Goal: Task Accomplishment & Management: Manage account settings

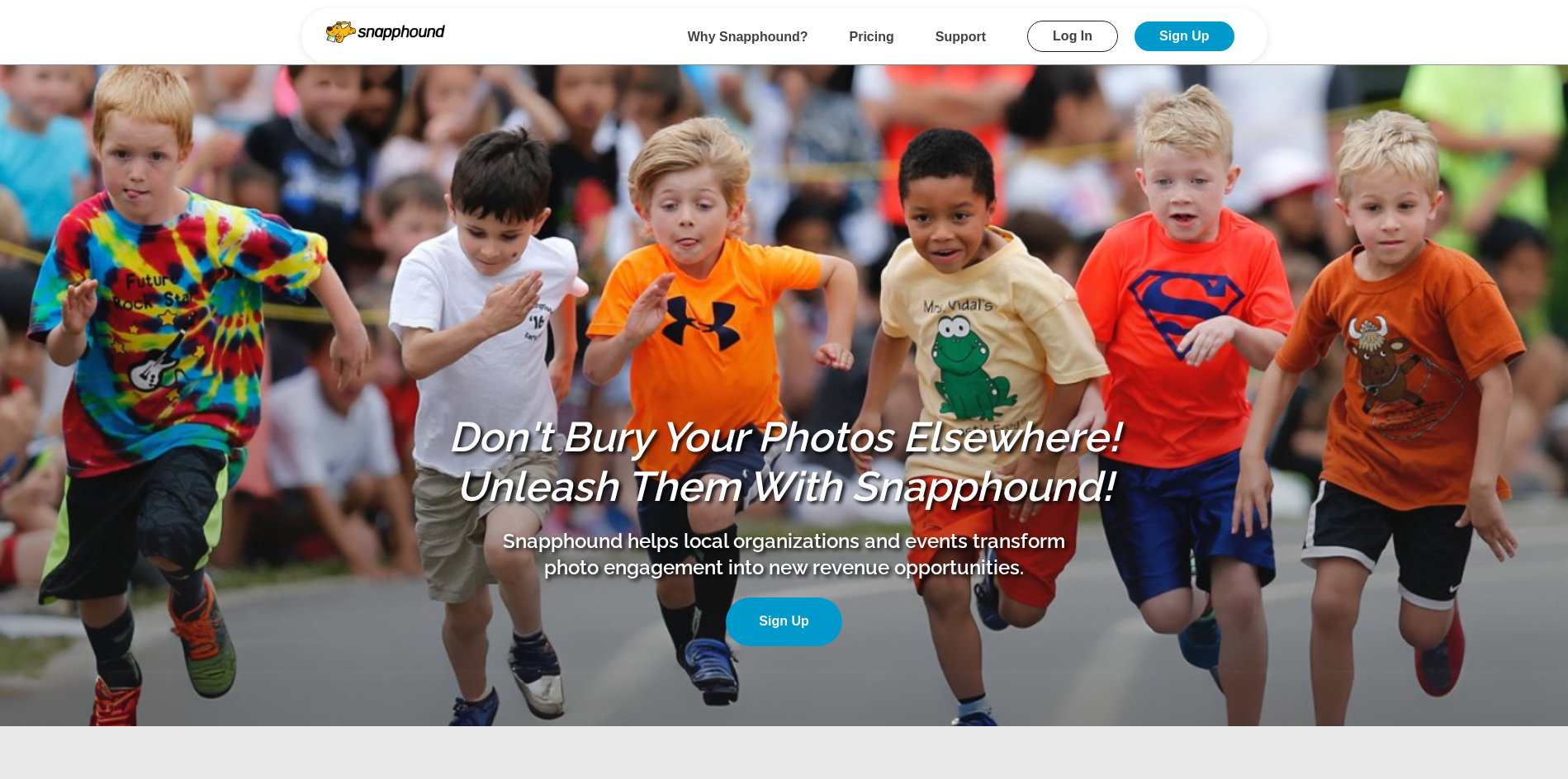
click at [1092, 37] on link "Log In" at bounding box center [1072, 36] width 91 height 31
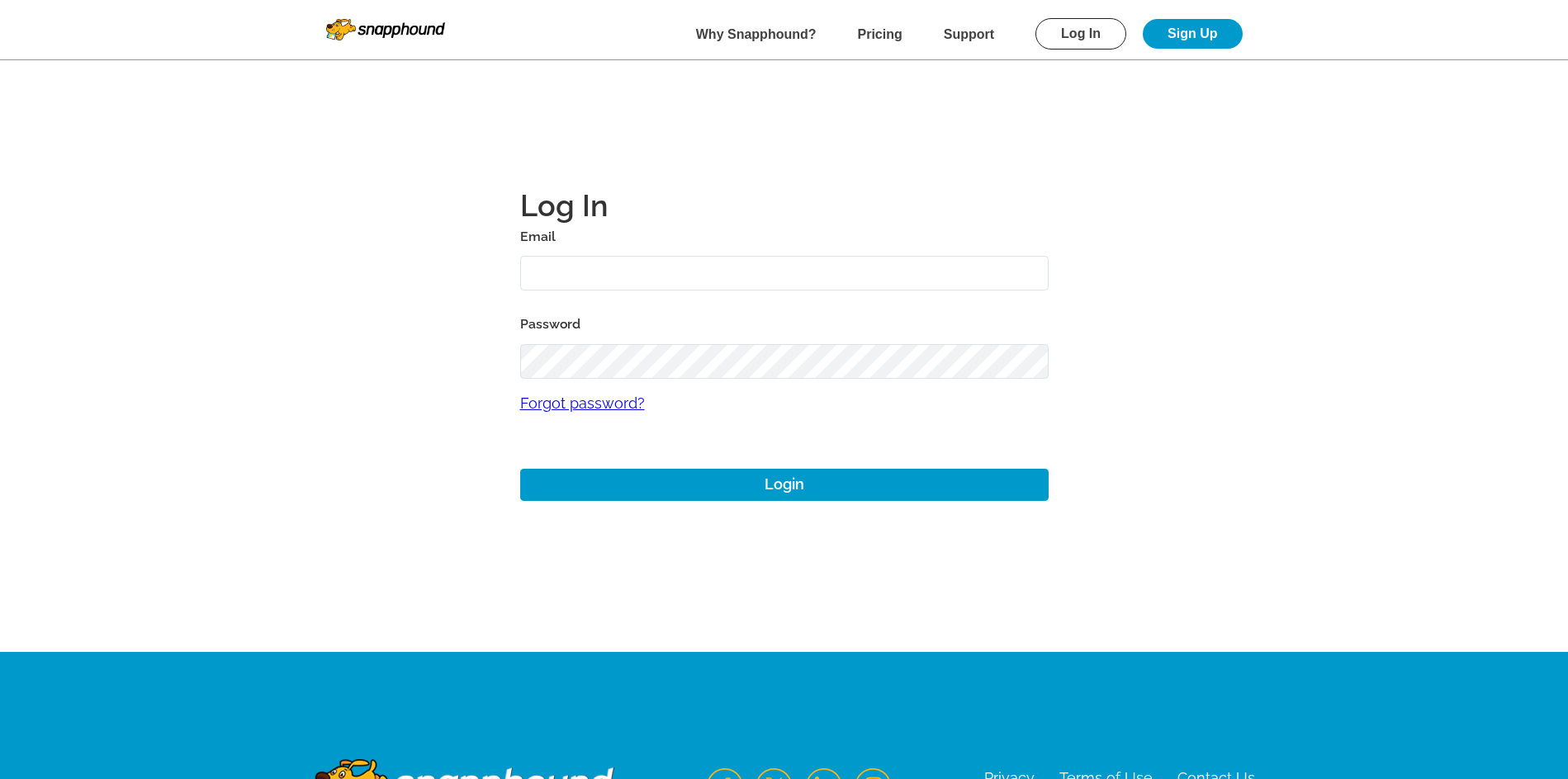
type input "josh+1@perfectgolfevent.com"
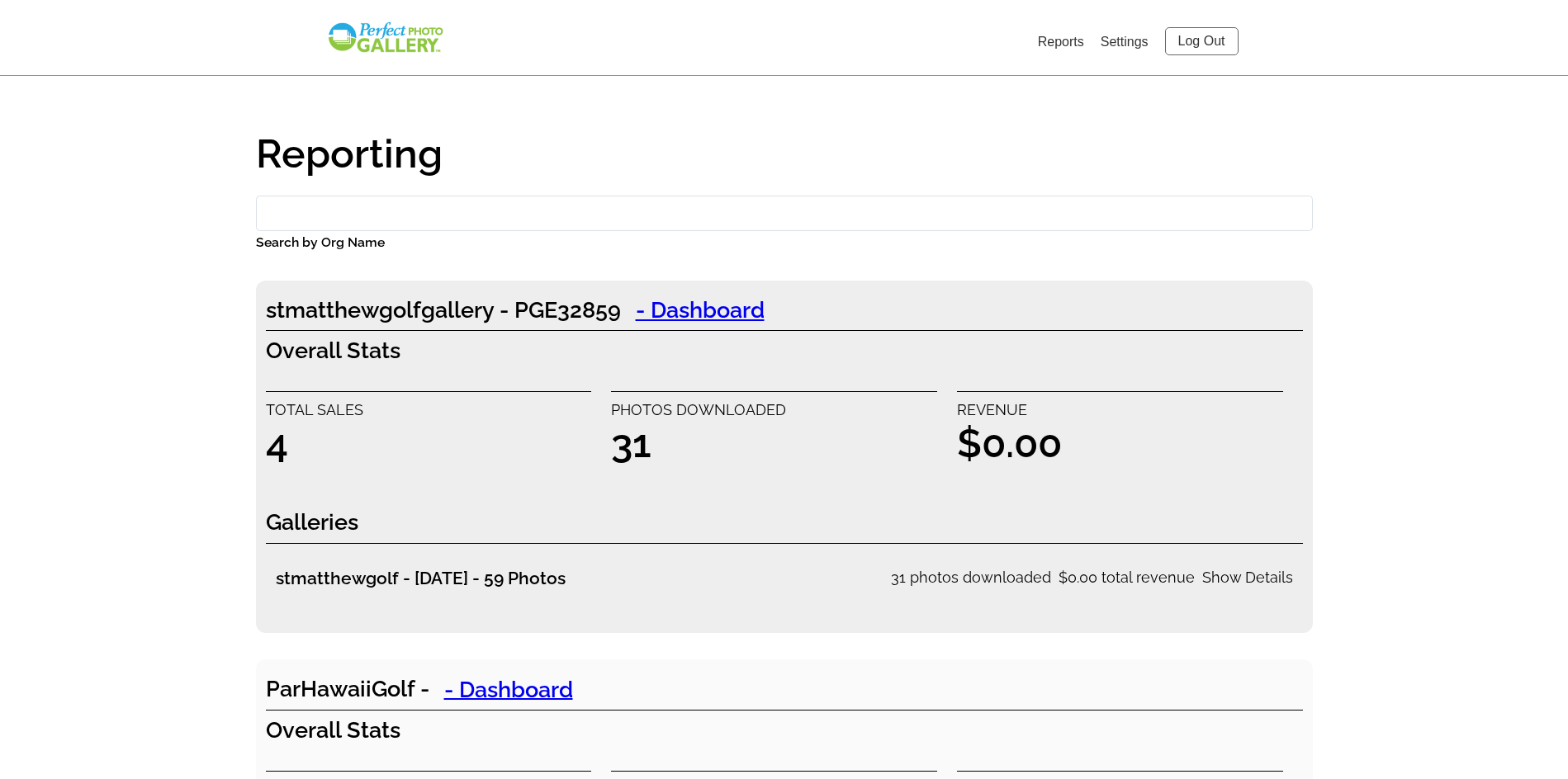
click at [1114, 42] on link "Settings" at bounding box center [1124, 41] width 48 height 14
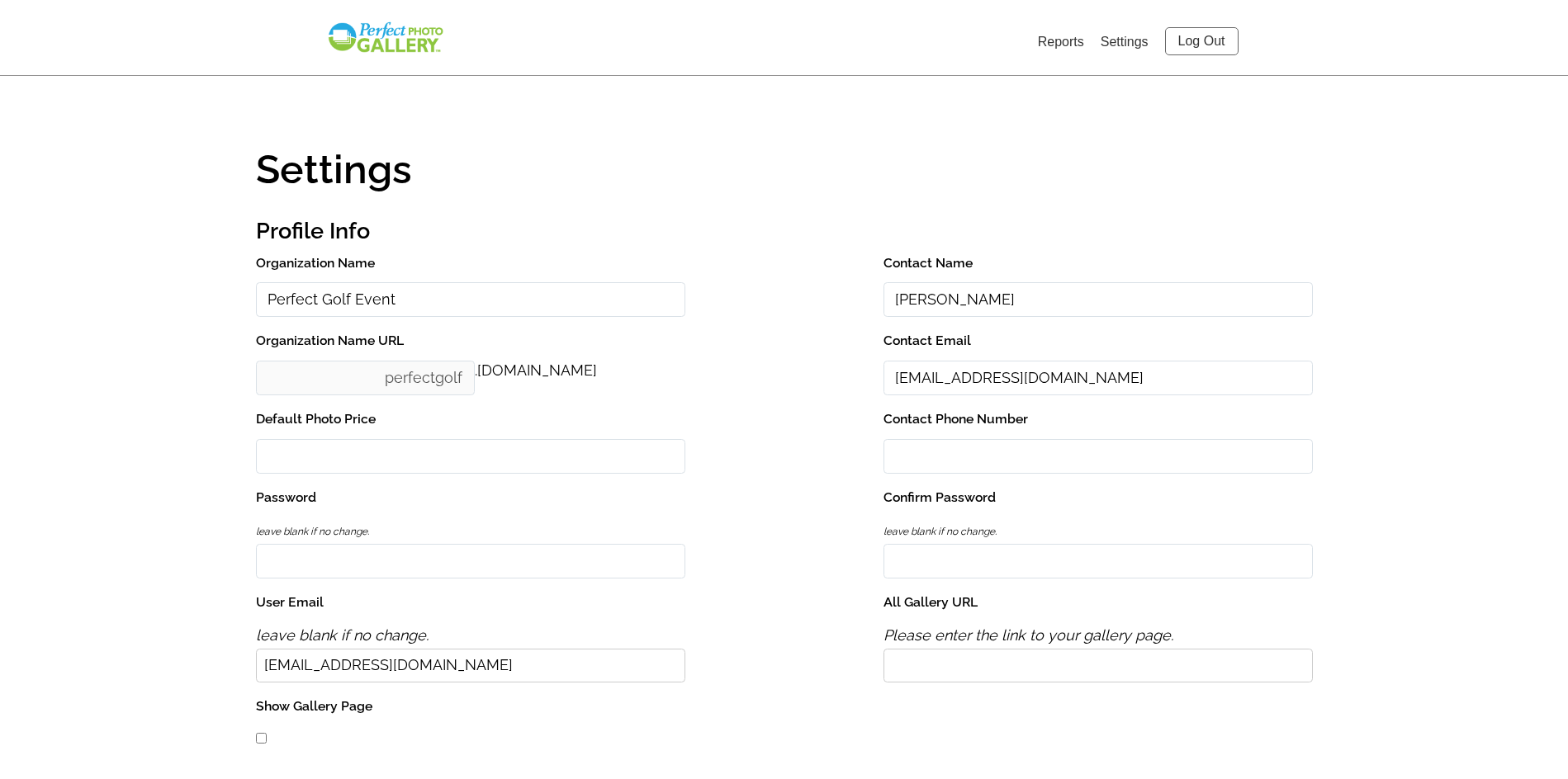
click at [576, 570] on input "Password" at bounding box center [470, 562] width 429 height 35
type input "suite3208"
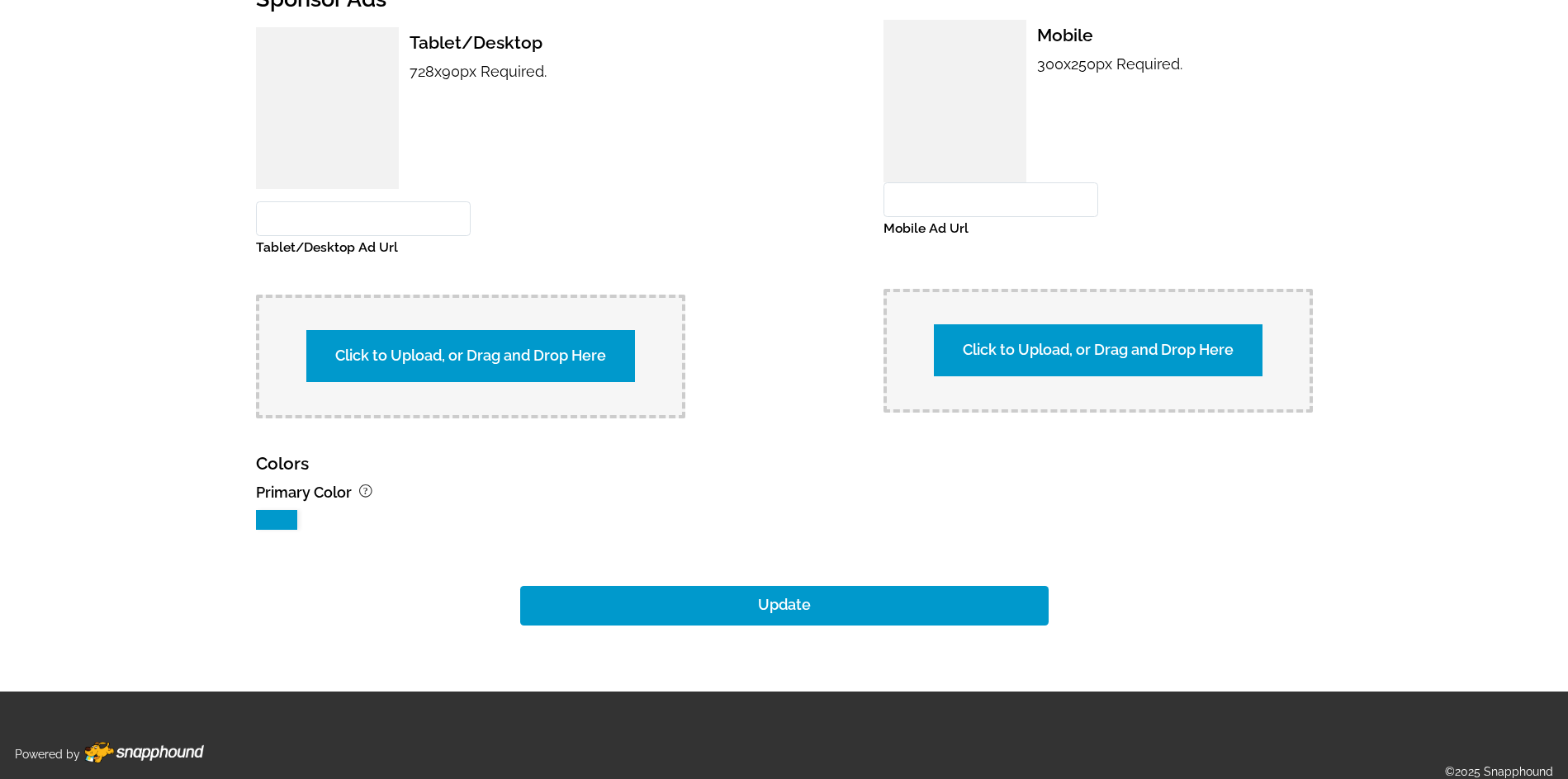
scroll to position [1989, 0]
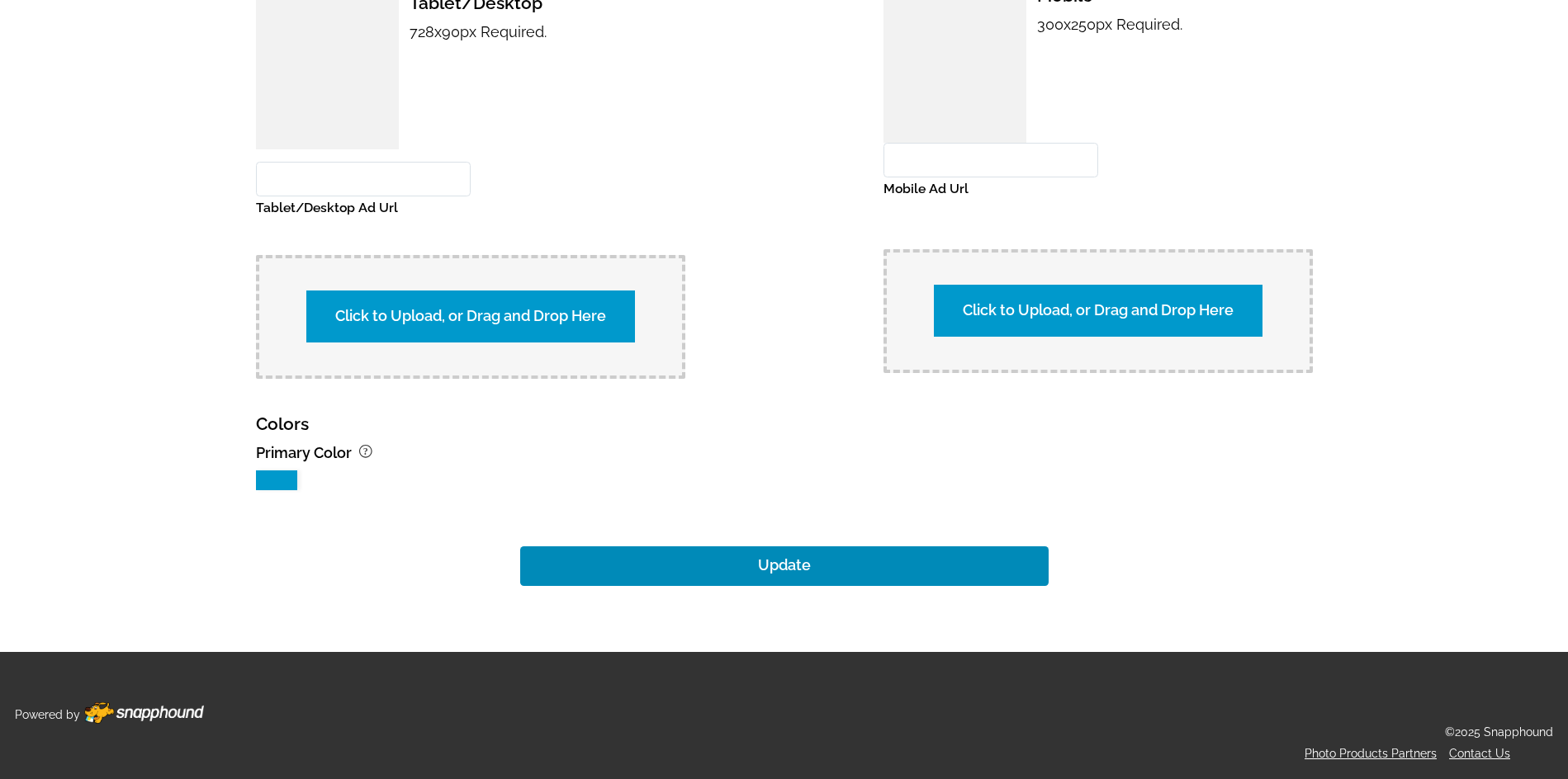
type input "suite3208"
click at [744, 567] on button "Update" at bounding box center [784, 565] width 529 height 40
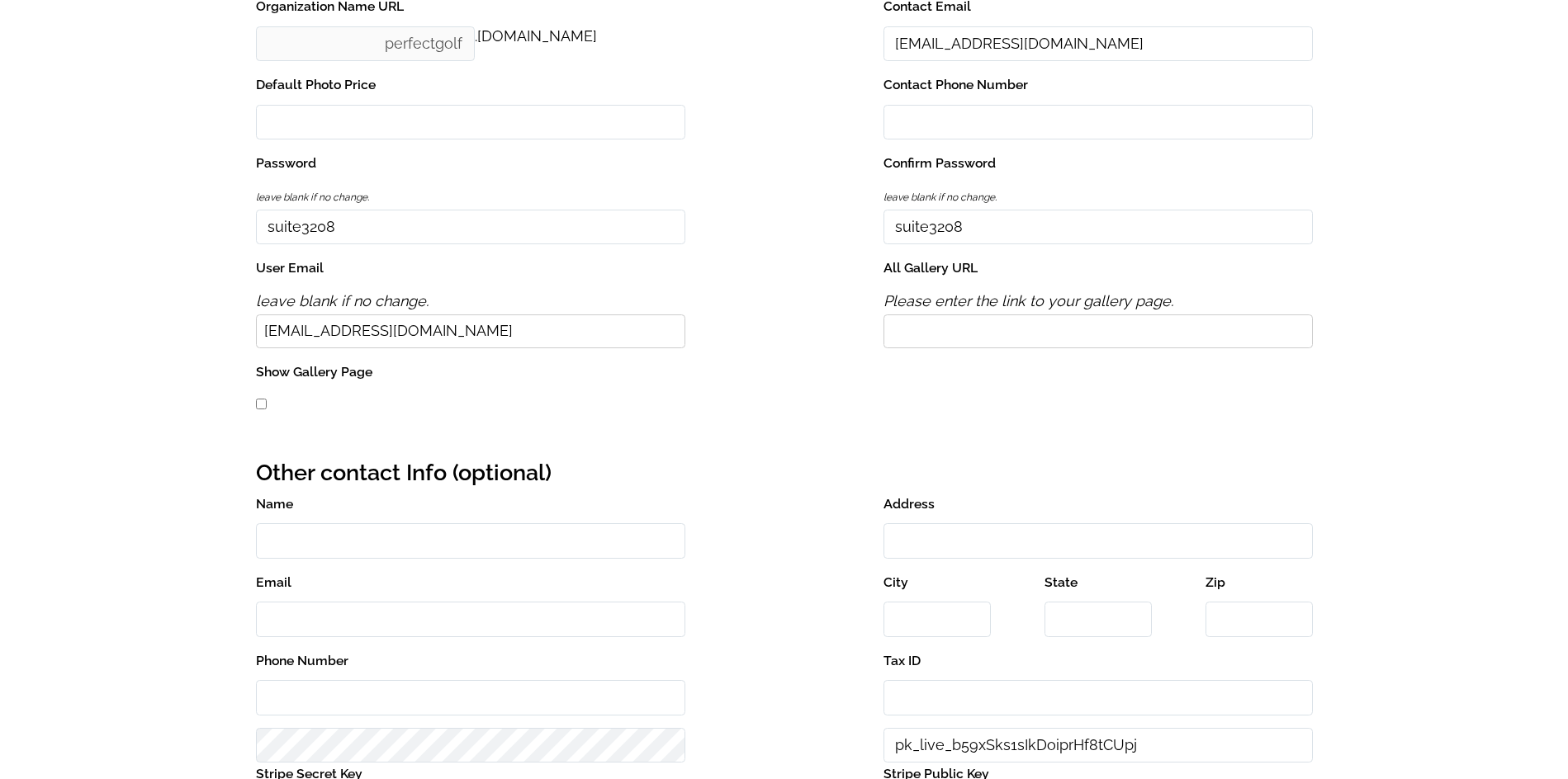
scroll to position [0, 0]
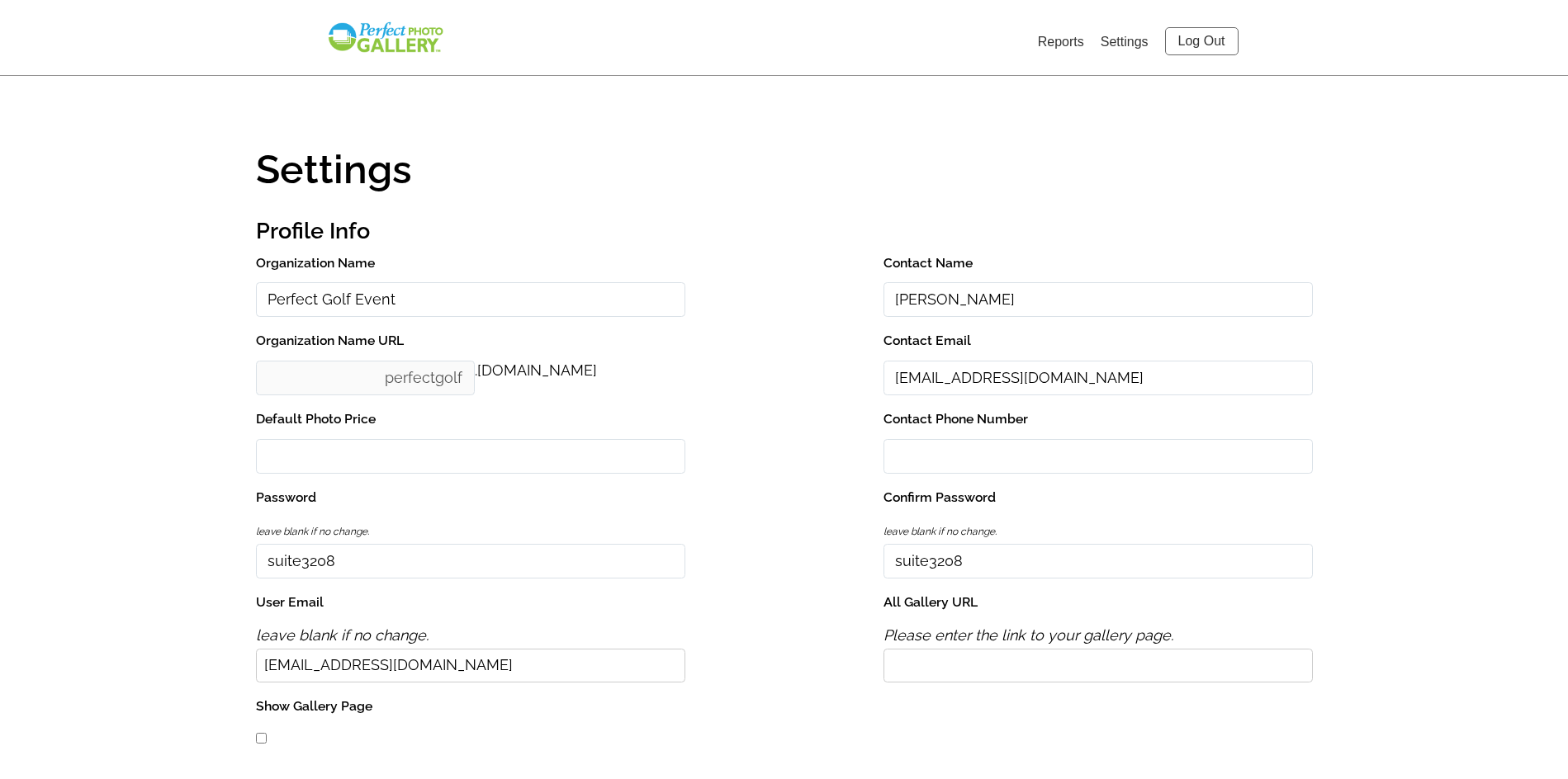
click at [1042, 38] on link "Reports" at bounding box center [1060, 41] width 46 height 14
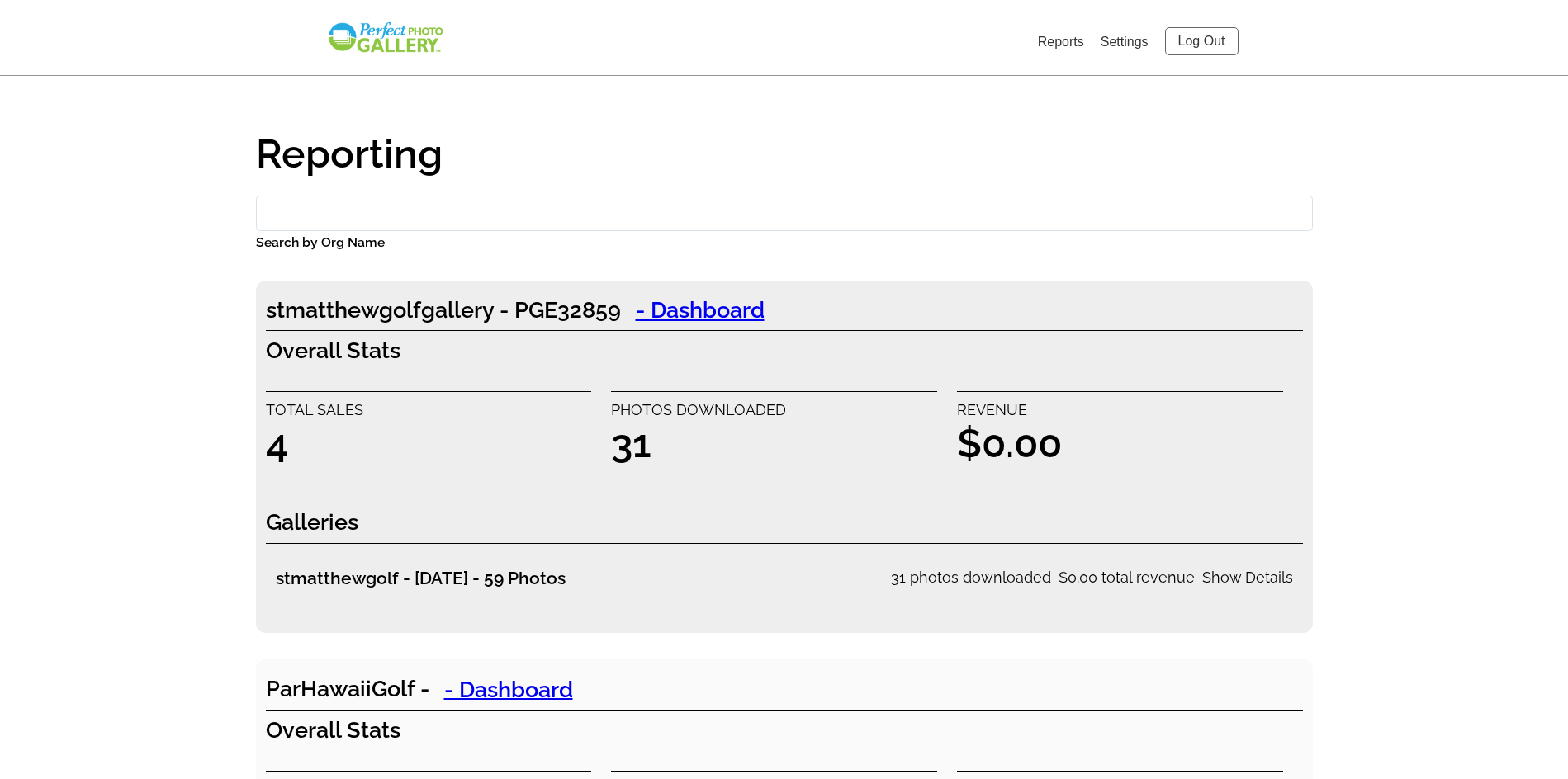
click at [456, 220] on input "Search by Org Name" at bounding box center [784, 214] width 1057 height 35
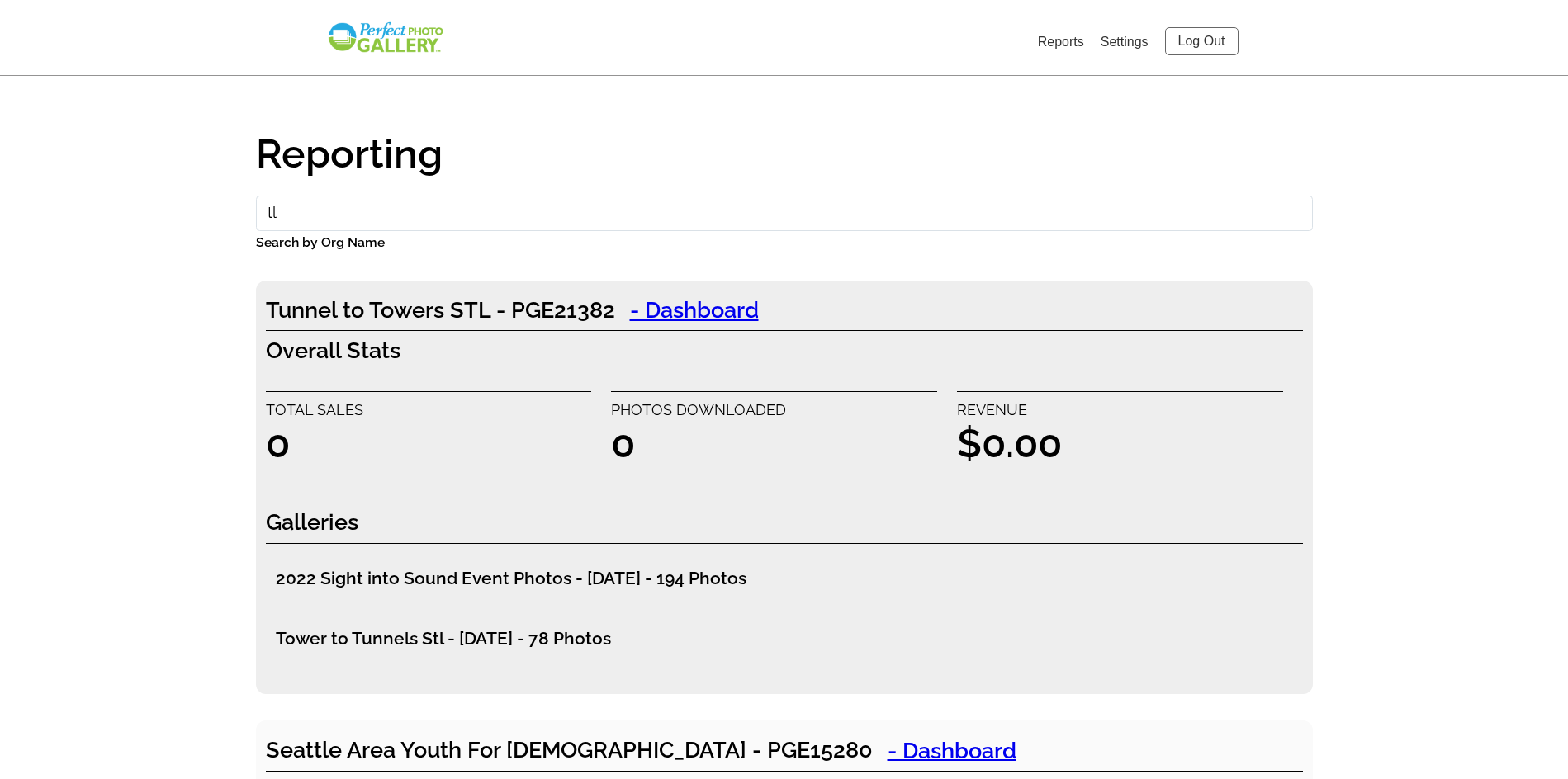
type input "t"
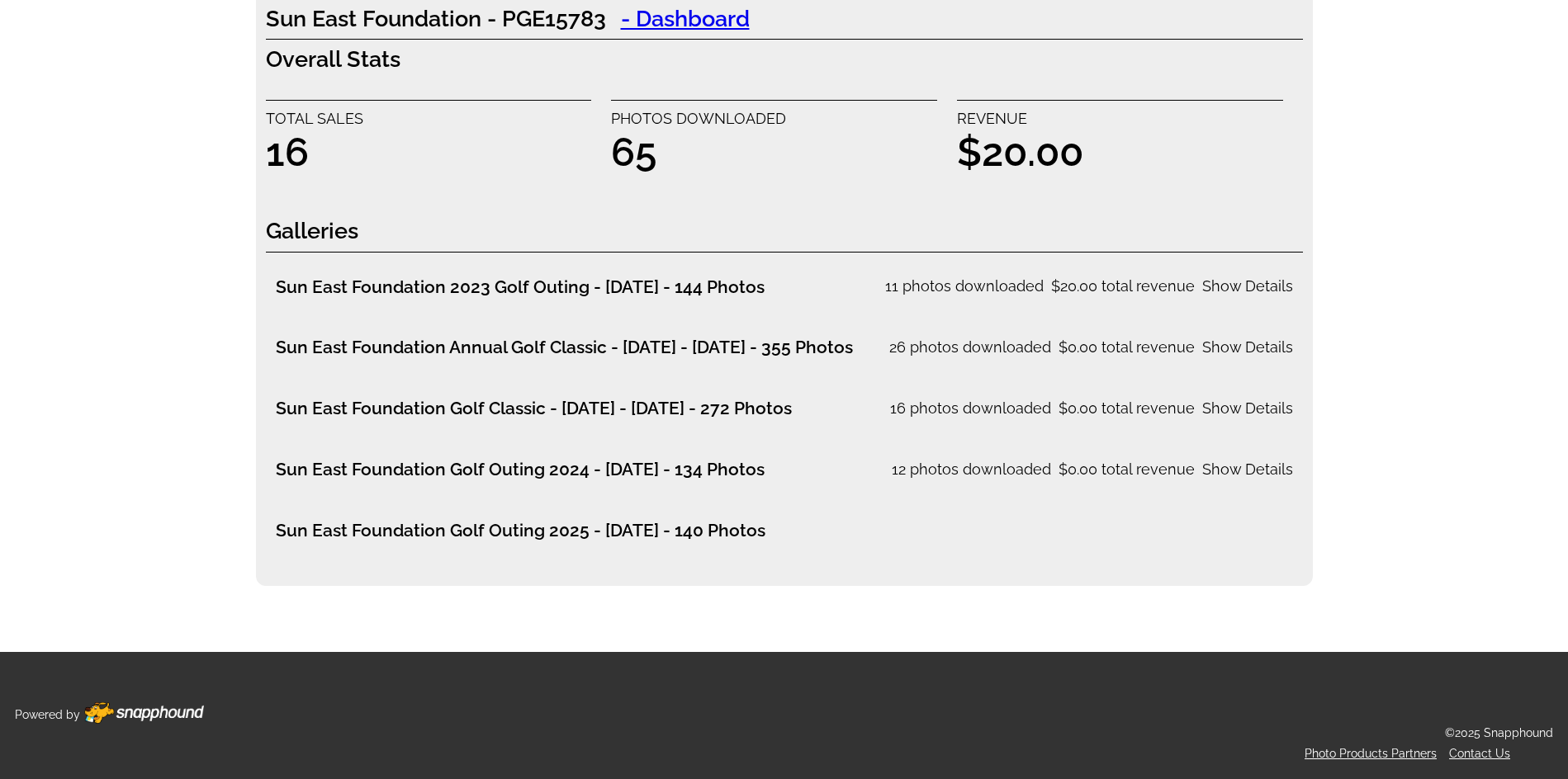
scroll to position [323, 0]
type input "sun"
click at [367, 532] on h3 "Sun East Foundation Golf Outing 2025 - [DATE] - 140 Photos" at bounding box center [521, 530] width 490 height 31
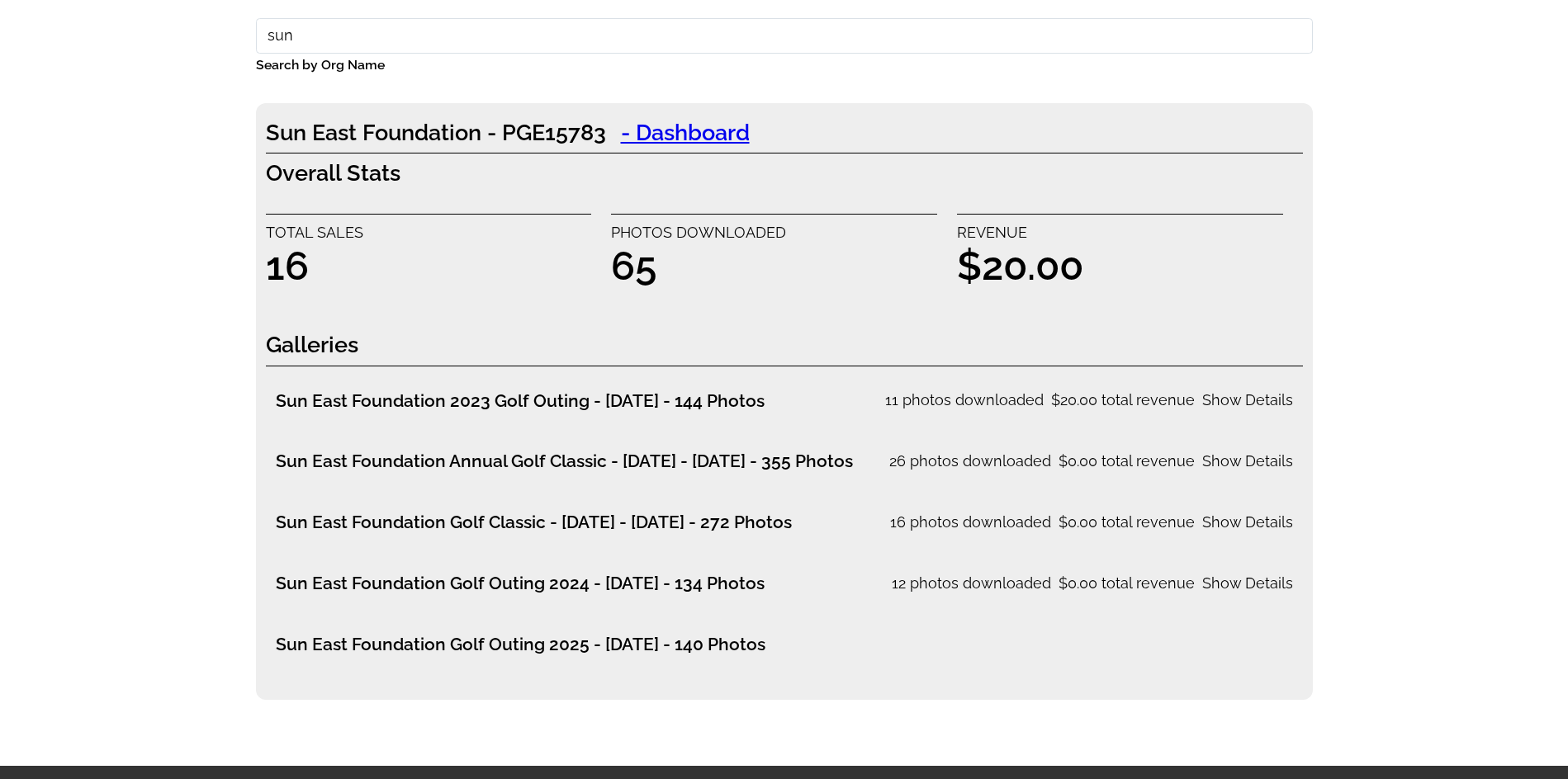
scroll to position [75, 0]
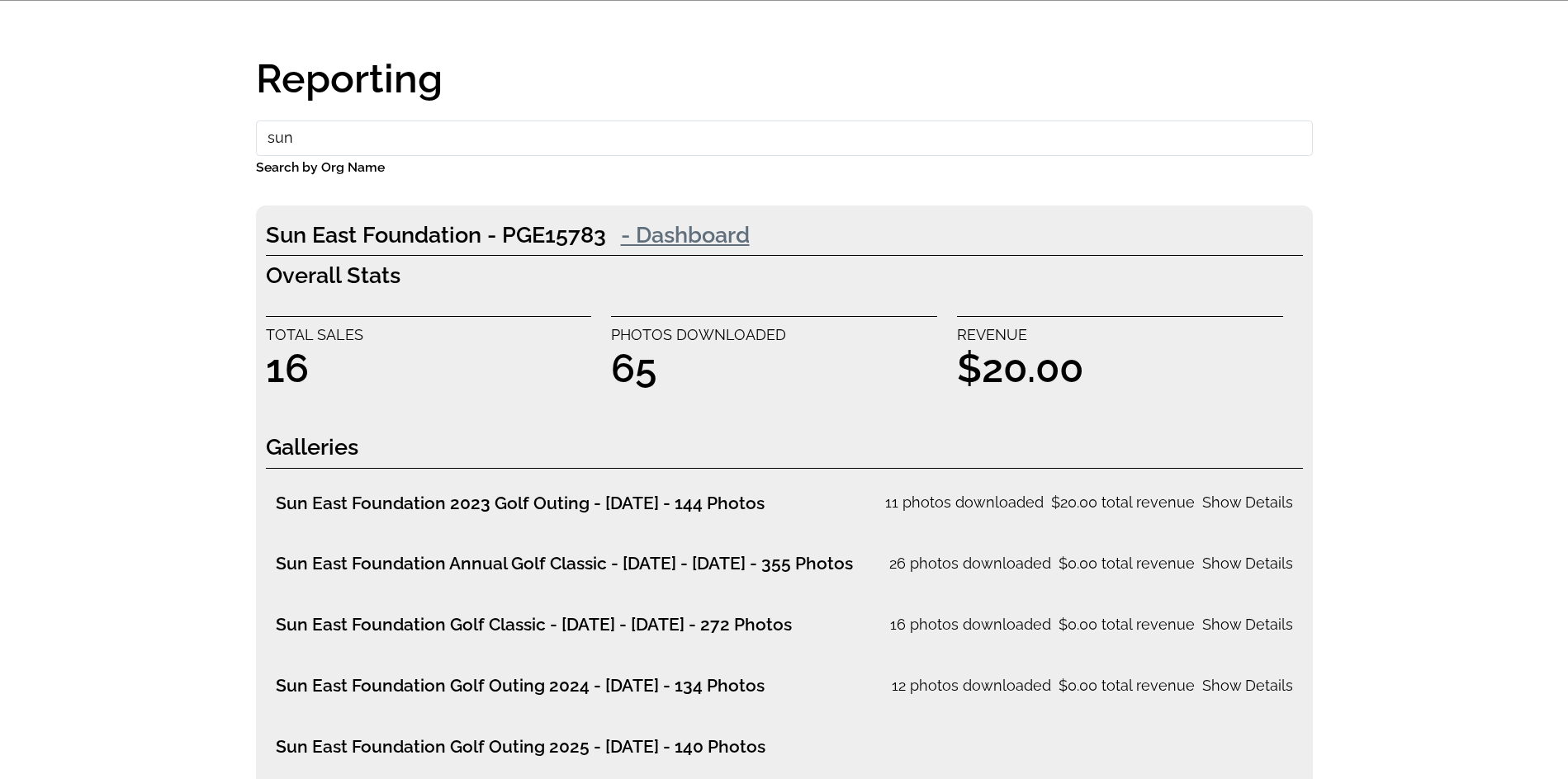
click at [672, 243] on link "- Dashboard" at bounding box center [685, 234] width 158 height 33
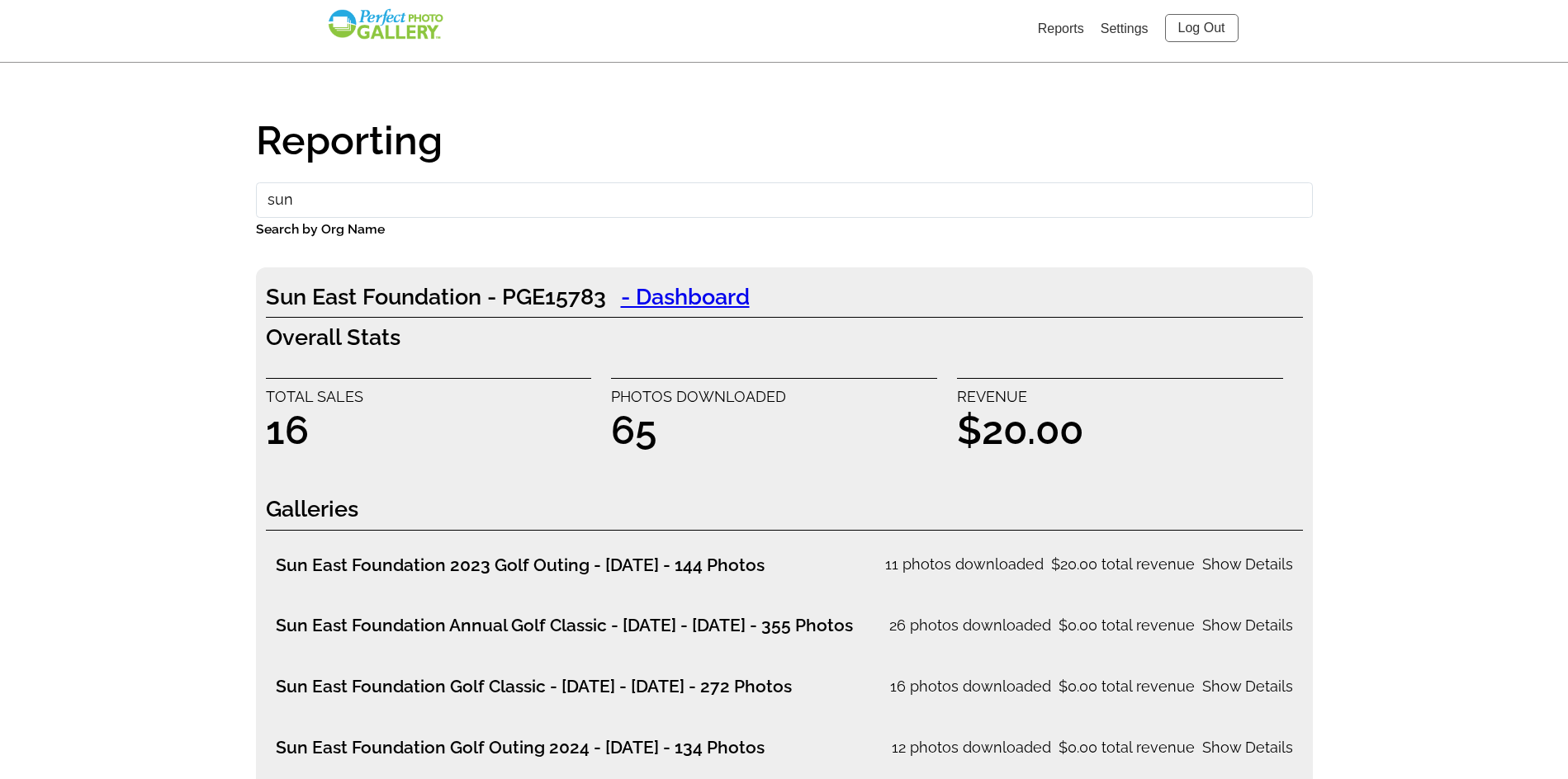
scroll to position [0, 0]
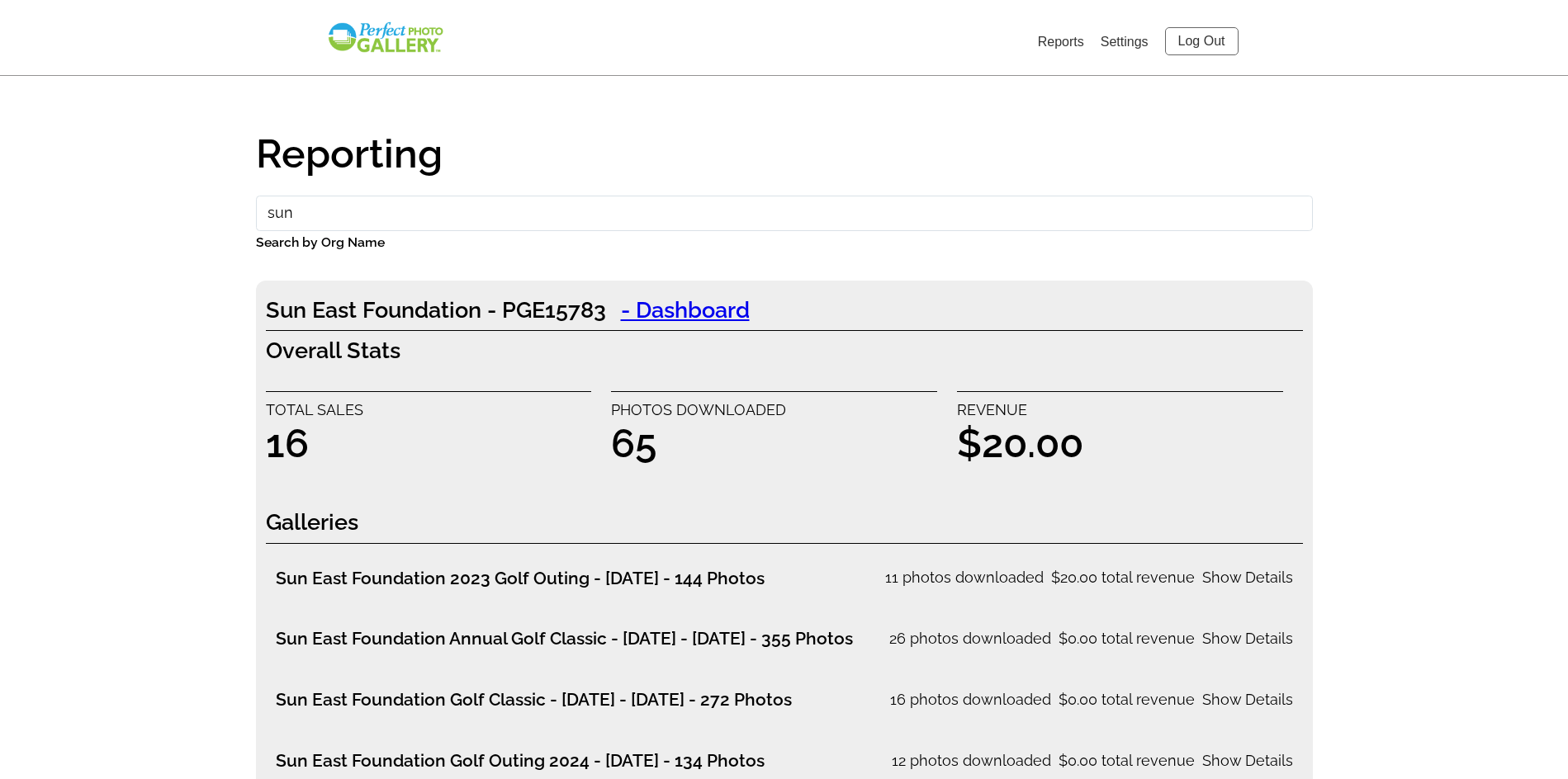
click at [793, 382] on div "Total sales 16 Photos Downloaded 65 Revenue $20.00" at bounding box center [784, 427] width 1037 height 111
click at [433, 409] on p "Total sales" at bounding box center [429, 410] width 327 height 26
click at [717, 316] on link "- Dashboard" at bounding box center [685, 309] width 158 height 33
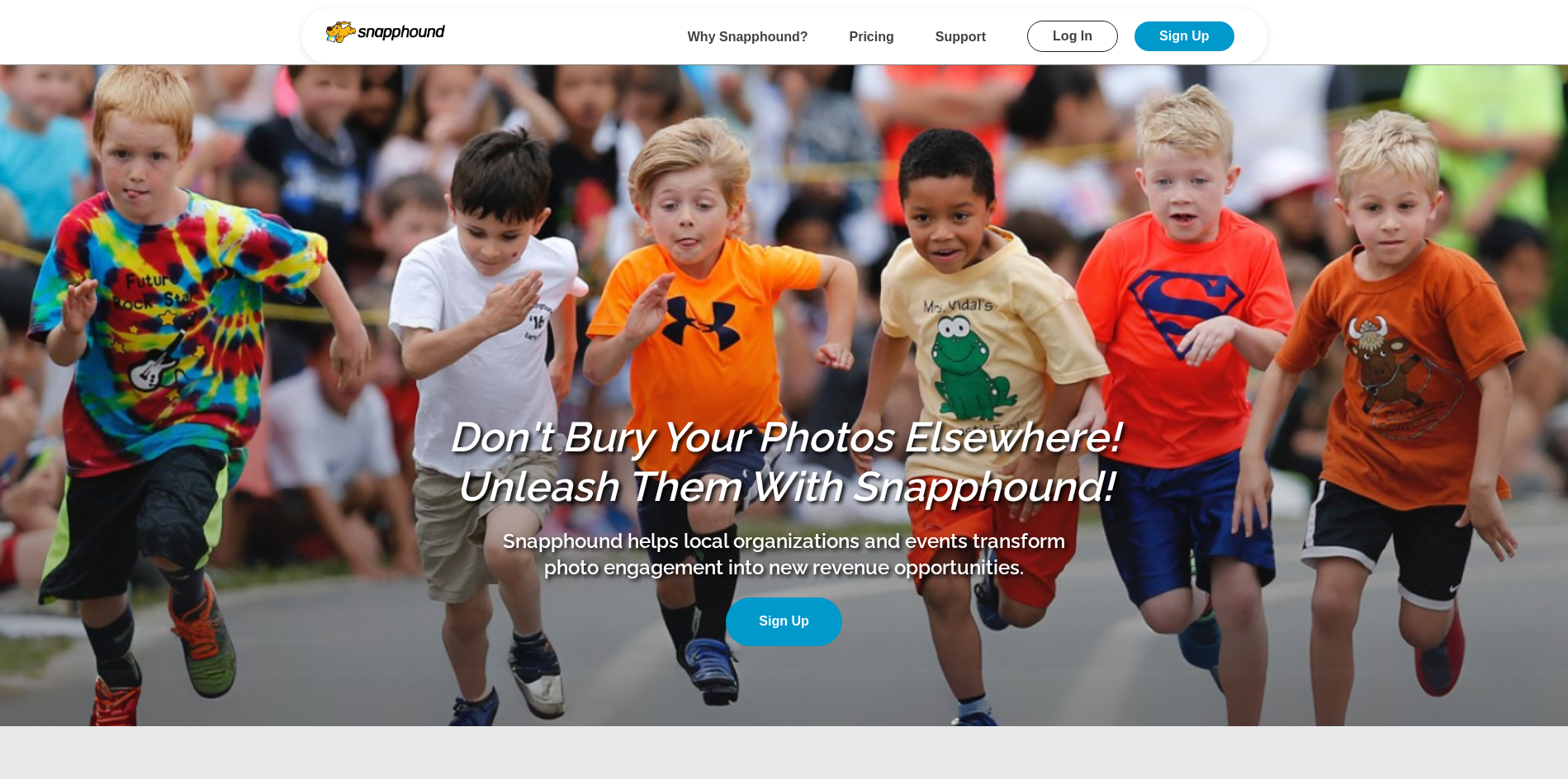
click at [1102, 28] on link "Log In" at bounding box center [1072, 36] width 91 height 31
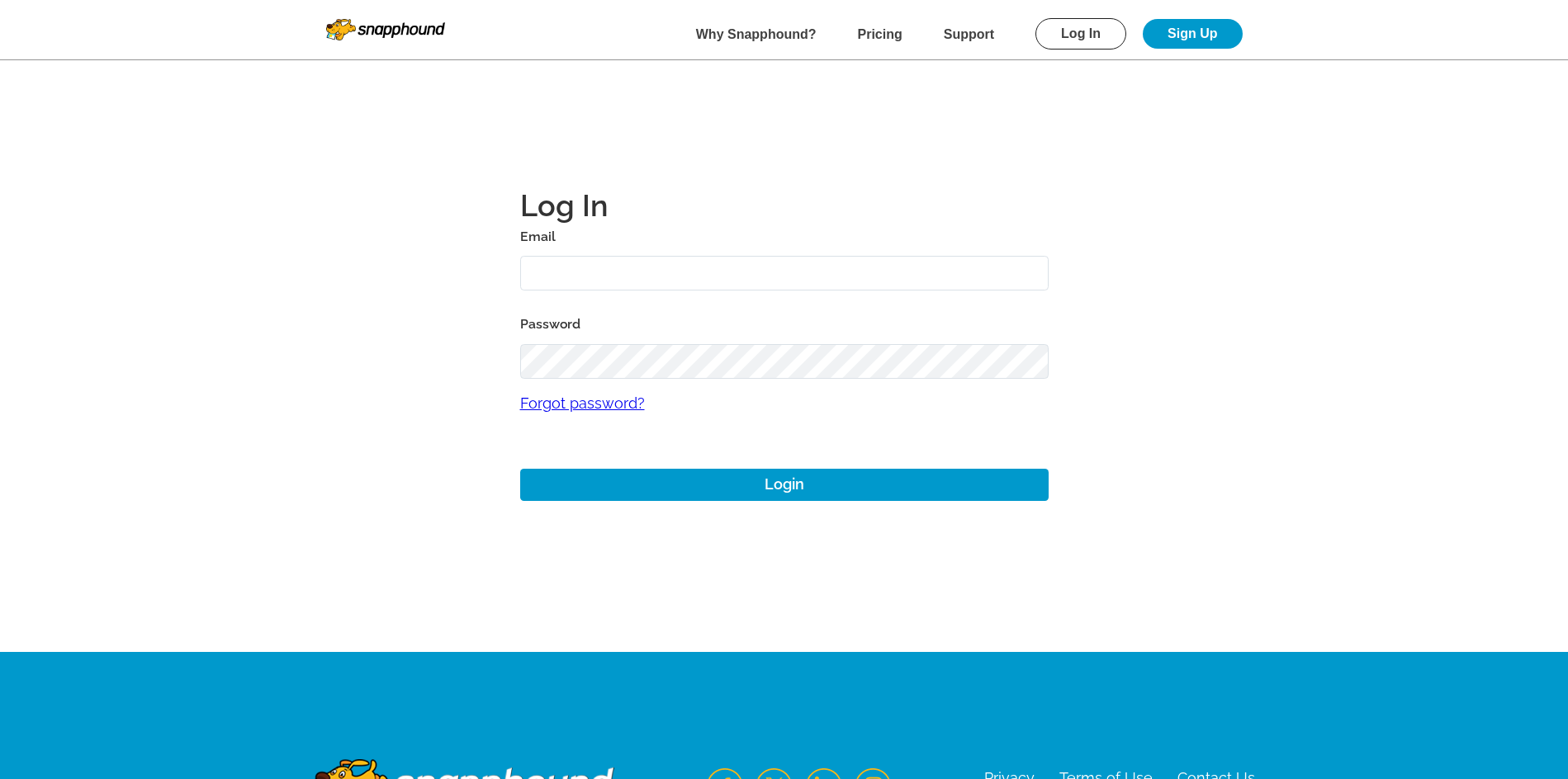
type input "[EMAIL_ADDRESS][DOMAIN_NAME]"
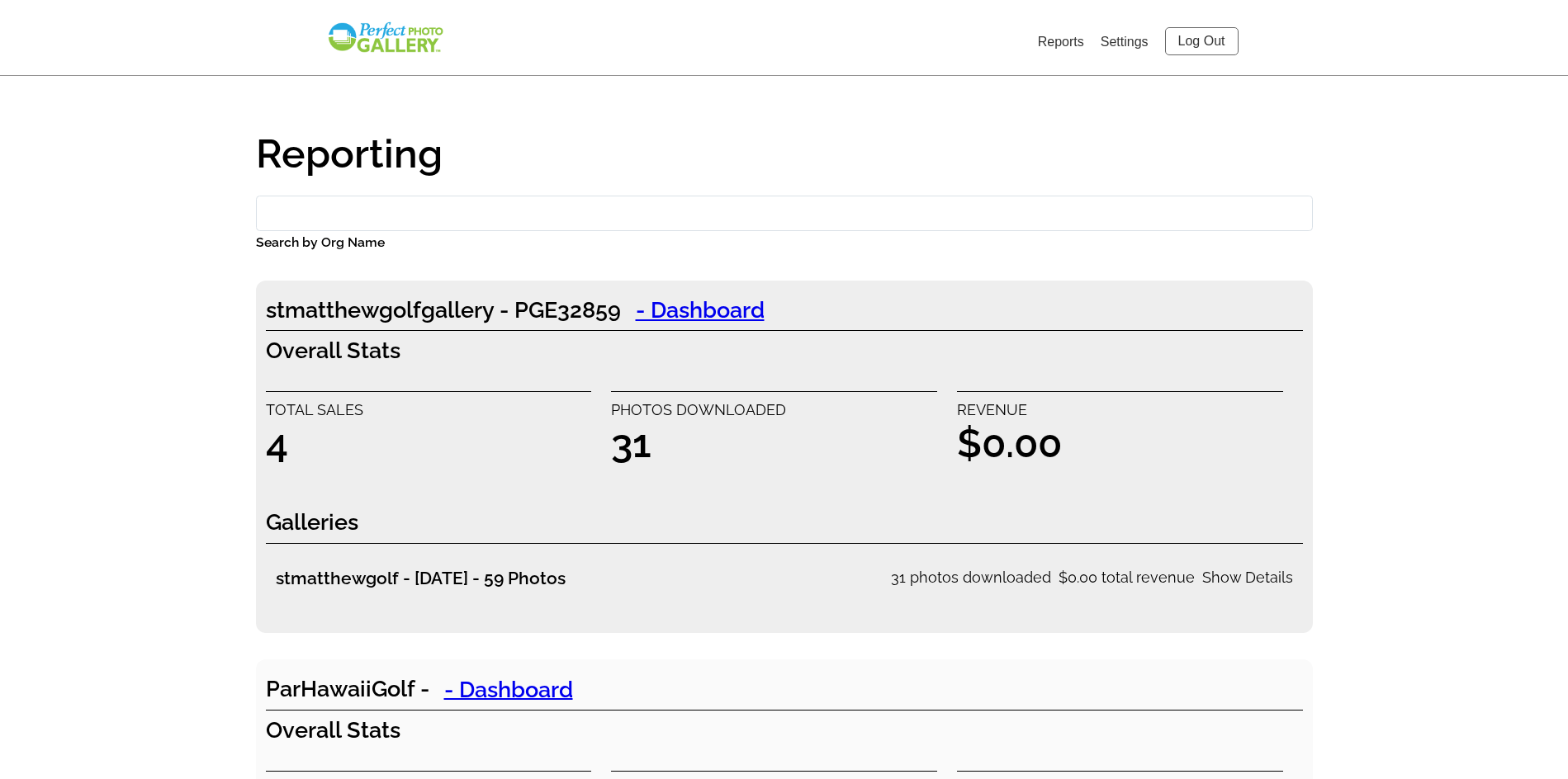
click at [560, 199] on input "Search by Org Name" at bounding box center [784, 214] width 1057 height 35
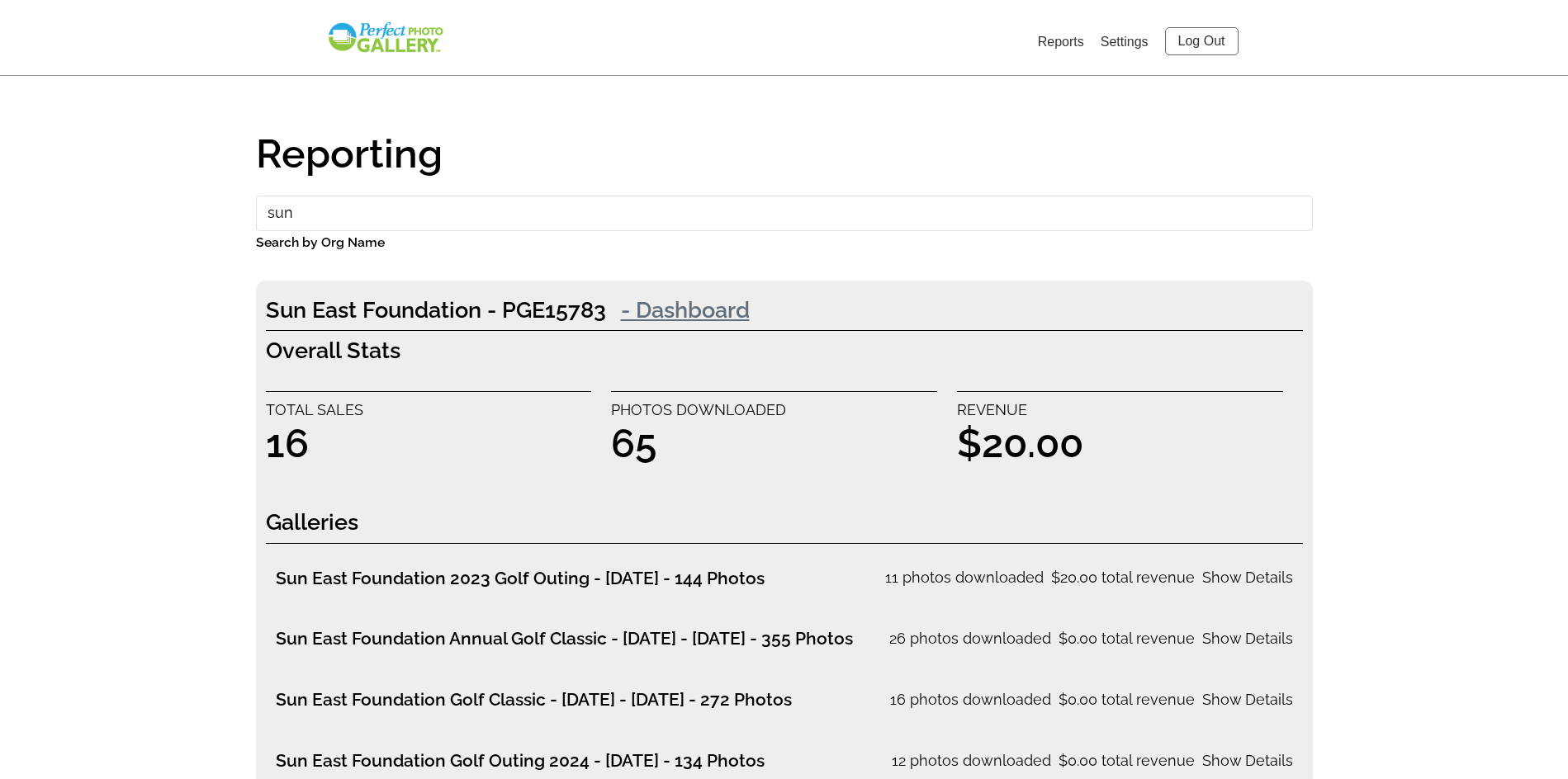
type input "sun"
click at [640, 299] on link "- Dashboard" at bounding box center [685, 309] width 158 height 33
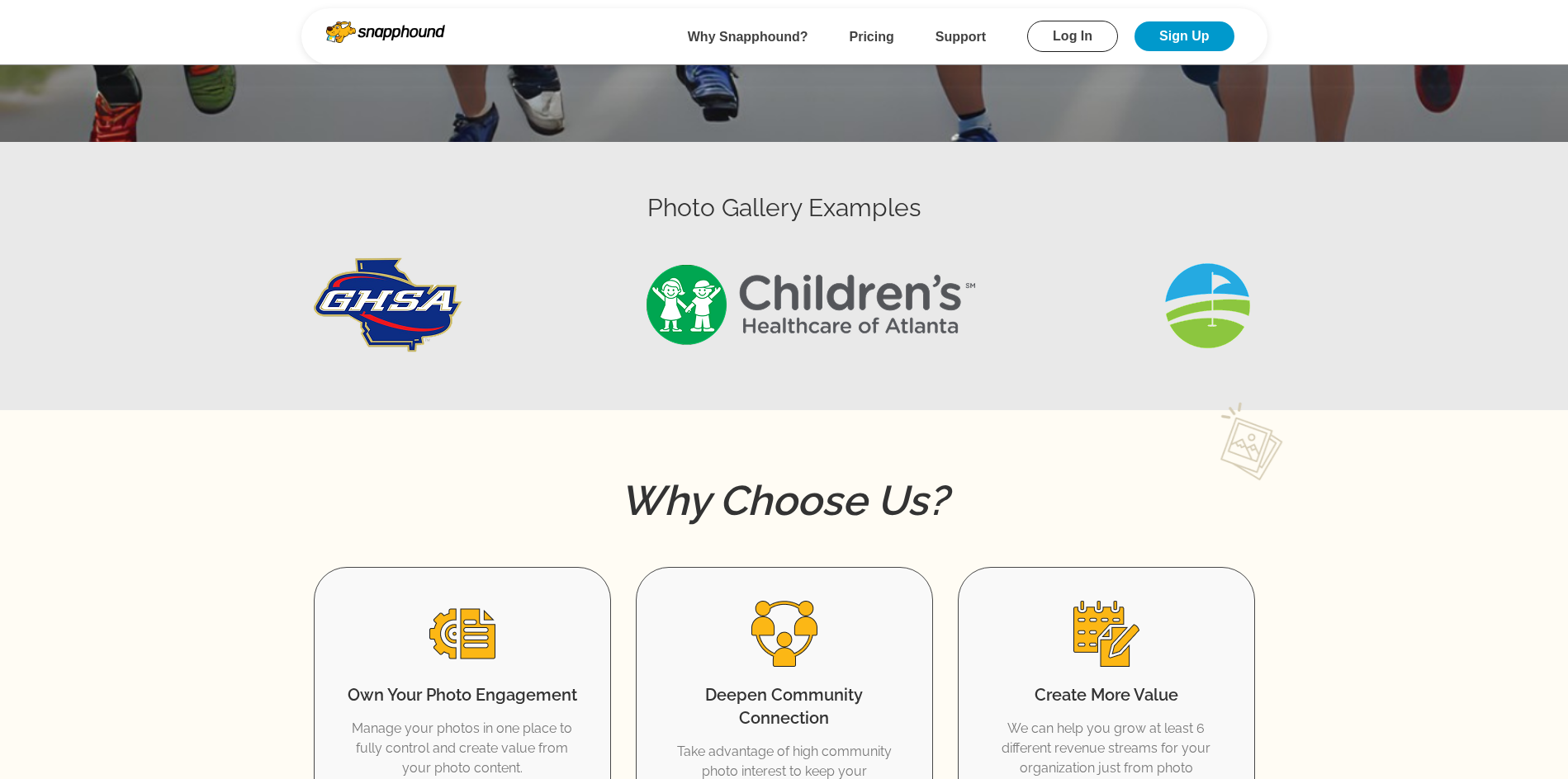
scroll to position [578, 0]
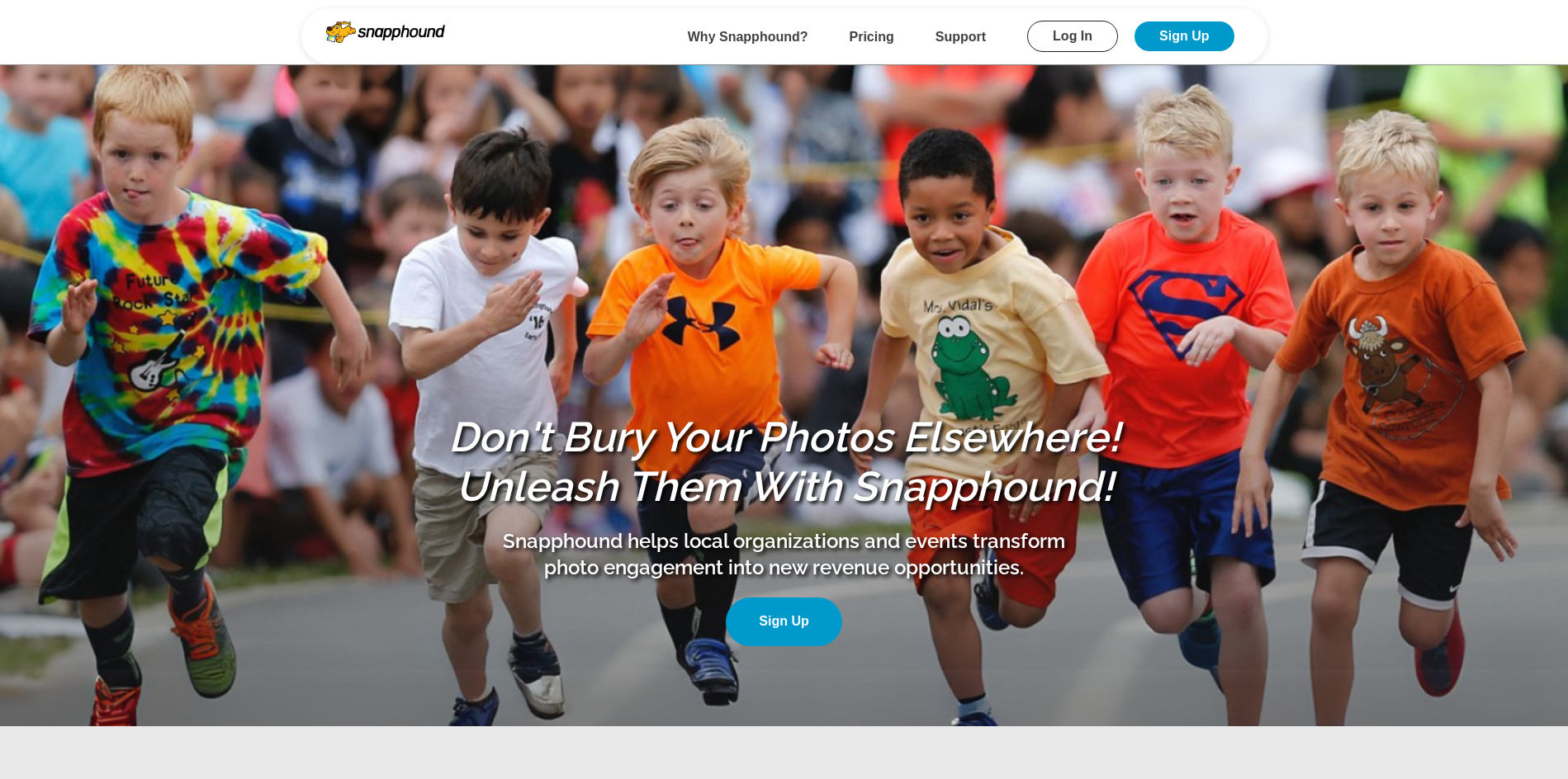
click at [1045, 32] on link "Log In" at bounding box center [1072, 36] width 91 height 31
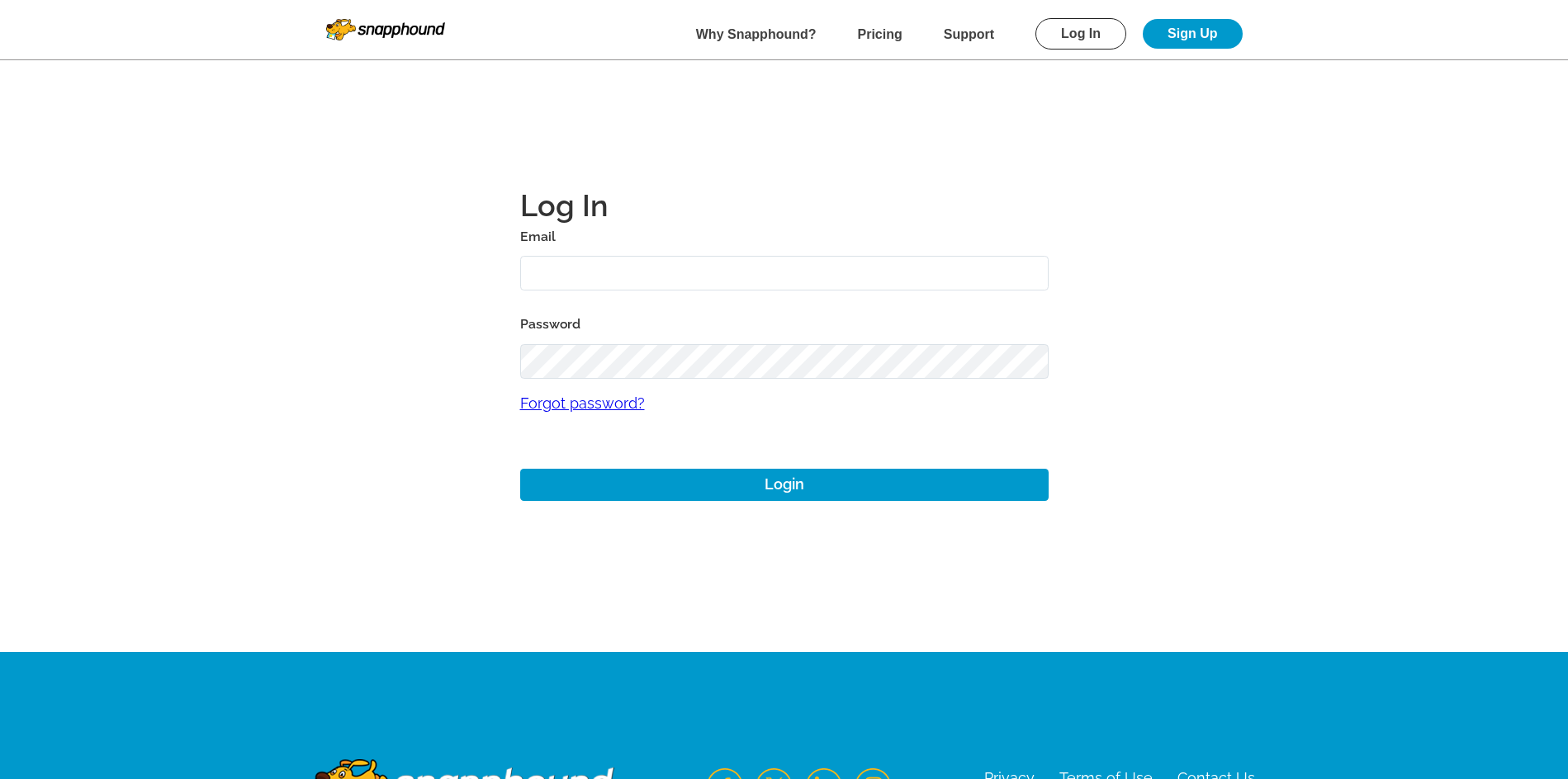
type input "josh+1@perfectgolfevent.com"
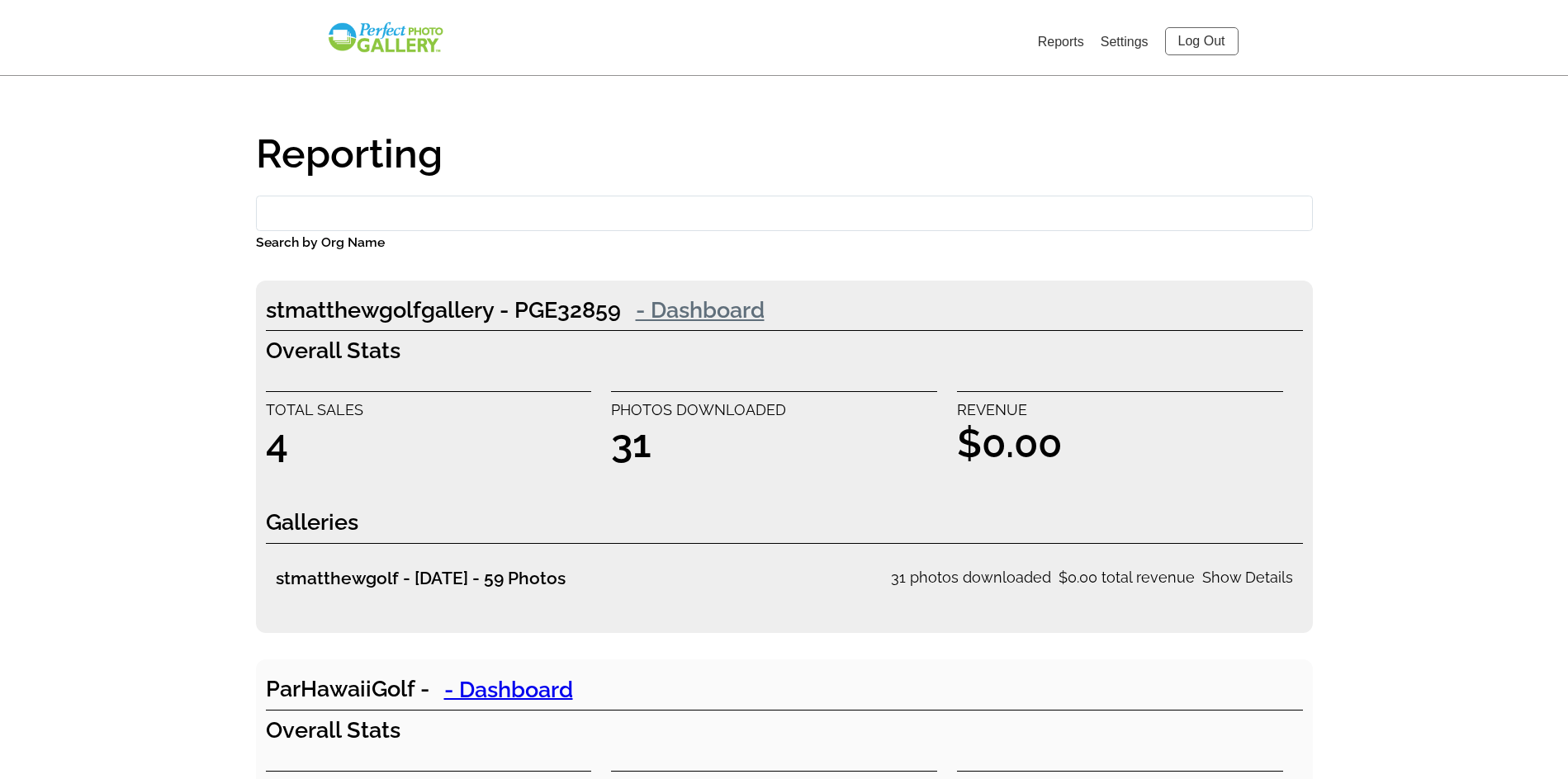
click at [699, 313] on link "- Dashboard" at bounding box center [700, 309] width 158 height 33
click at [719, 299] on link "- Dashboard" at bounding box center [700, 309] width 158 height 33
click at [1114, 45] on link "Settings" at bounding box center [1124, 41] width 48 height 14
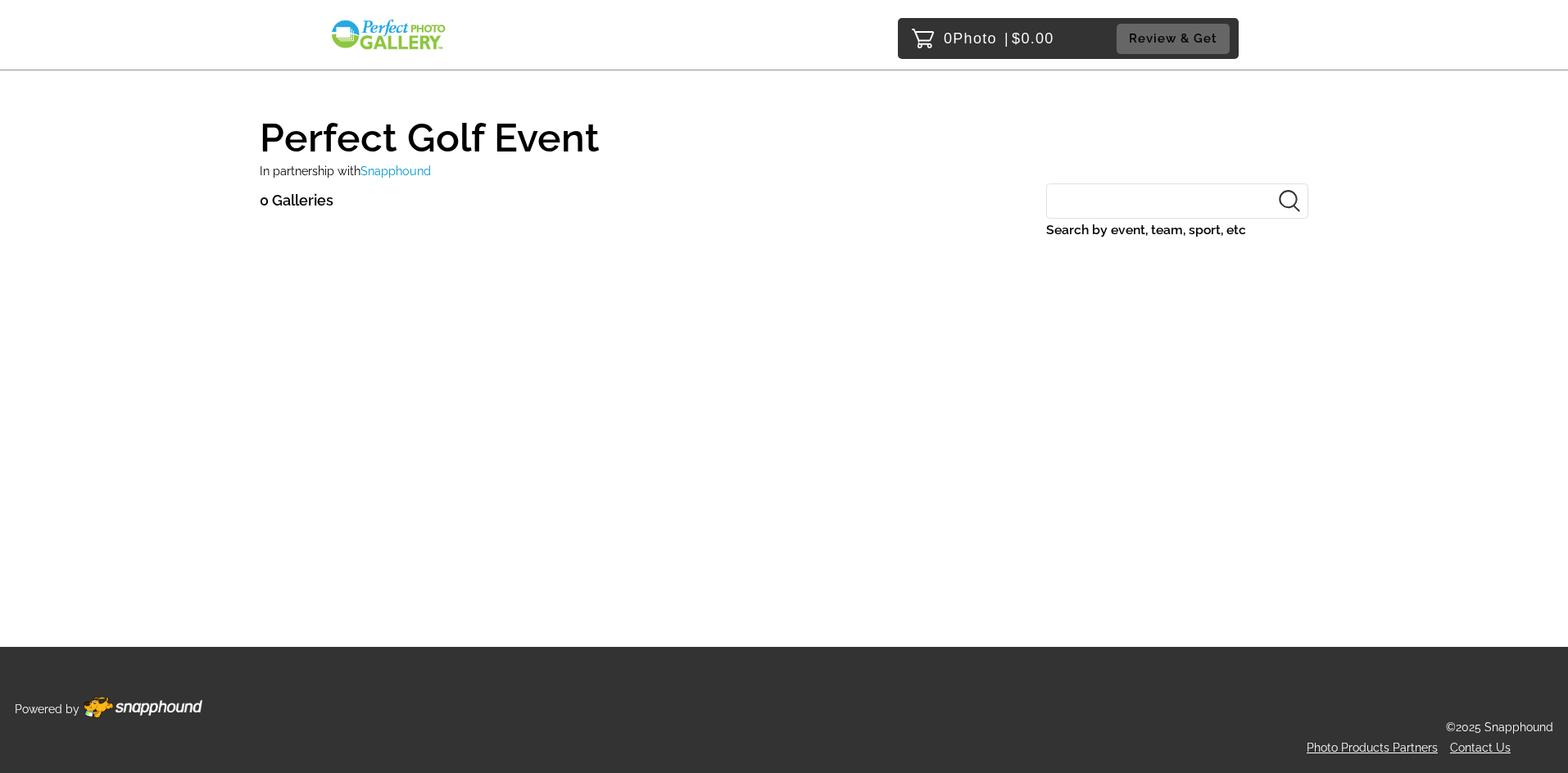
click at [387, 175] on span "Snapphound" at bounding box center [396, 170] width 70 height 14
click at [398, 146] on h1 "Perfect Golf Event" at bounding box center [784, 130] width 1049 height 54
click at [403, 55] on link at bounding box center [387, 39] width 118 height 42
click at [413, 46] on img at bounding box center [387, 35] width 118 height 33
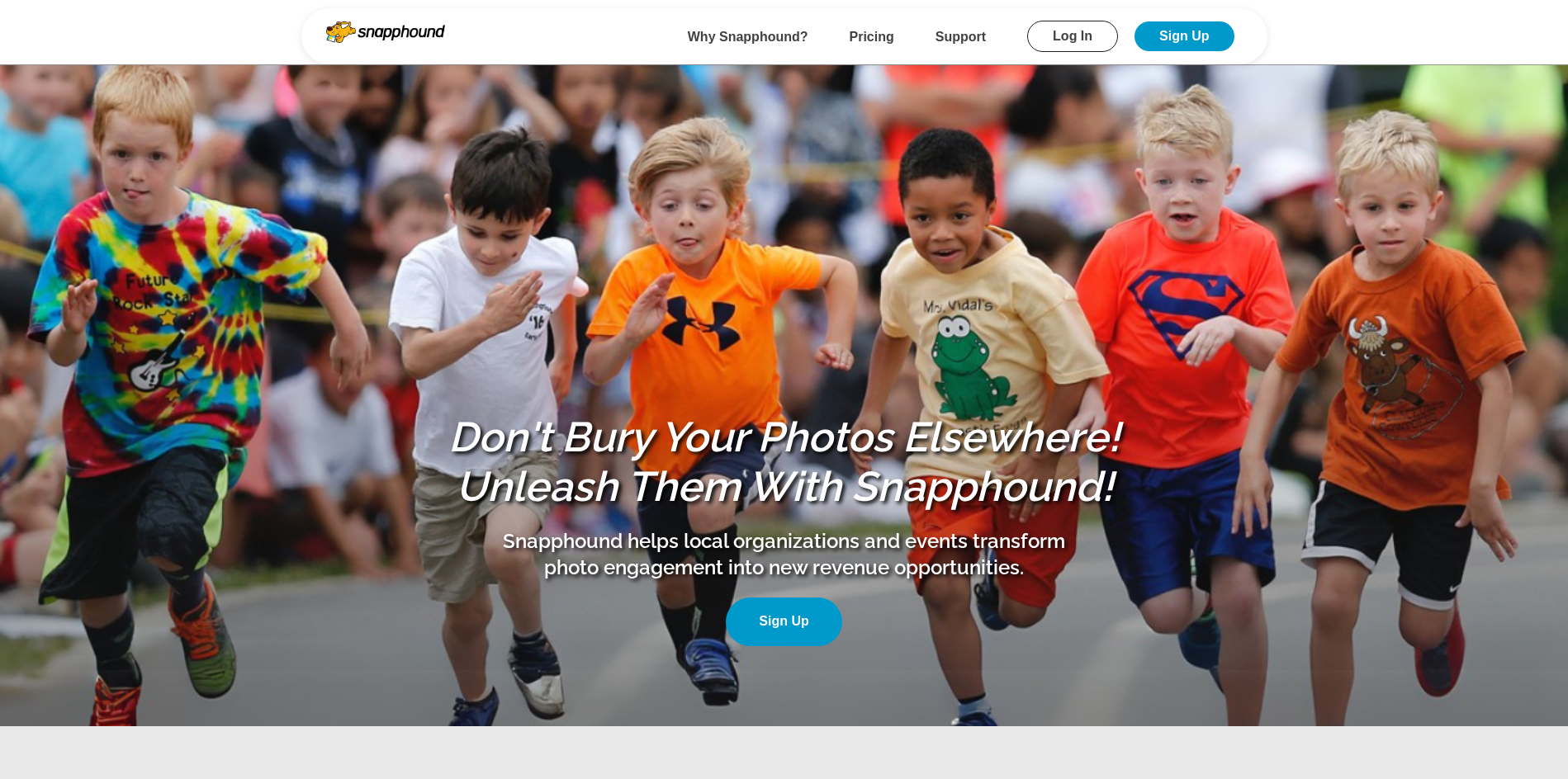
click at [1092, 46] on link "Log In" at bounding box center [1072, 36] width 91 height 31
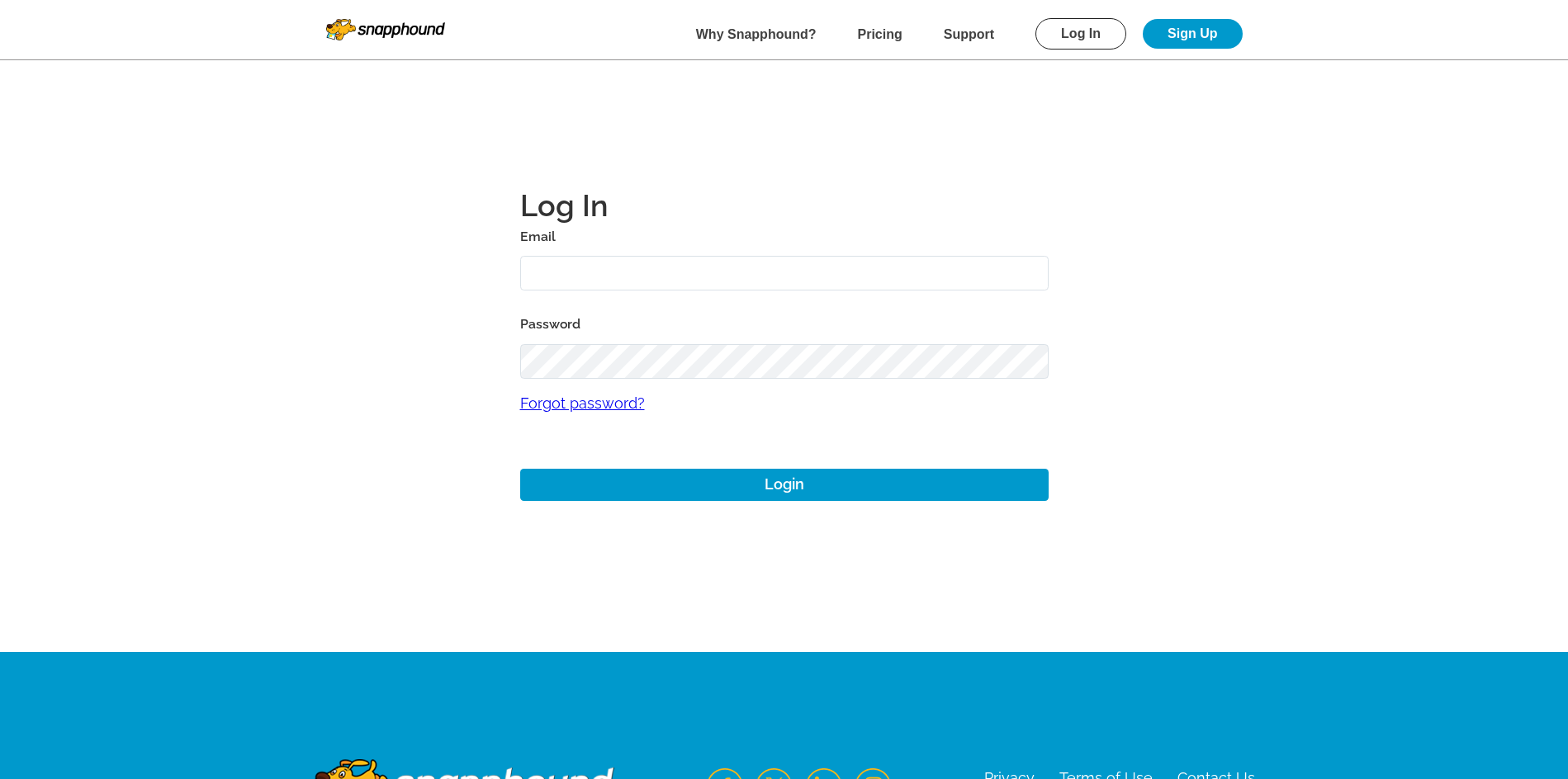
type input "[EMAIL_ADDRESS][DOMAIN_NAME]"
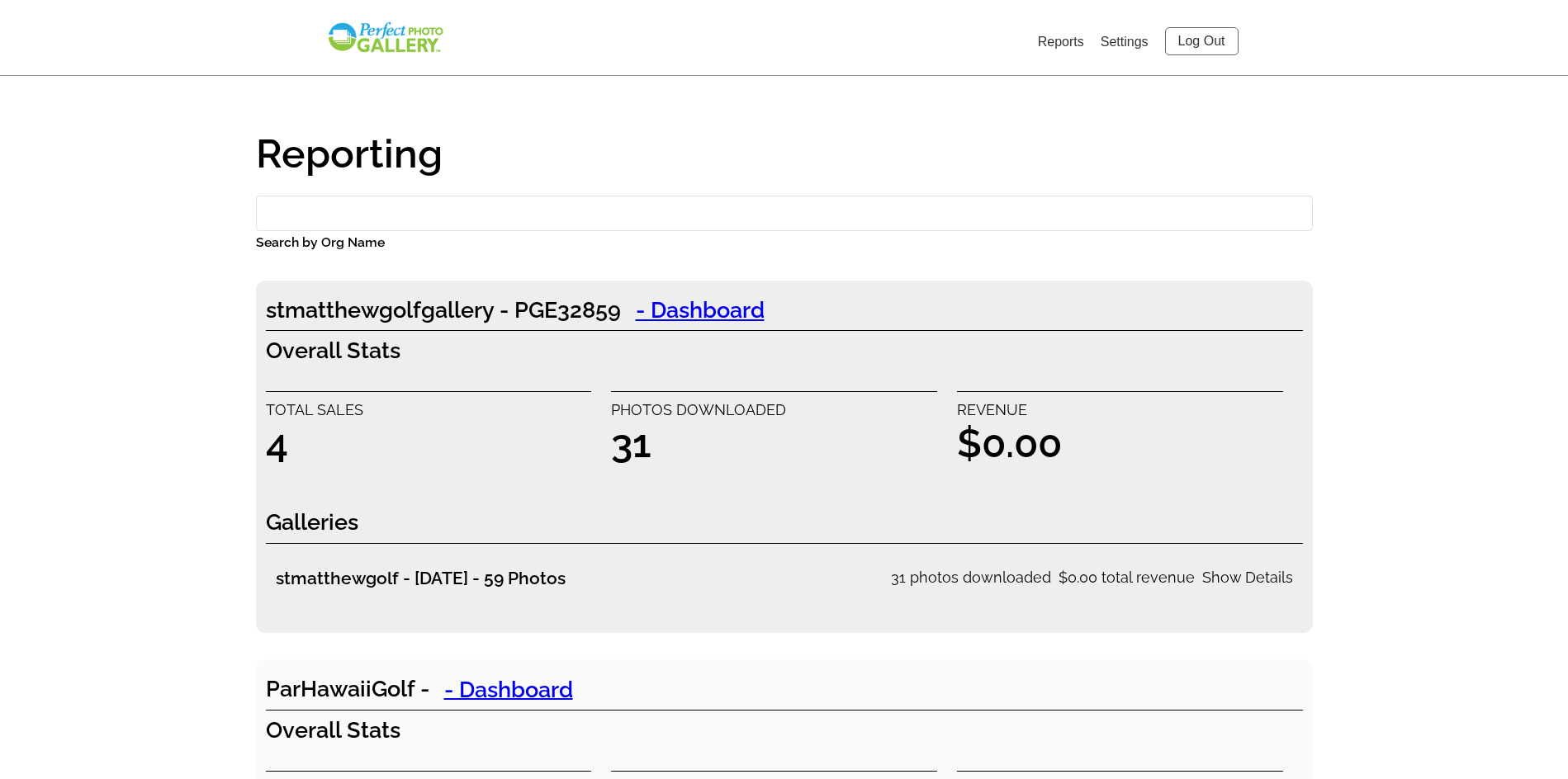
click at [1205, 35] on link "Log Out" at bounding box center [1201, 40] width 73 height 28
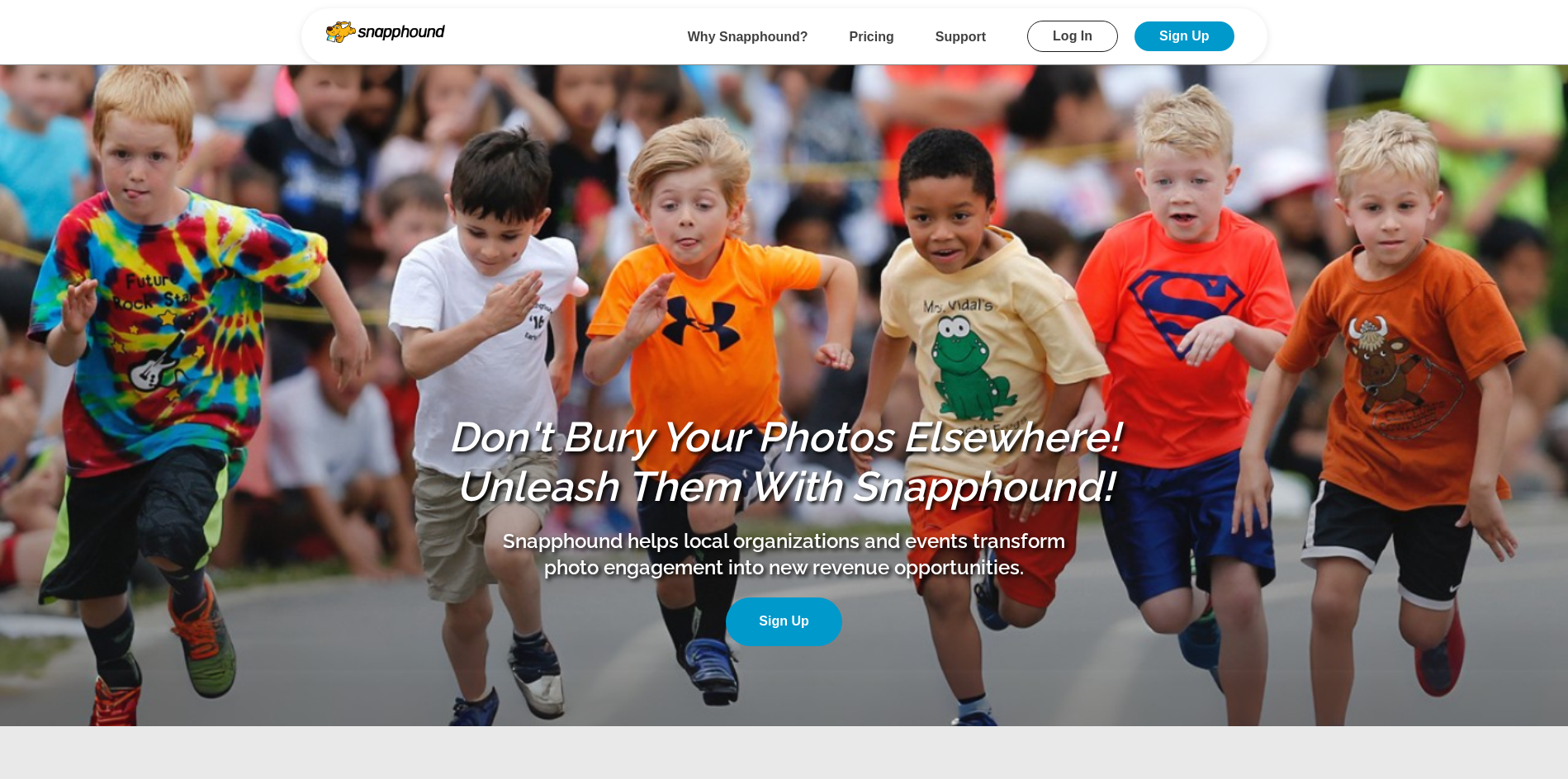
click at [1110, 46] on link "Log In" at bounding box center [1072, 36] width 91 height 31
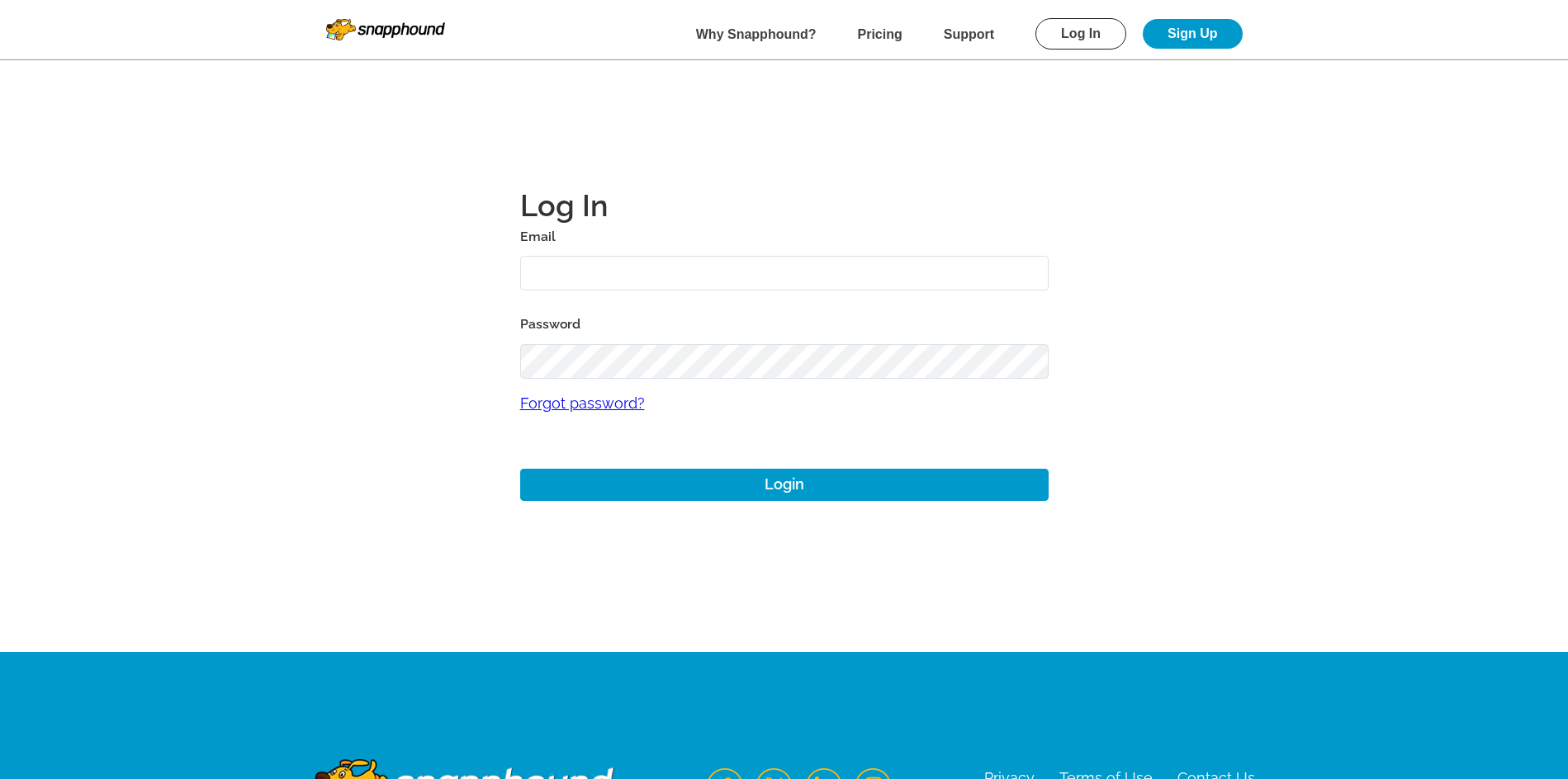
type input "[EMAIL_ADDRESS][DOMAIN_NAME]"
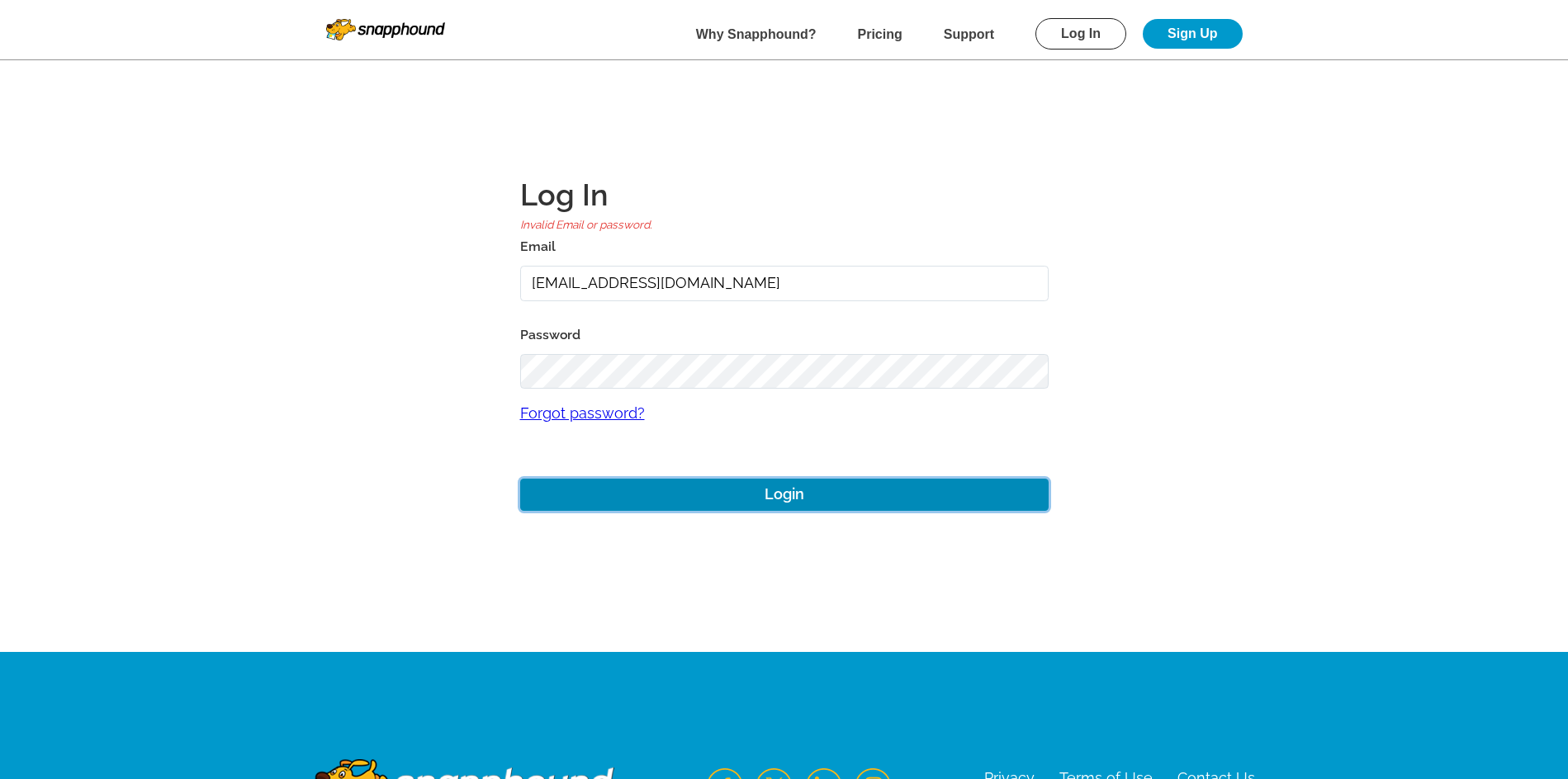
click at [704, 479] on button "Login" at bounding box center [784, 495] width 529 height 32
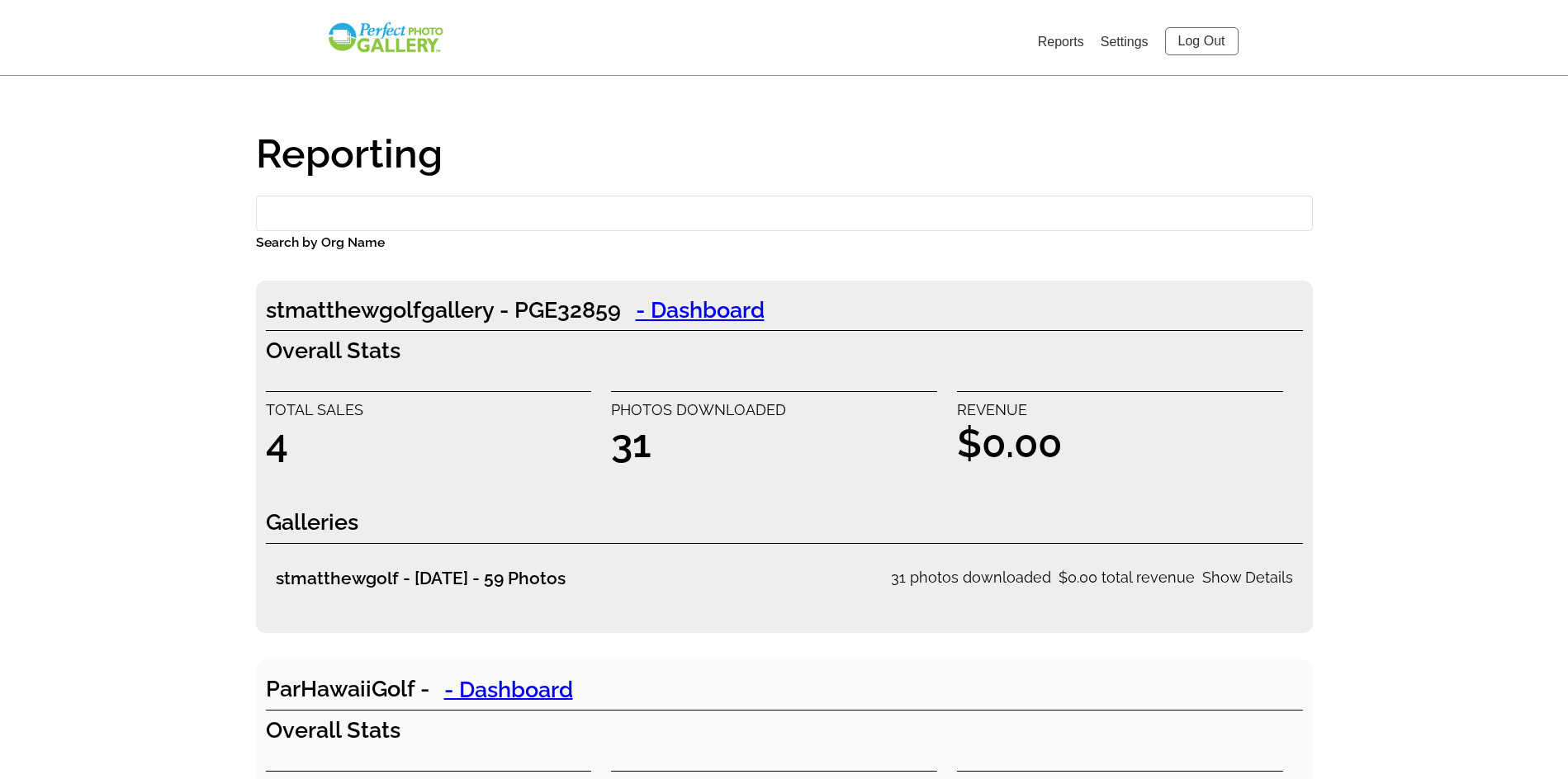
click at [1110, 36] on link "Settings" at bounding box center [1124, 41] width 48 height 14
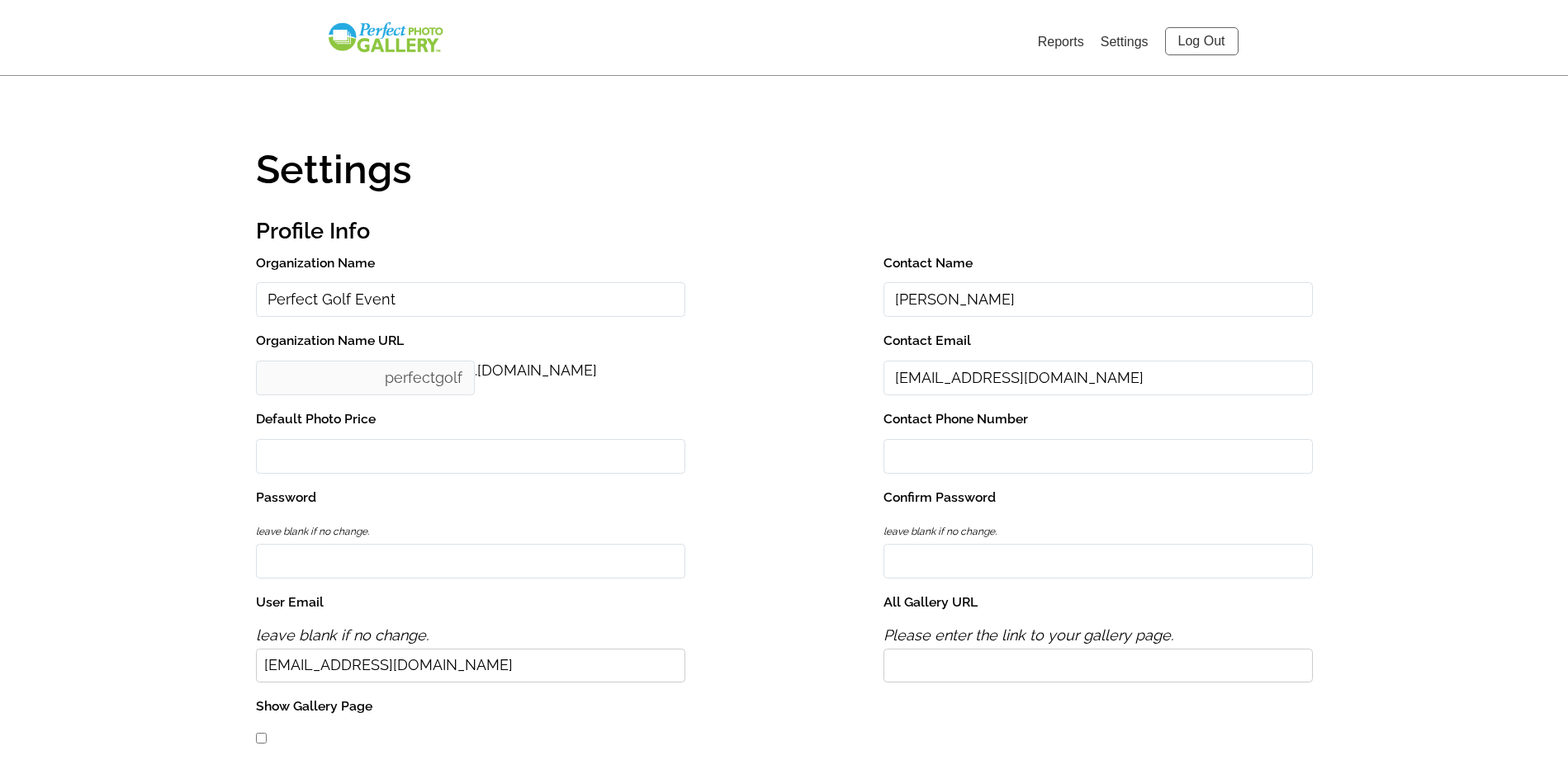
click at [1069, 34] on link "Reports" at bounding box center [1060, 41] width 46 height 14
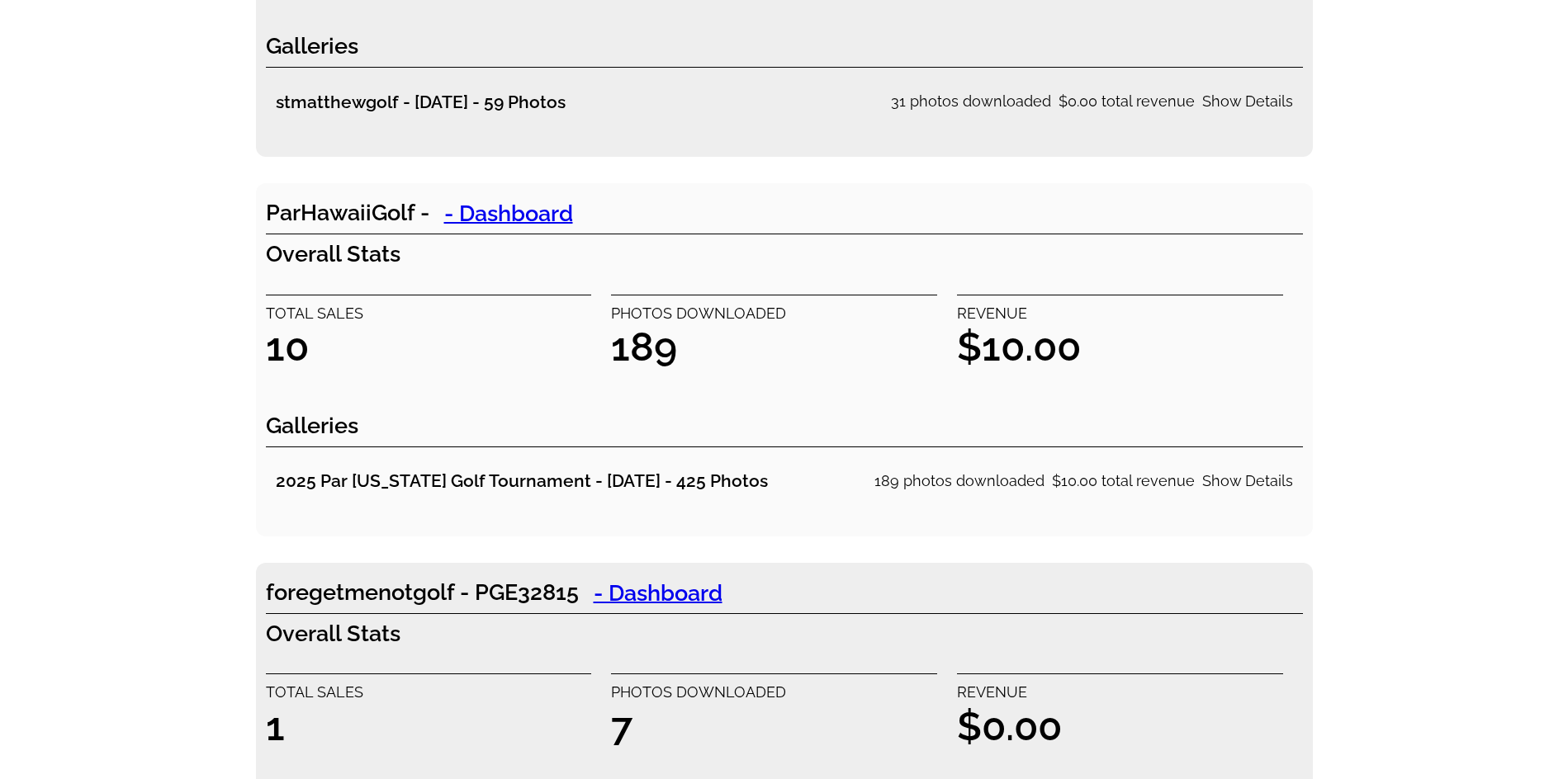
scroll to position [495, 0]
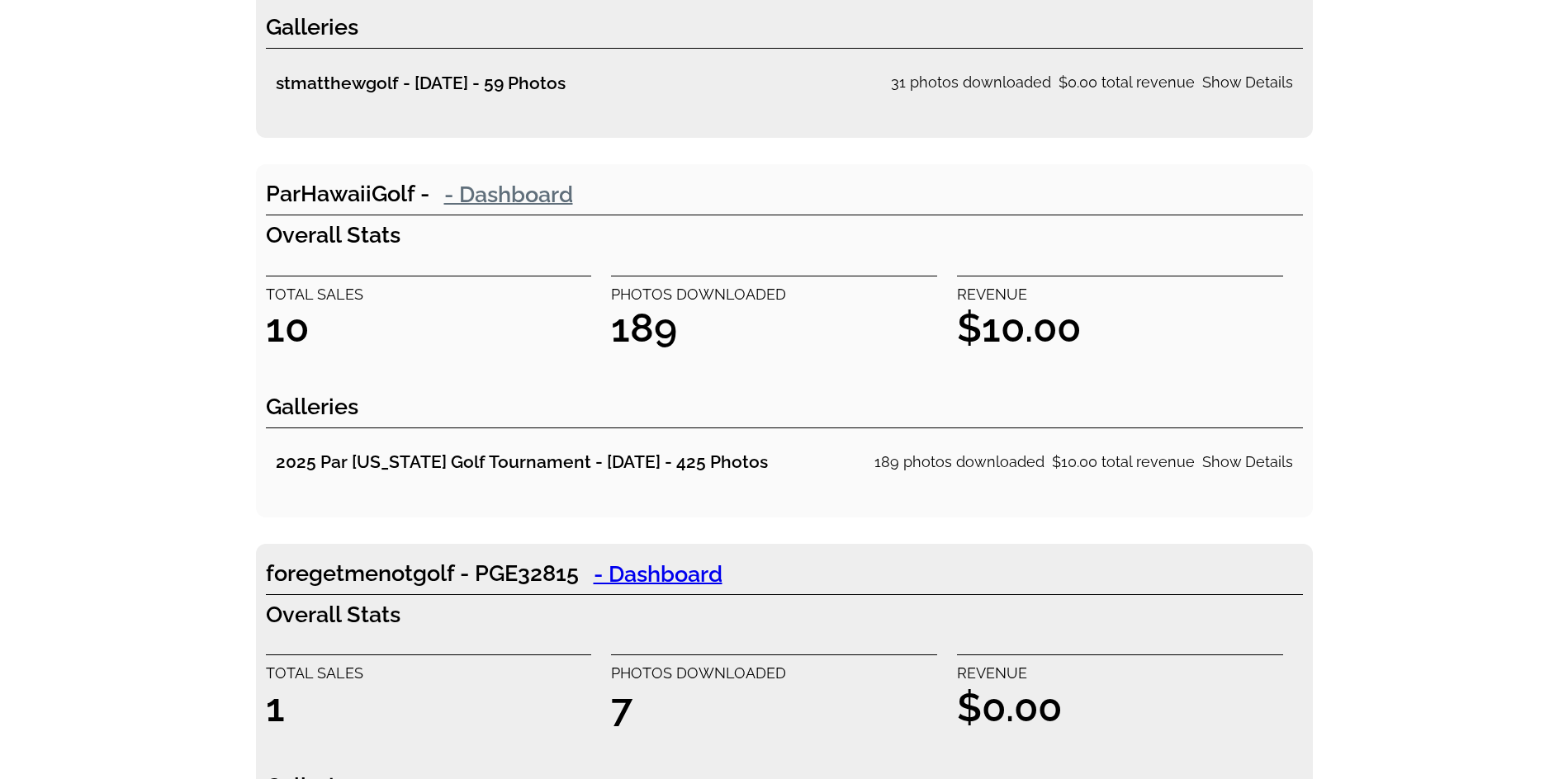
click at [548, 199] on link "- Dashboard" at bounding box center [508, 193] width 158 height 33
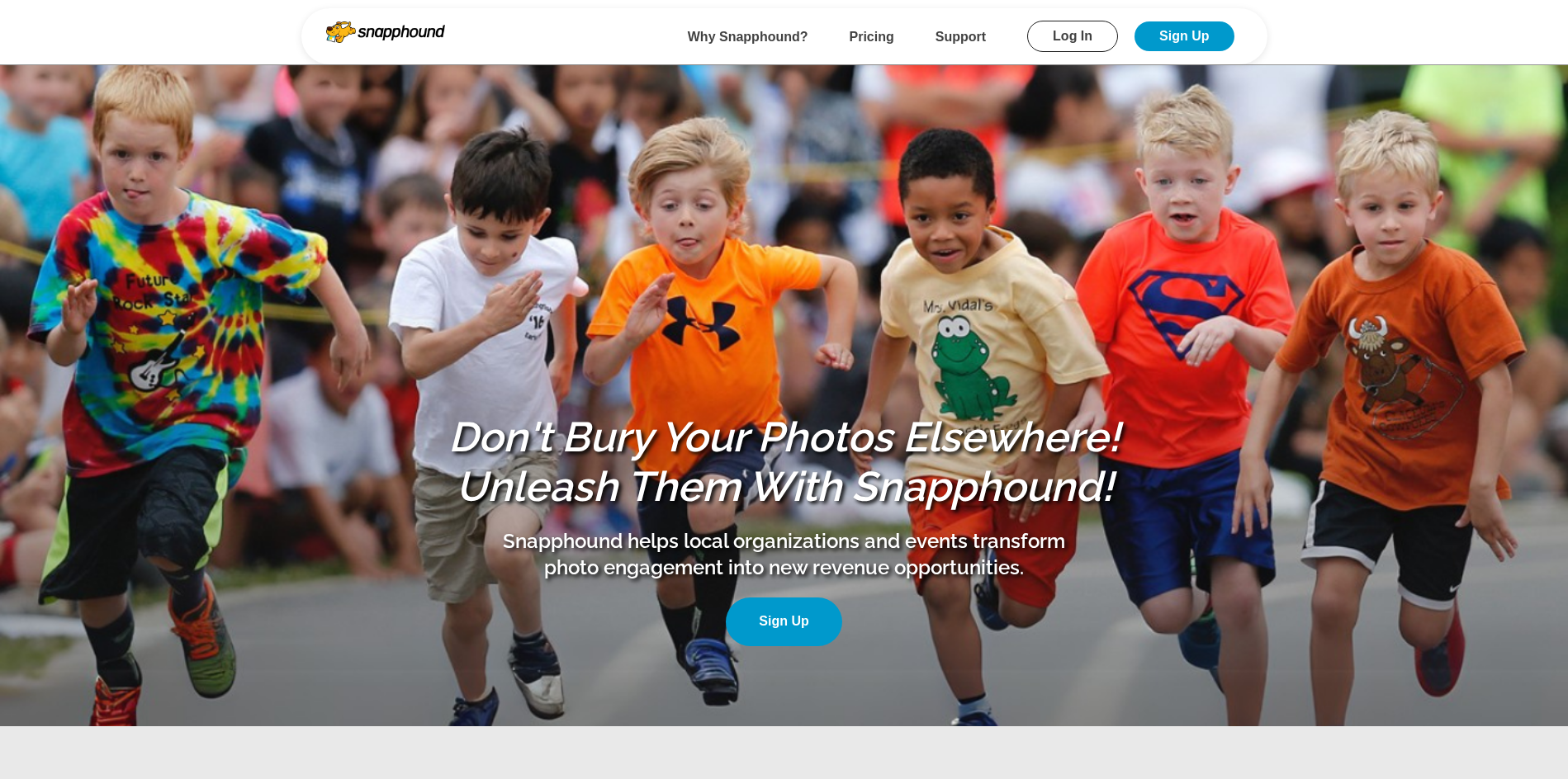
click at [1060, 34] on link "Log In" at bounding box center [1072, 36] width 91 height 31
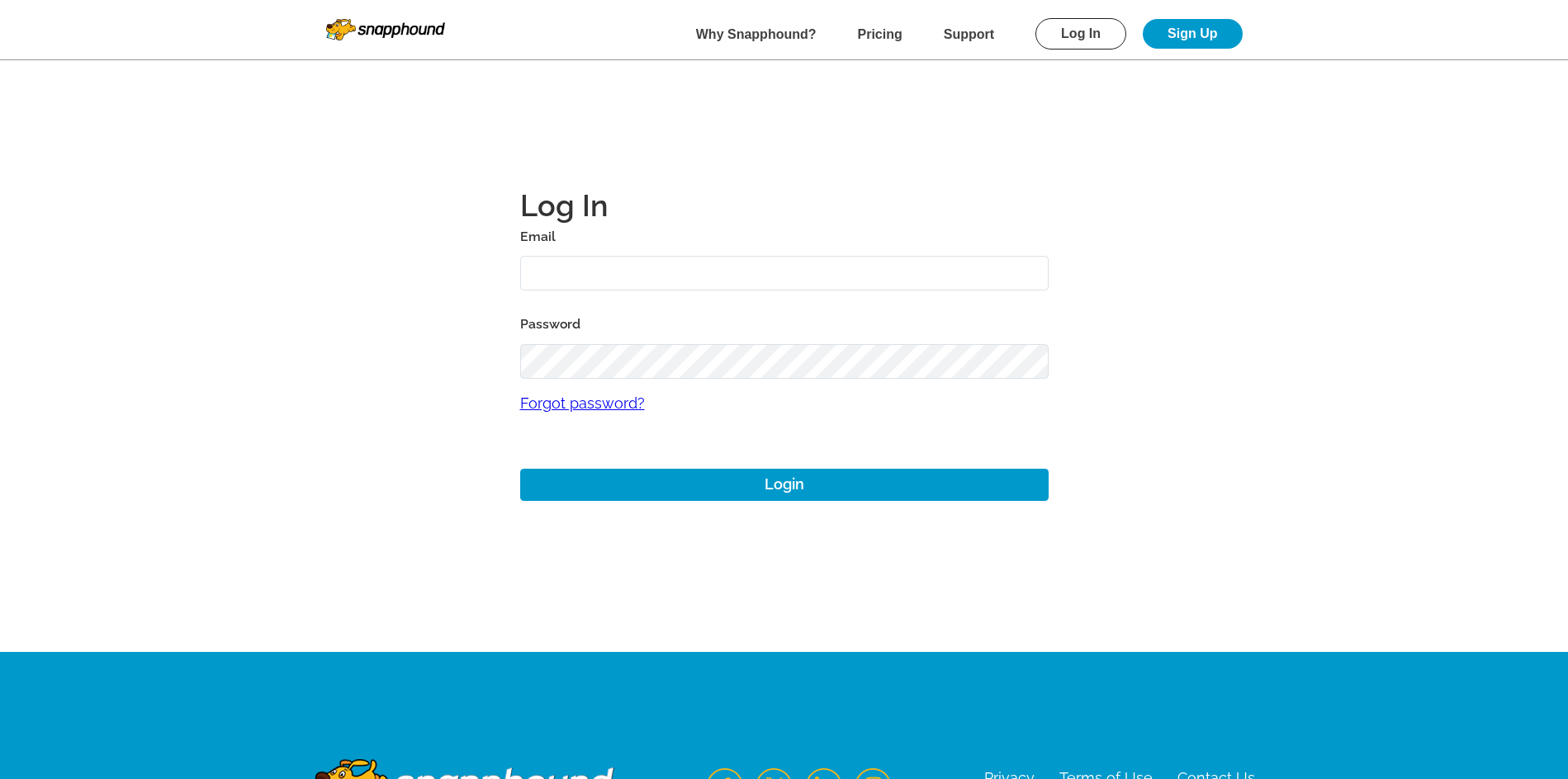
type input "josh+1@perfectgolfevent.com"
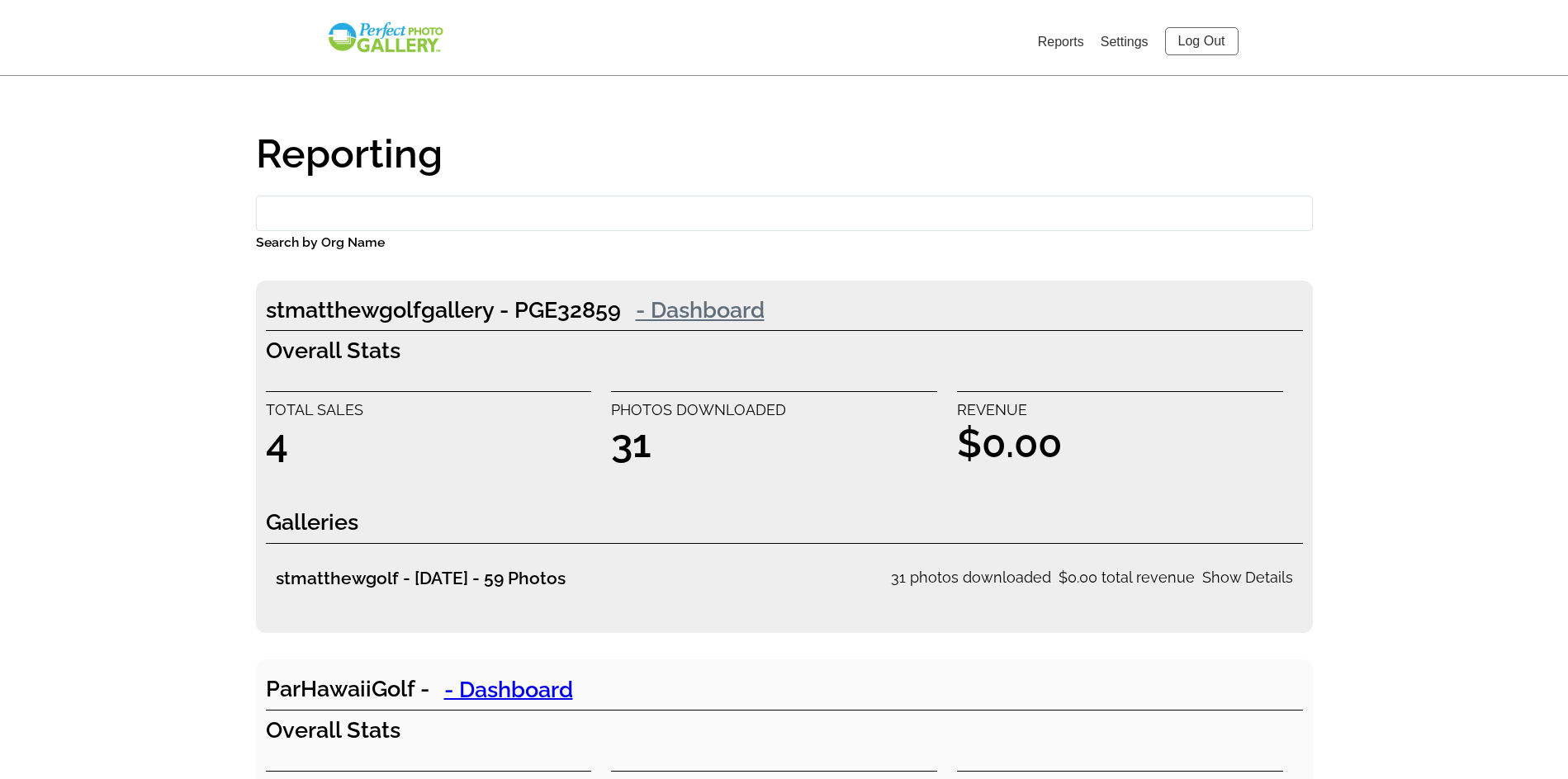
click at [726, 322] on link "- Dashboard" at bounding box center [700, 309] width 158 height 33
click at [1075, 46] on link "Reports" at bounding box center [1060, 41] width 46 height 14
click at [1127, 40] on link "Settings" at bounding box center [1124, 41] width 48 height 14
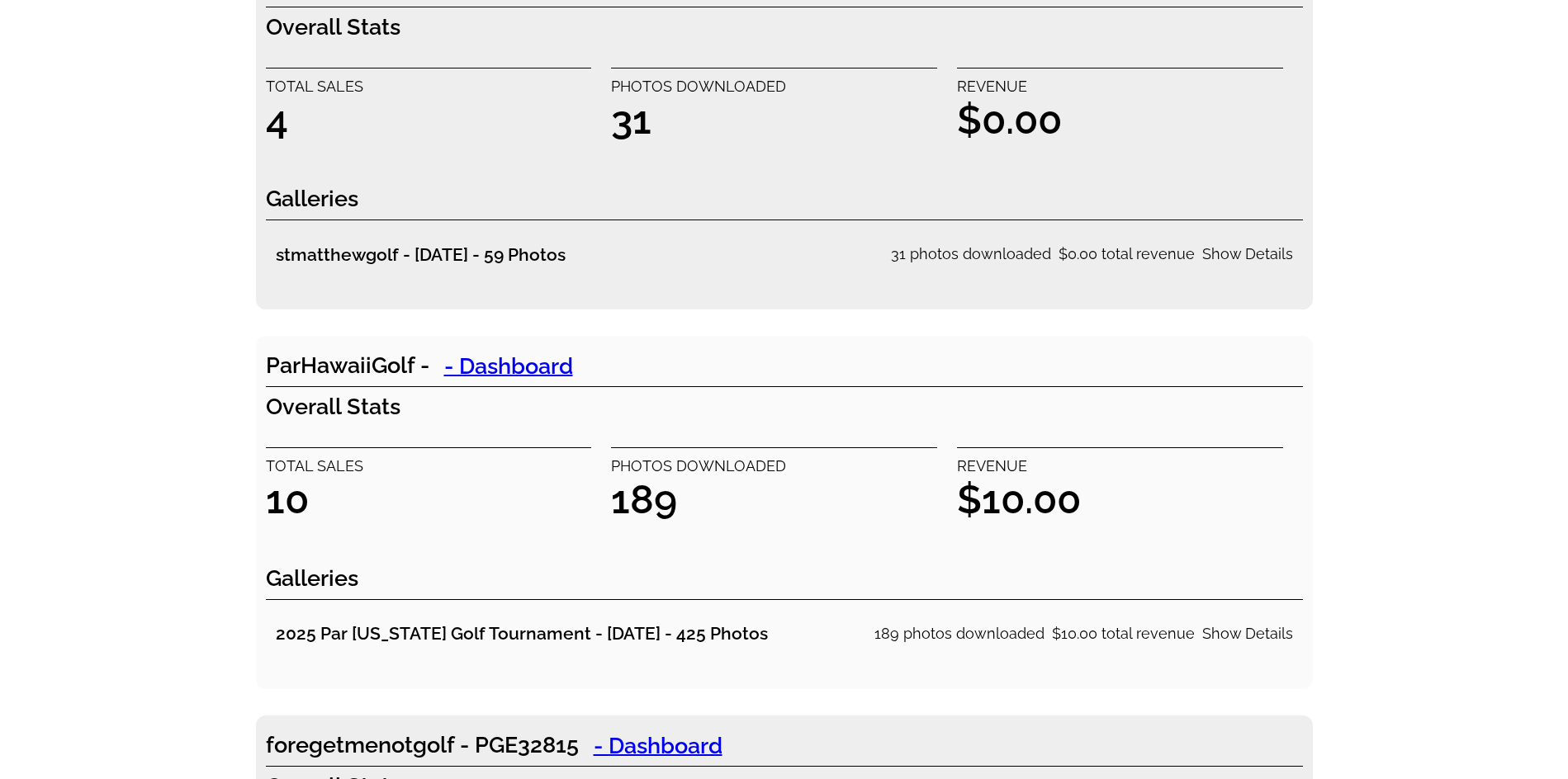
scroll to position [330, 0]
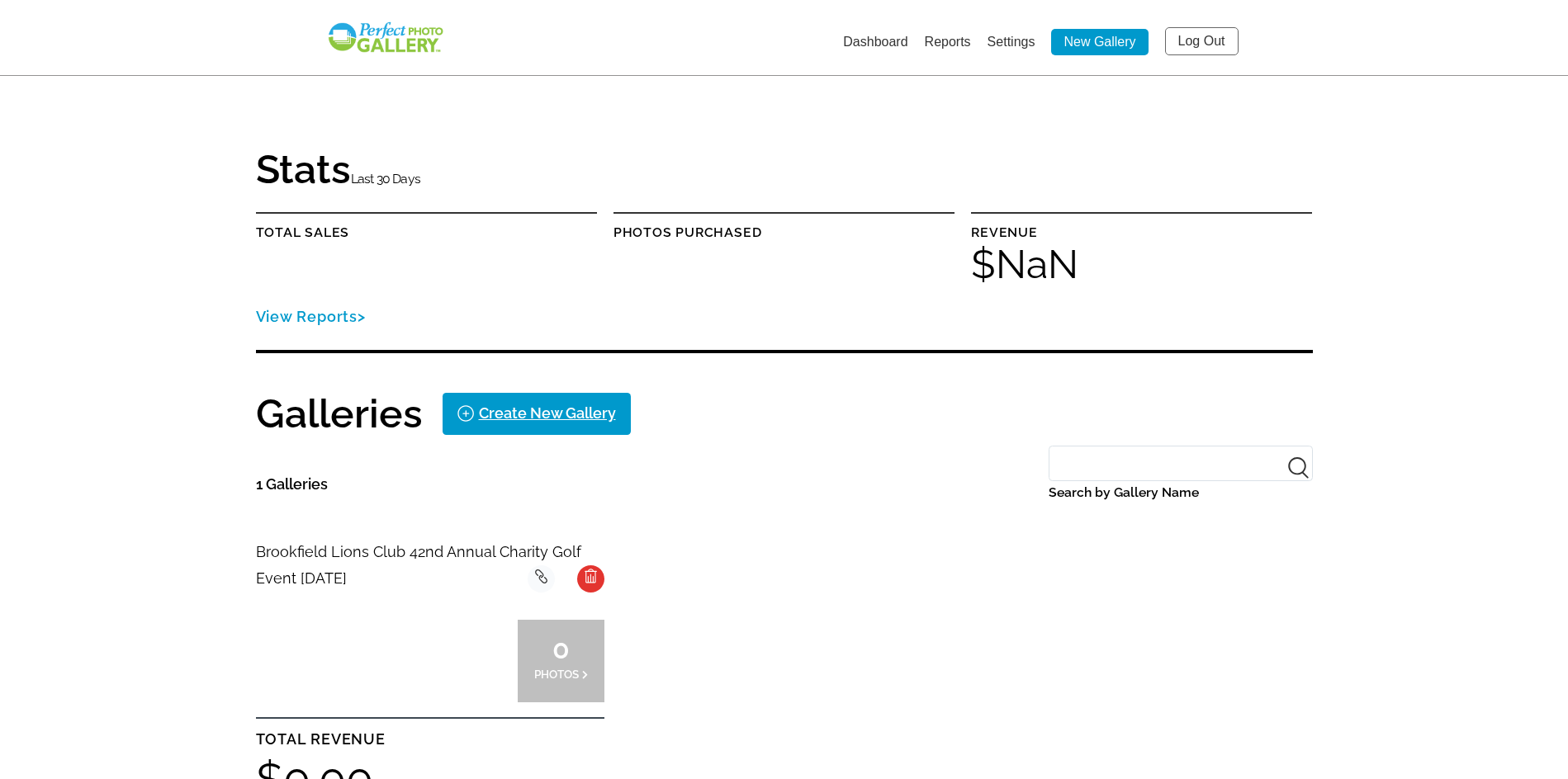
click at [897, 43] on link "Dashboard" at bounding box center [875, 41] width 65 height 14
click at [884, 40] on link "Dashboard" at bounding box center [875, 41] width 65 height 14
click at [415, 41] on img at bounding box center [385, 38] width 119 height 34
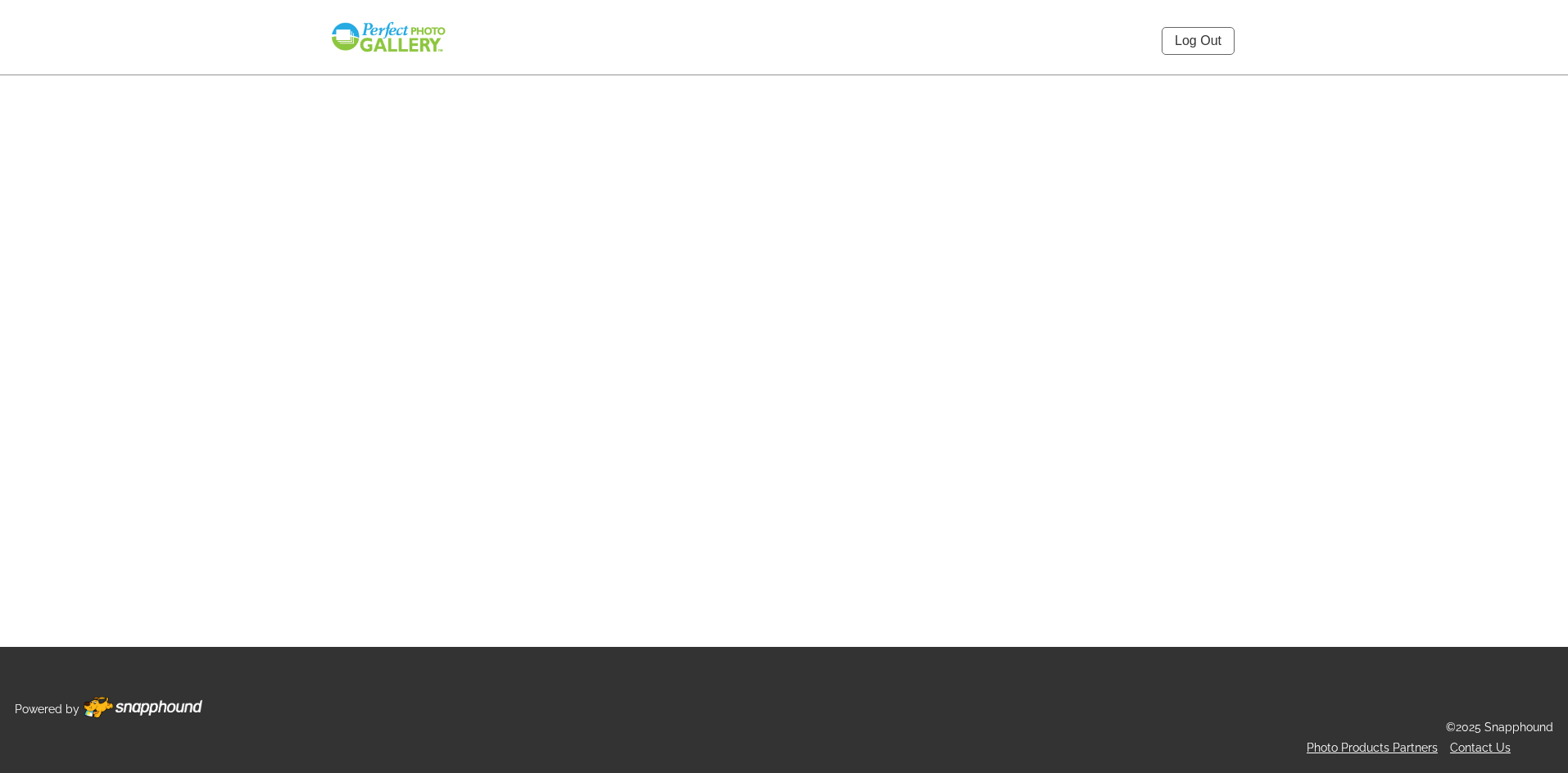
click at [394, 49] on img at bounding box center [387, 38] width 118 height 33
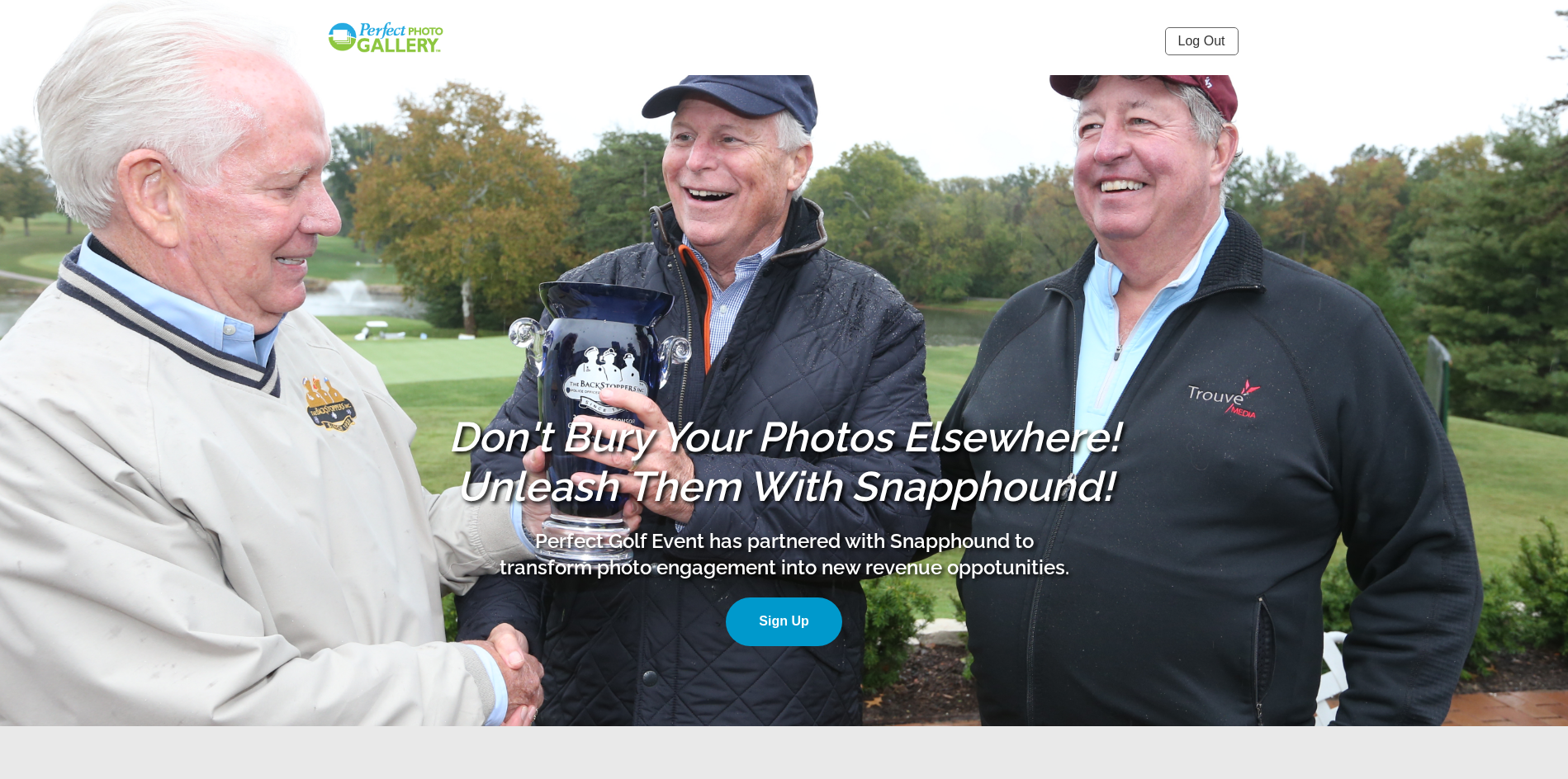
click at [1199, 30] on link "Log Out" at bounding box center [1201, 40] width 73 height 28
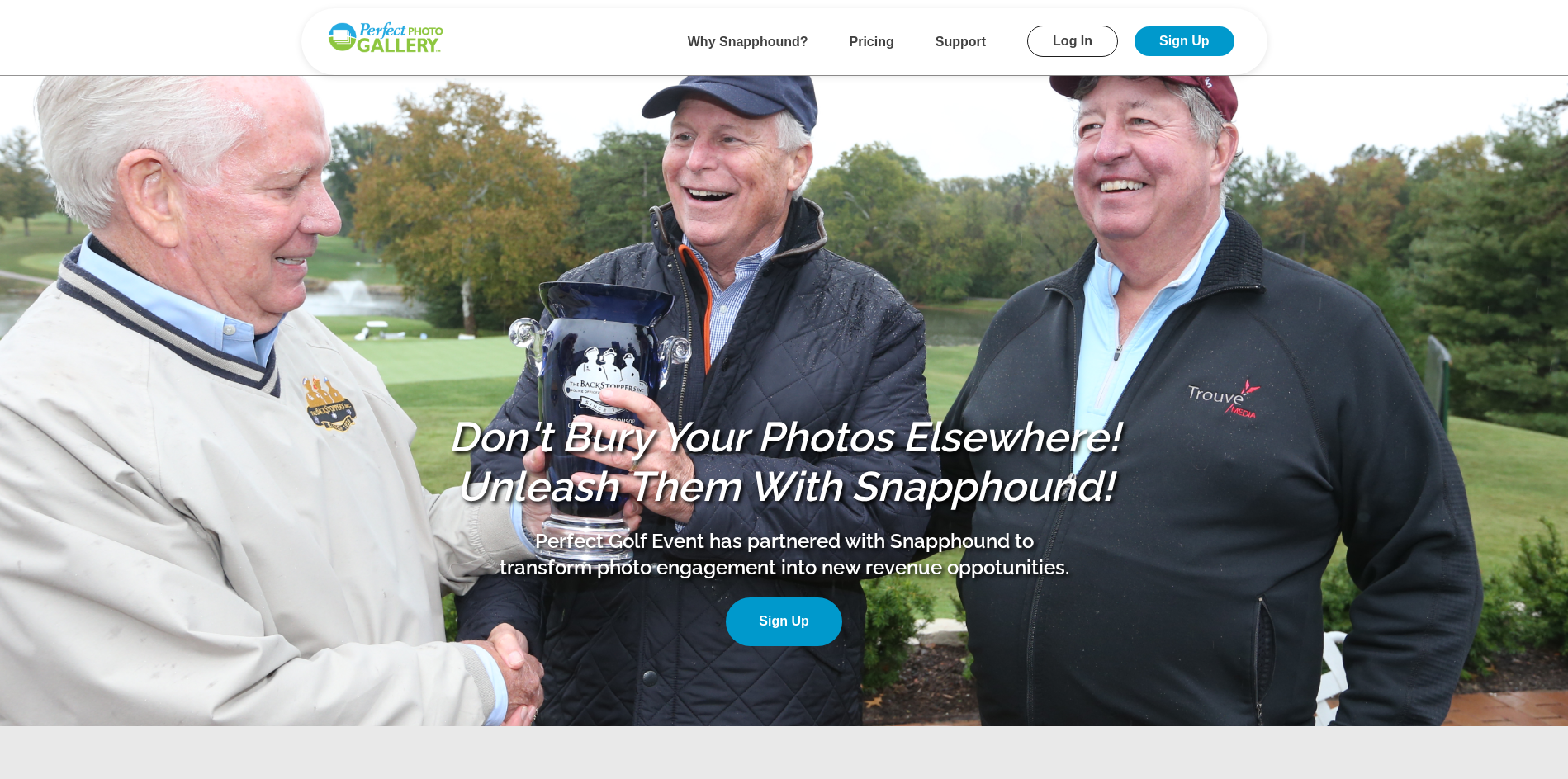
click at [1068, 44] on link "Log In" at bounding box center [1072, 40] width 91 height 31
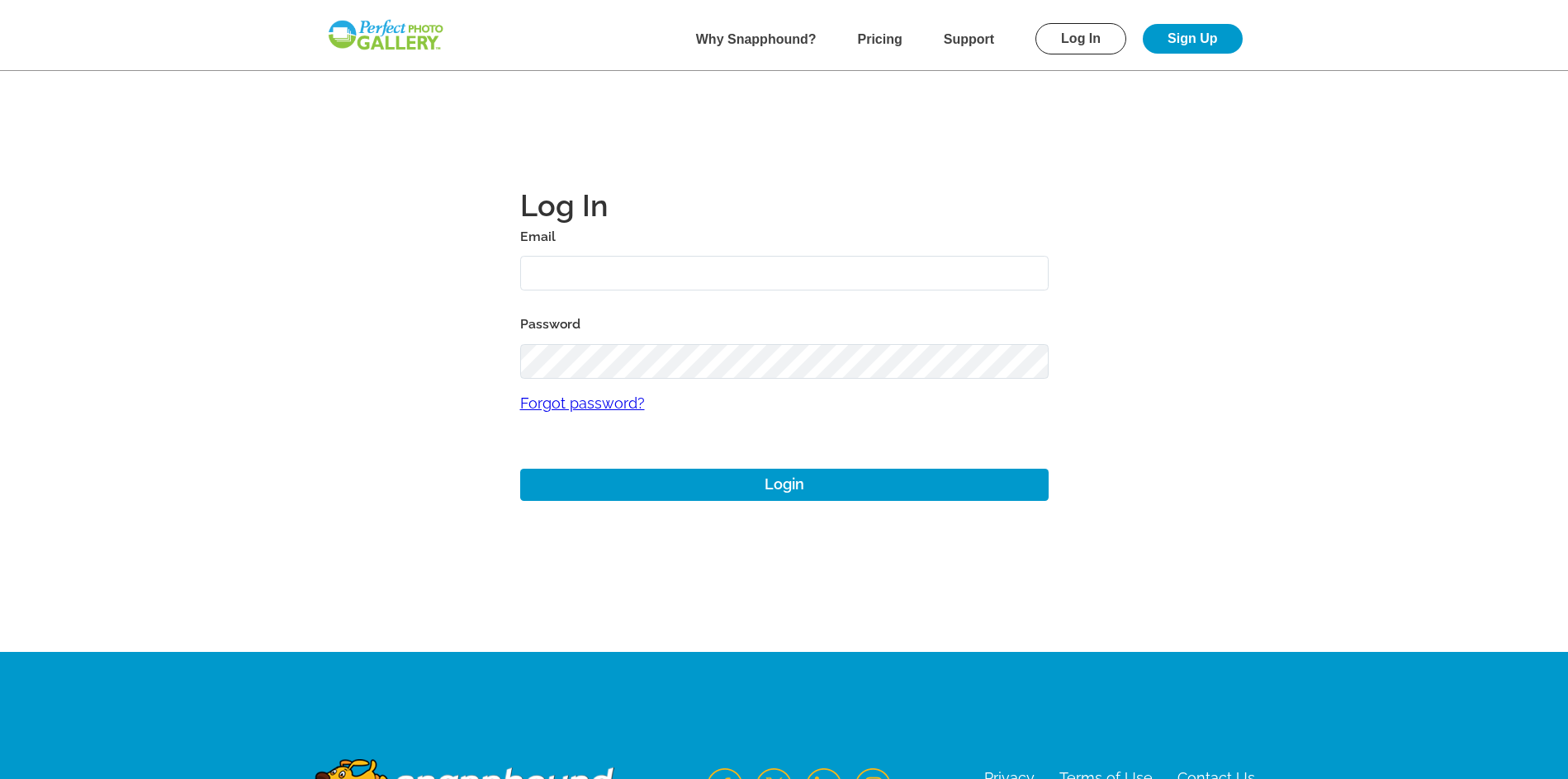
type input "josh+1@perfectgolfevent.com"
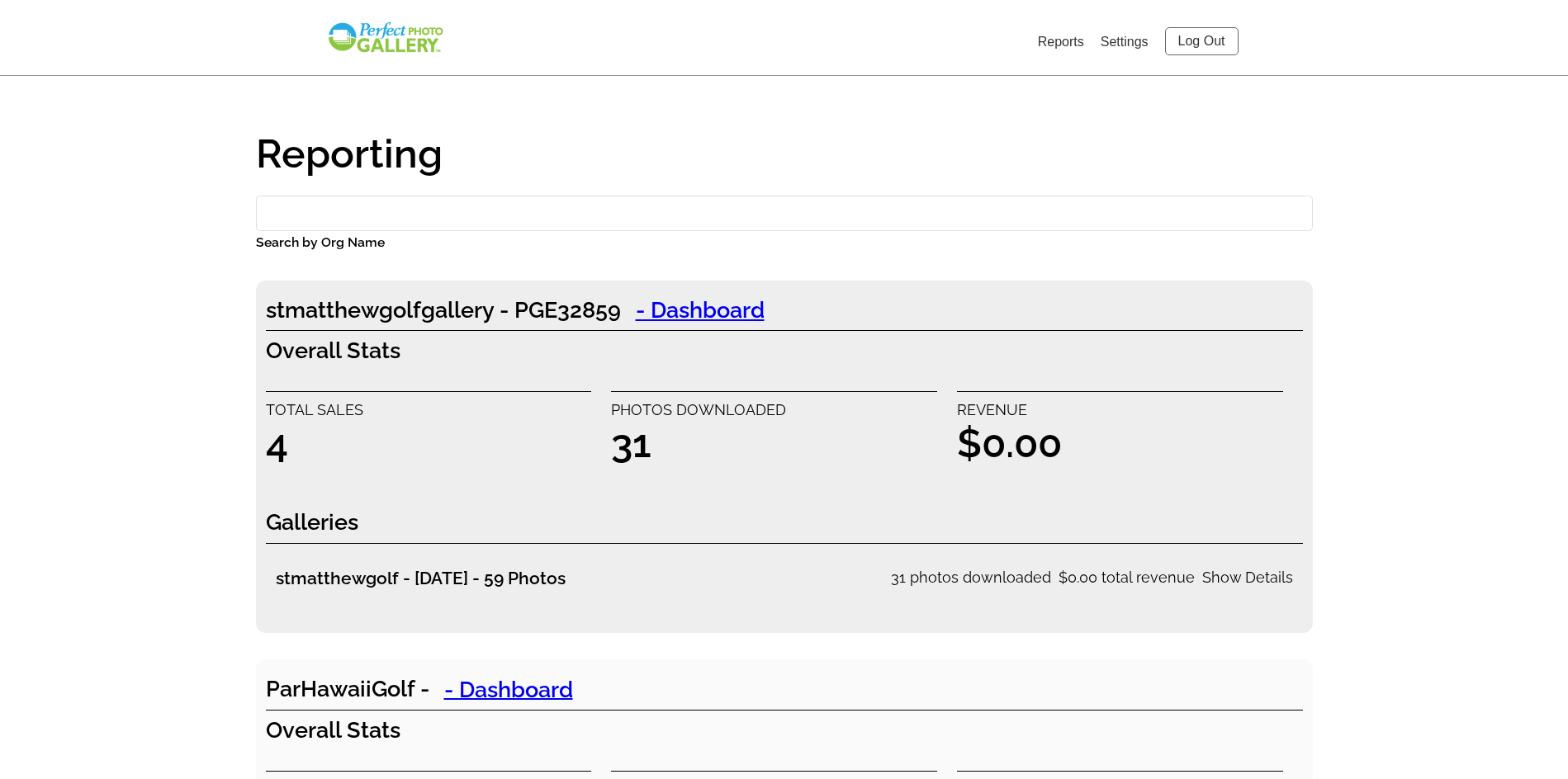
click at [457, 212] on input "Search by Org Name" at bounding box center [784, 214] width 1057 height 35
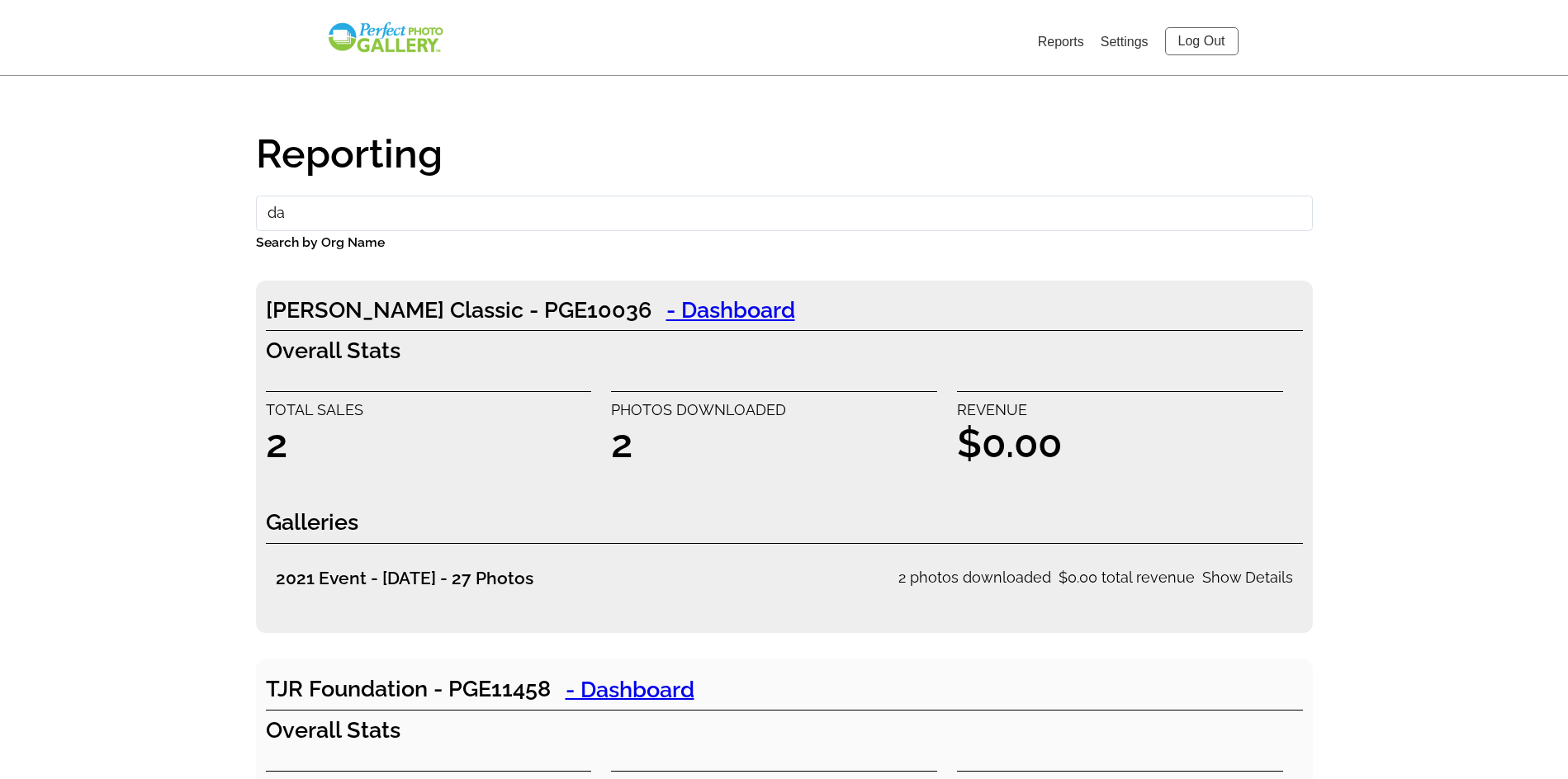
type input "d"
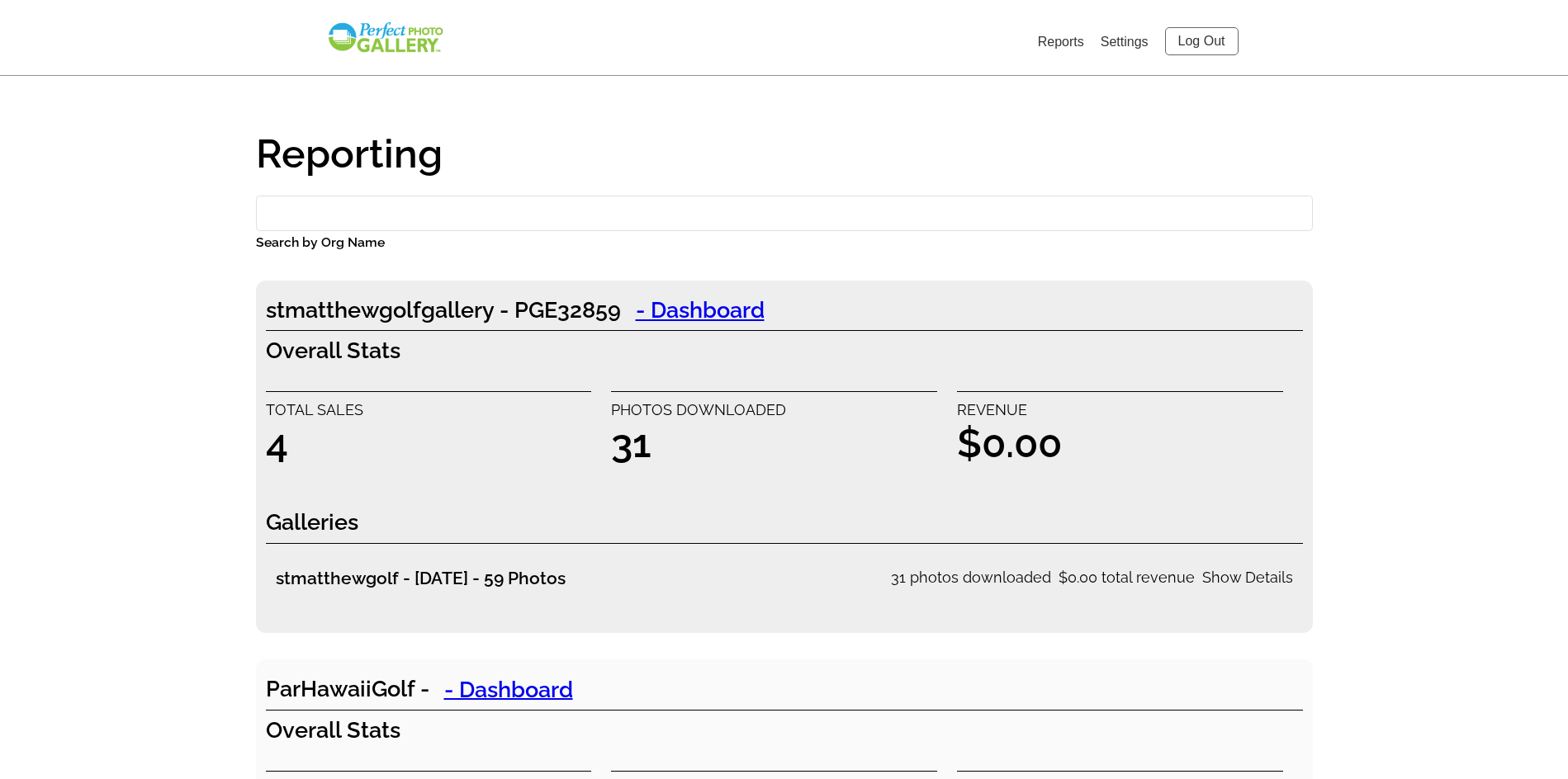
type input "s"
type input "d"
type input "a"
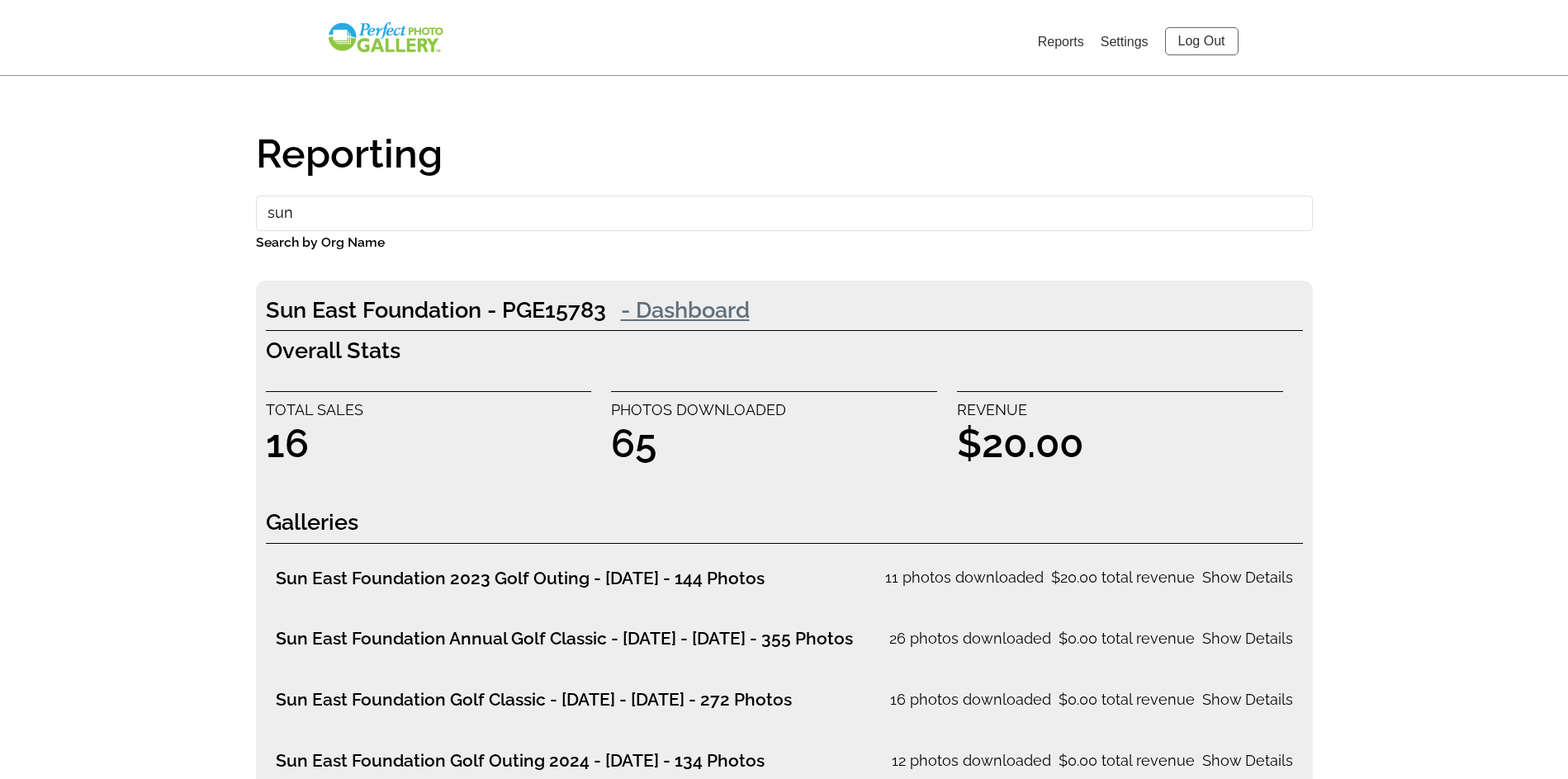
type input "sun"
click at [749, 315] on link "- Dashboard" at bounding box center [685, 309] width 158 height 33
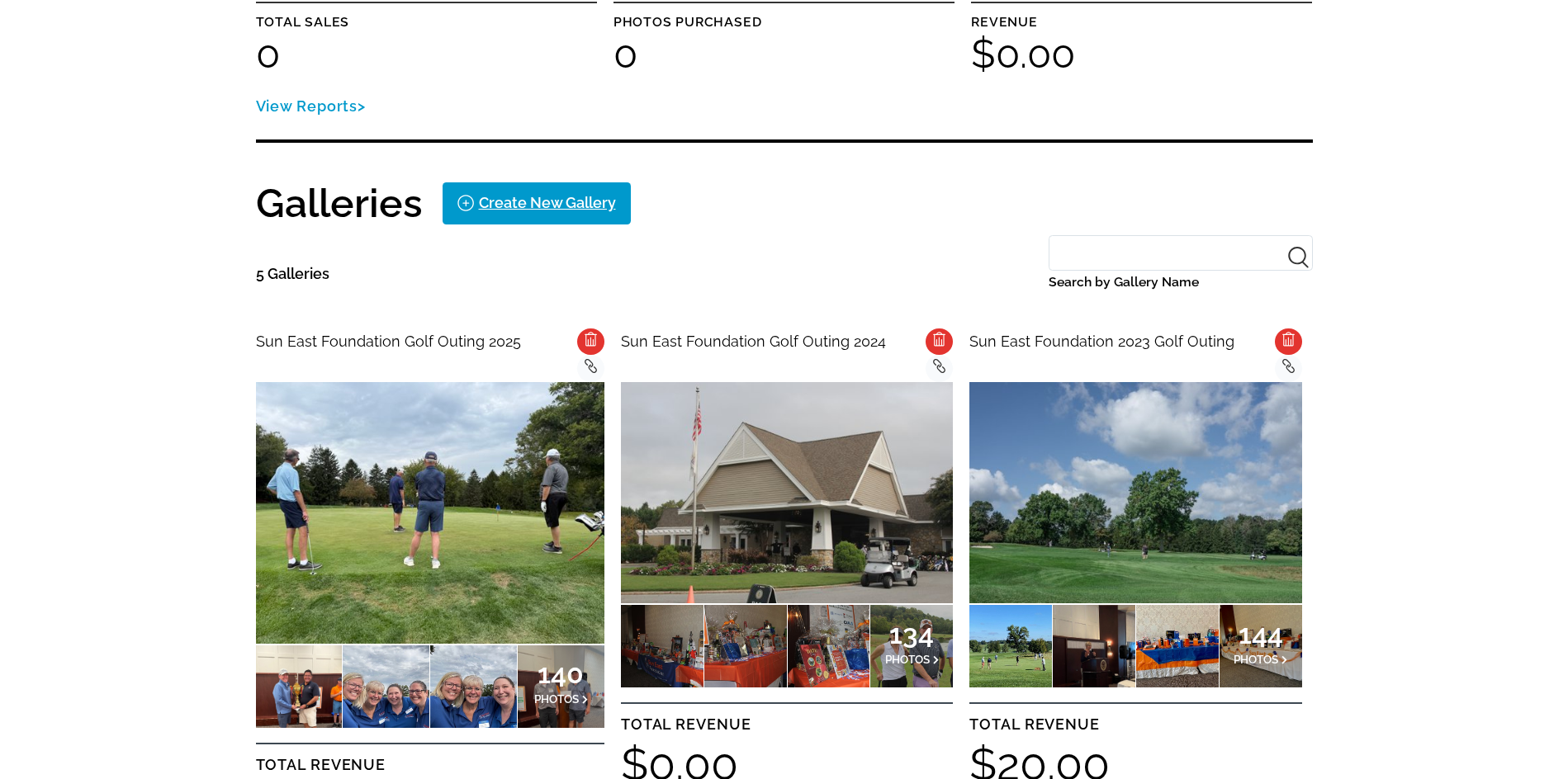
scroll to position [495, 0]
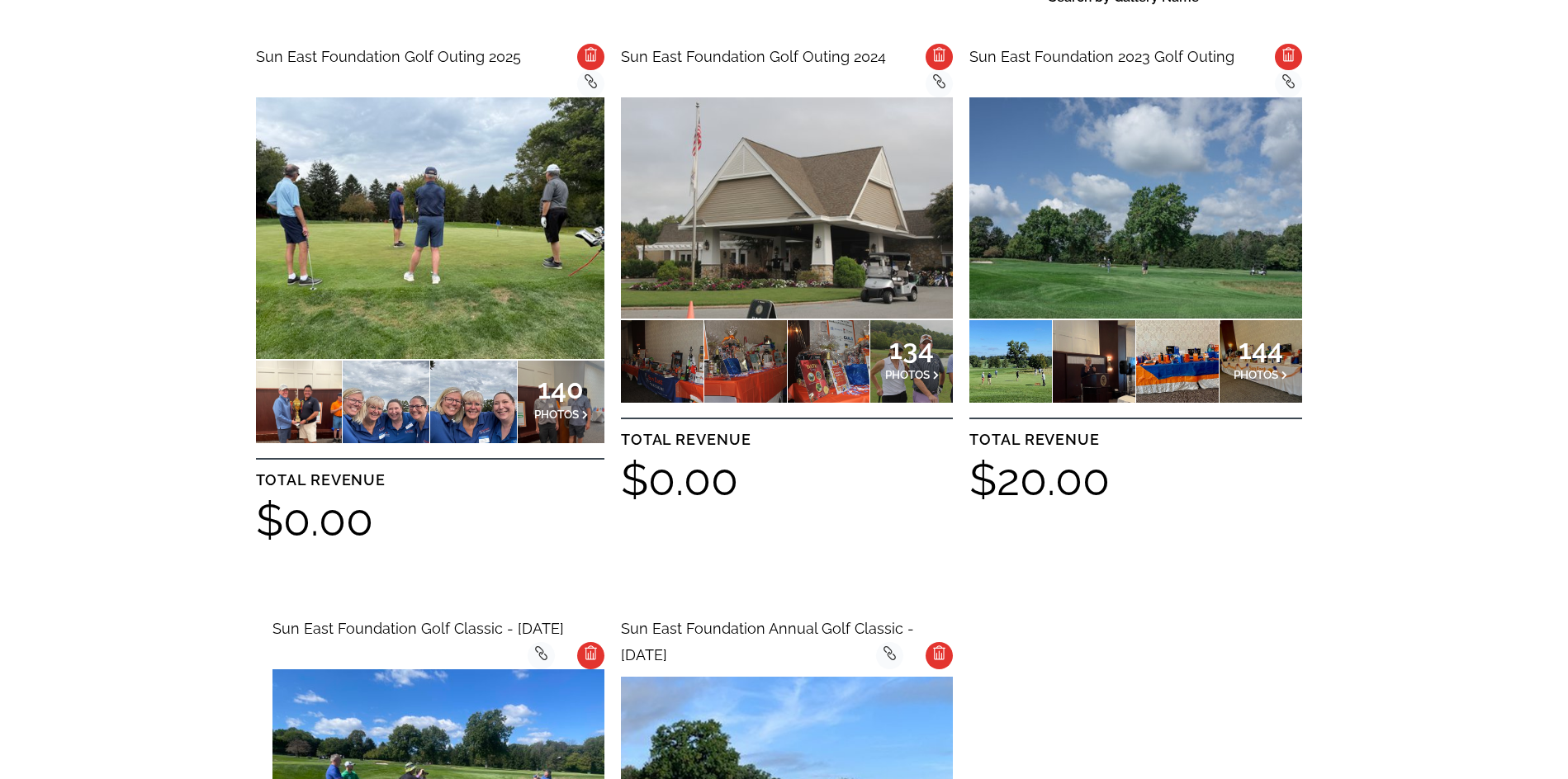
click at [546, 408] on span "PHOTOS" at bounding box center [556, 415] width 45 height 13
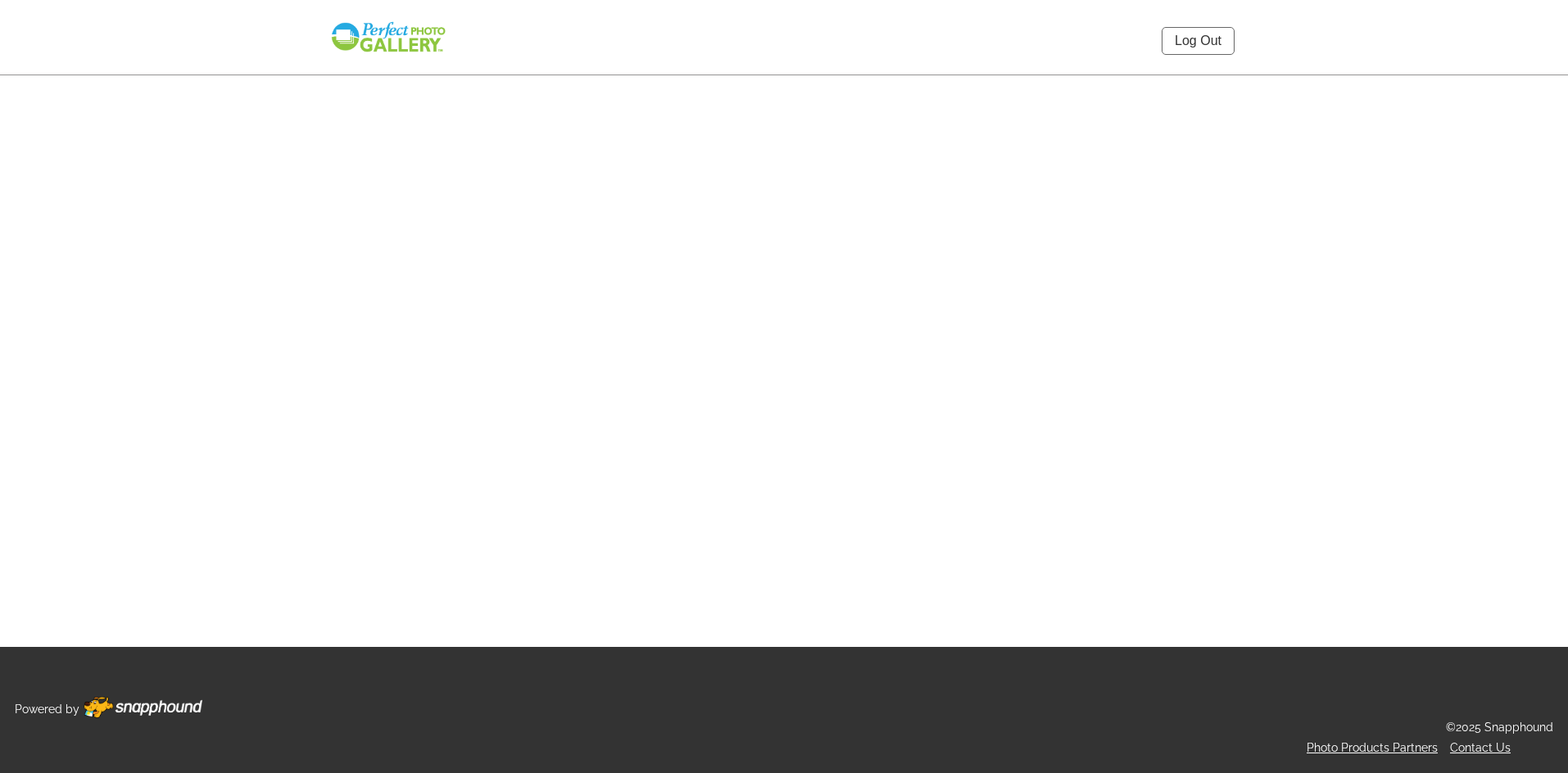
select select "onlyShowInGallery"
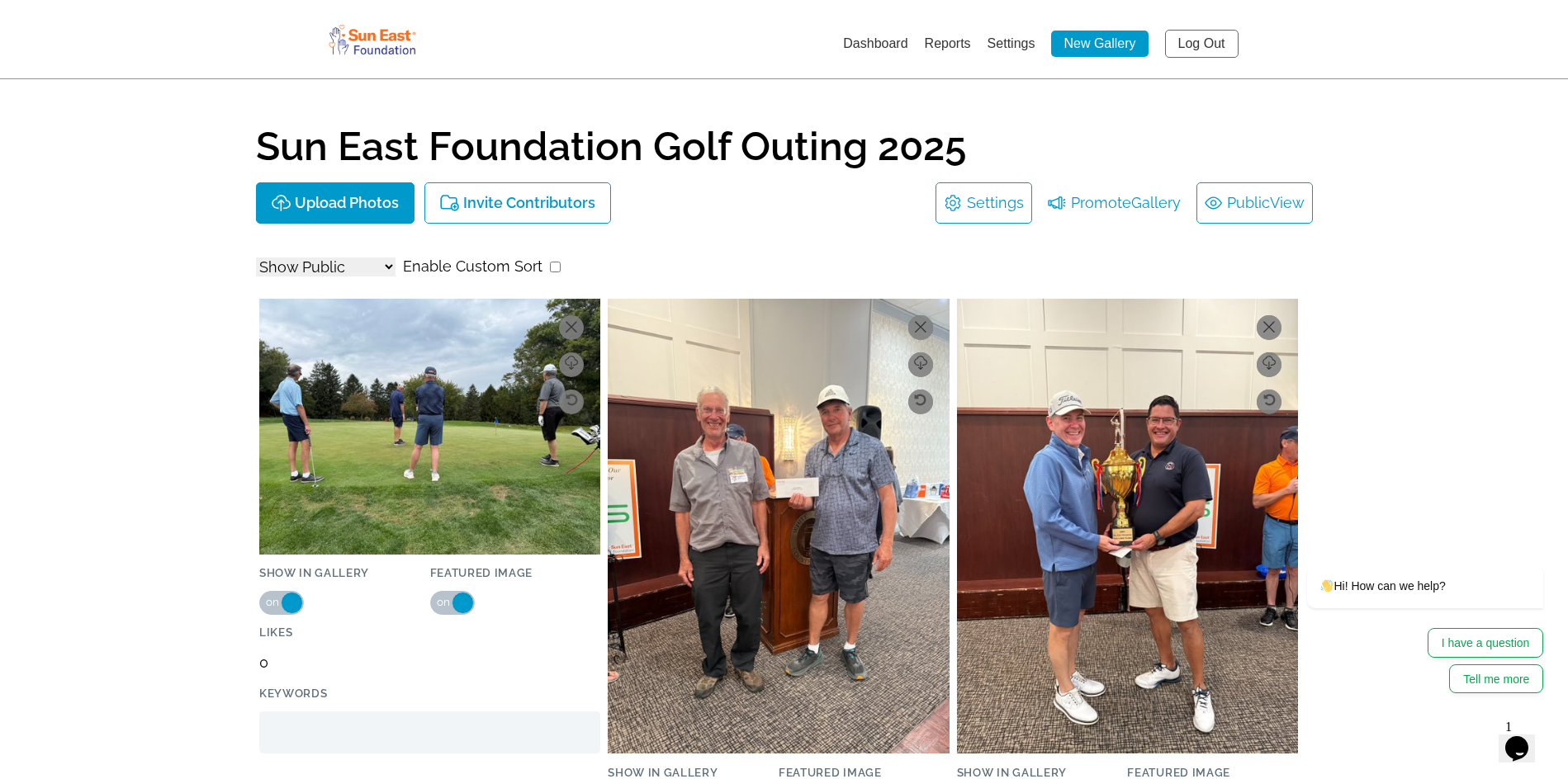
click at [1303, 206] on span "View" at bounding box center [1287, 203] width 35 height 26
click at [997, 199] on link "Settings" at bounding box center [996, 203] width 57 height 26
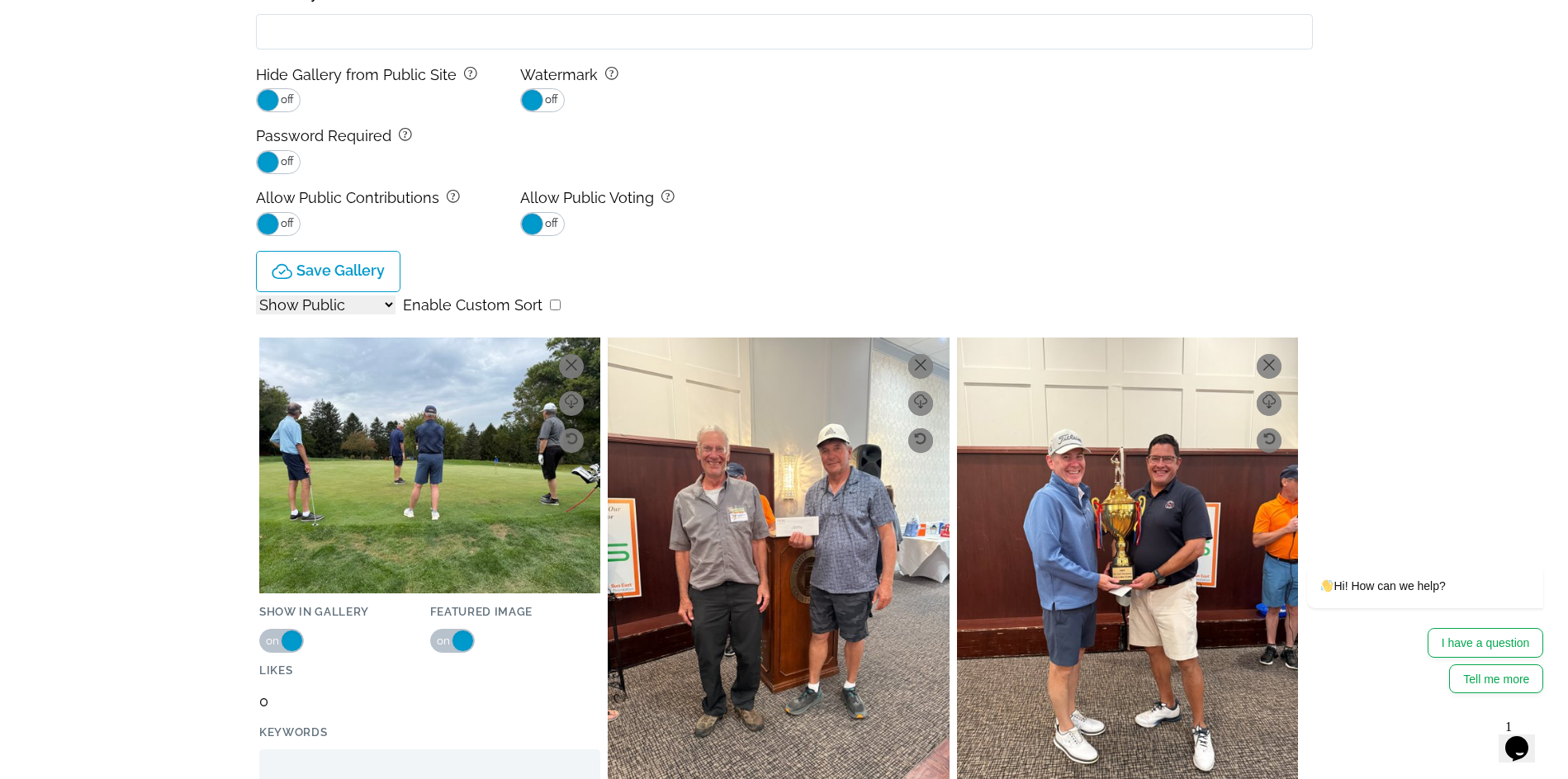
scroll to position [413, 0]
click at [550, 305] on input "checkbox" at bounding box center [555, 304] width 11 height 11
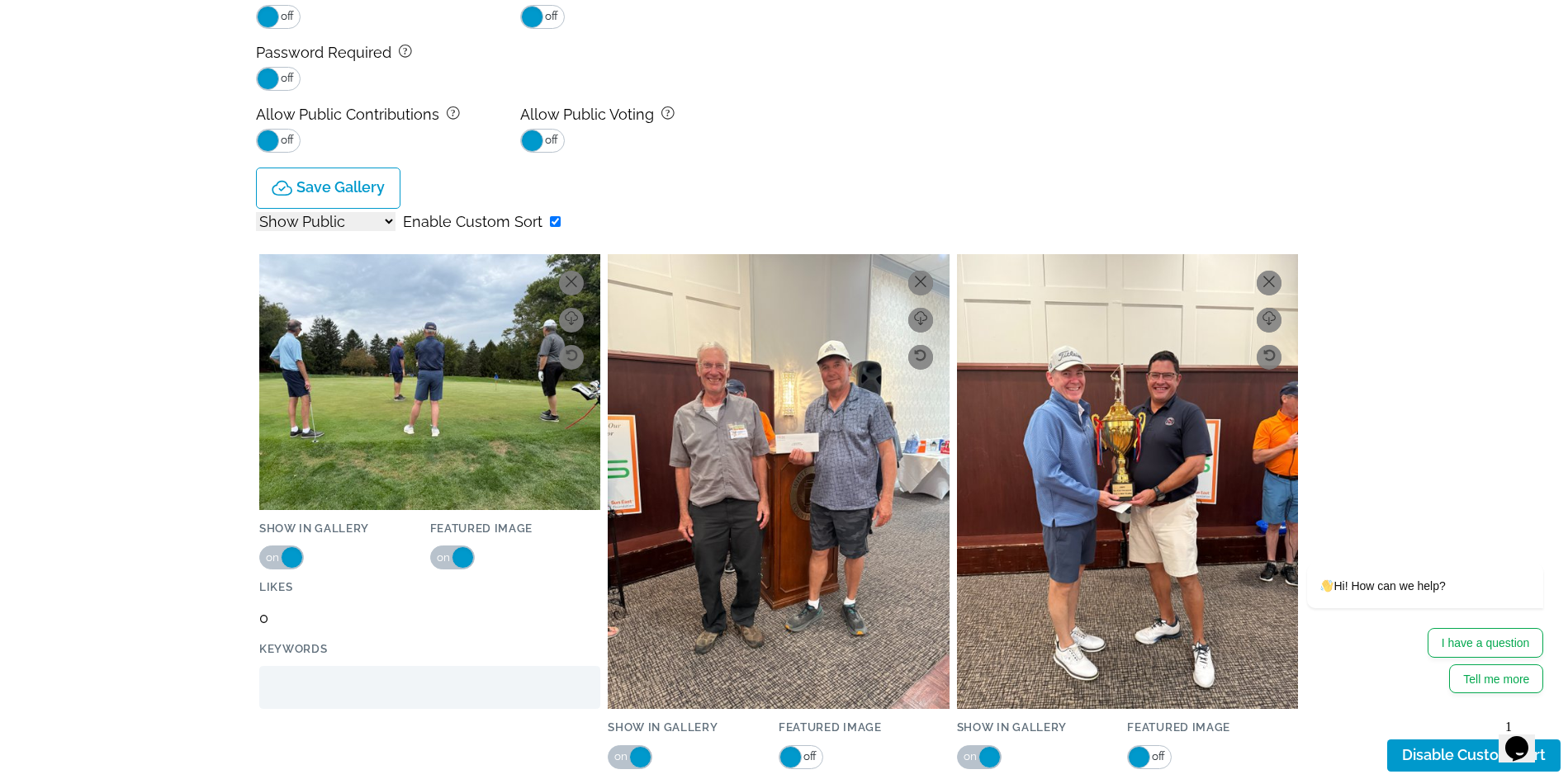
click at [551, 220] on input "checkbox" at bounding box center [555, 221] width 11 height 11
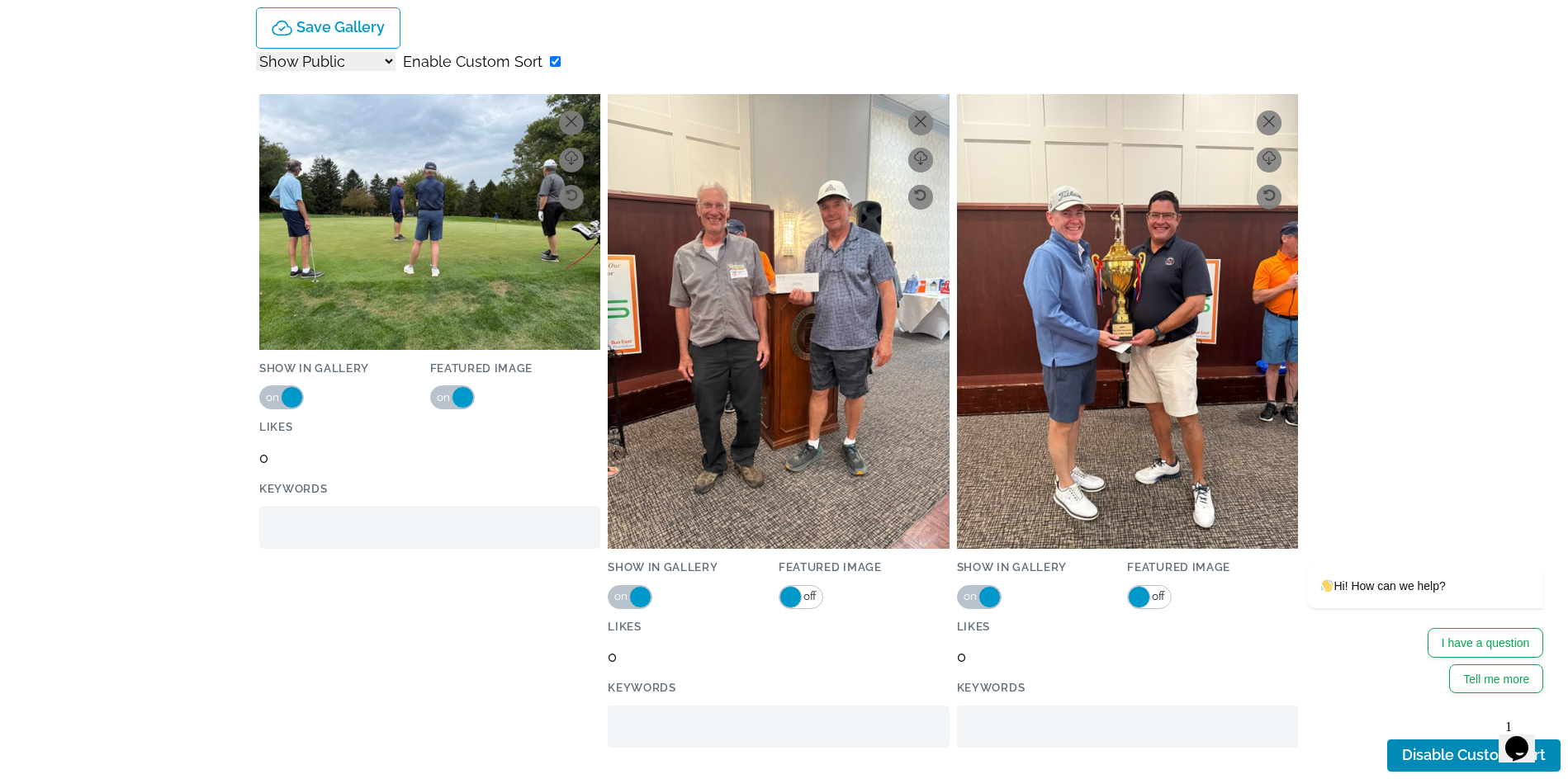
scroll to position [660, 0]
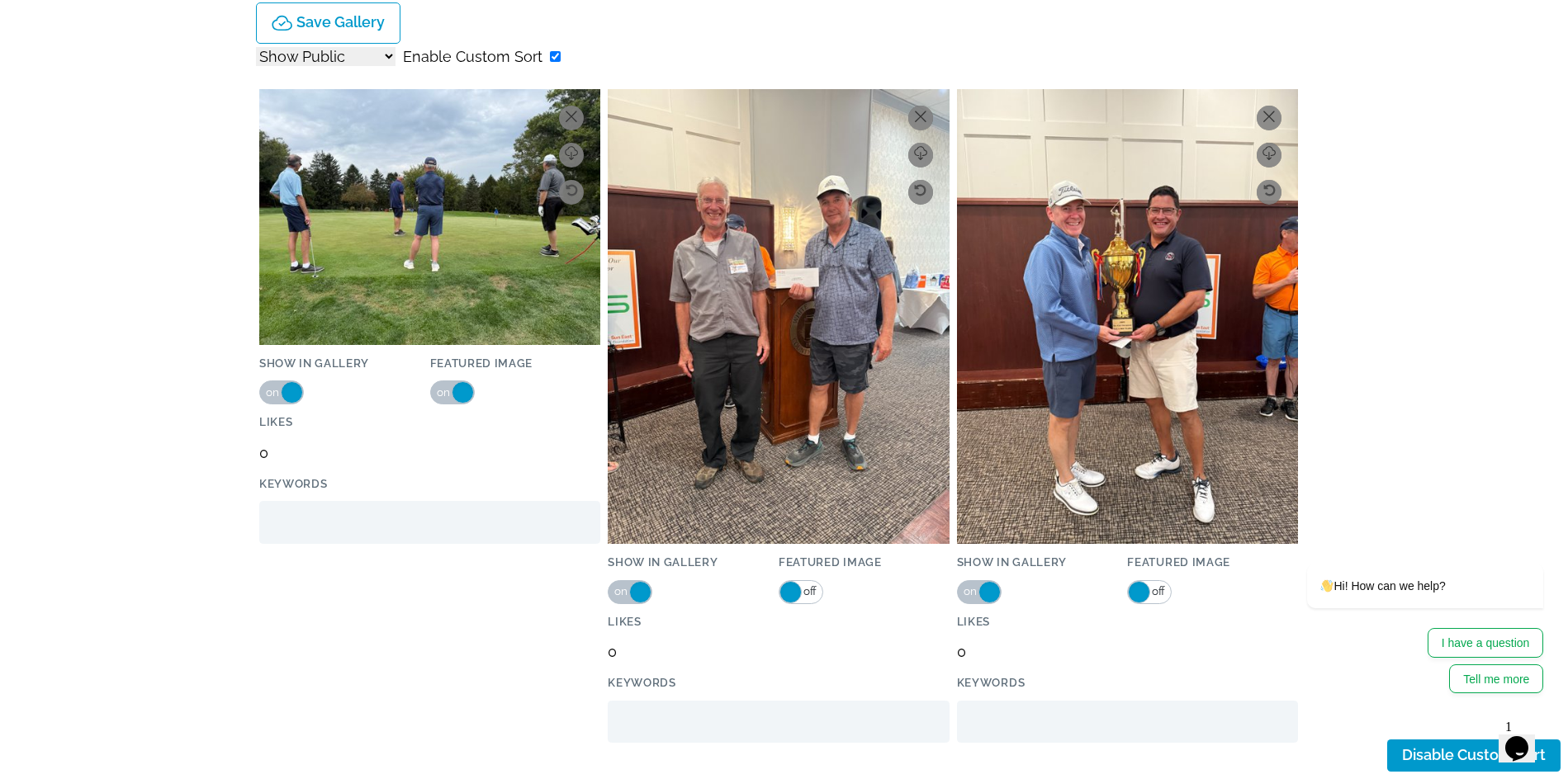
click at [550, 55] on input "checkbox" at bounding box center [555, 56] width 11 height 11
click at [550, 56] on input "checkbox" at bounding box center [555, 56] width 11 height 11
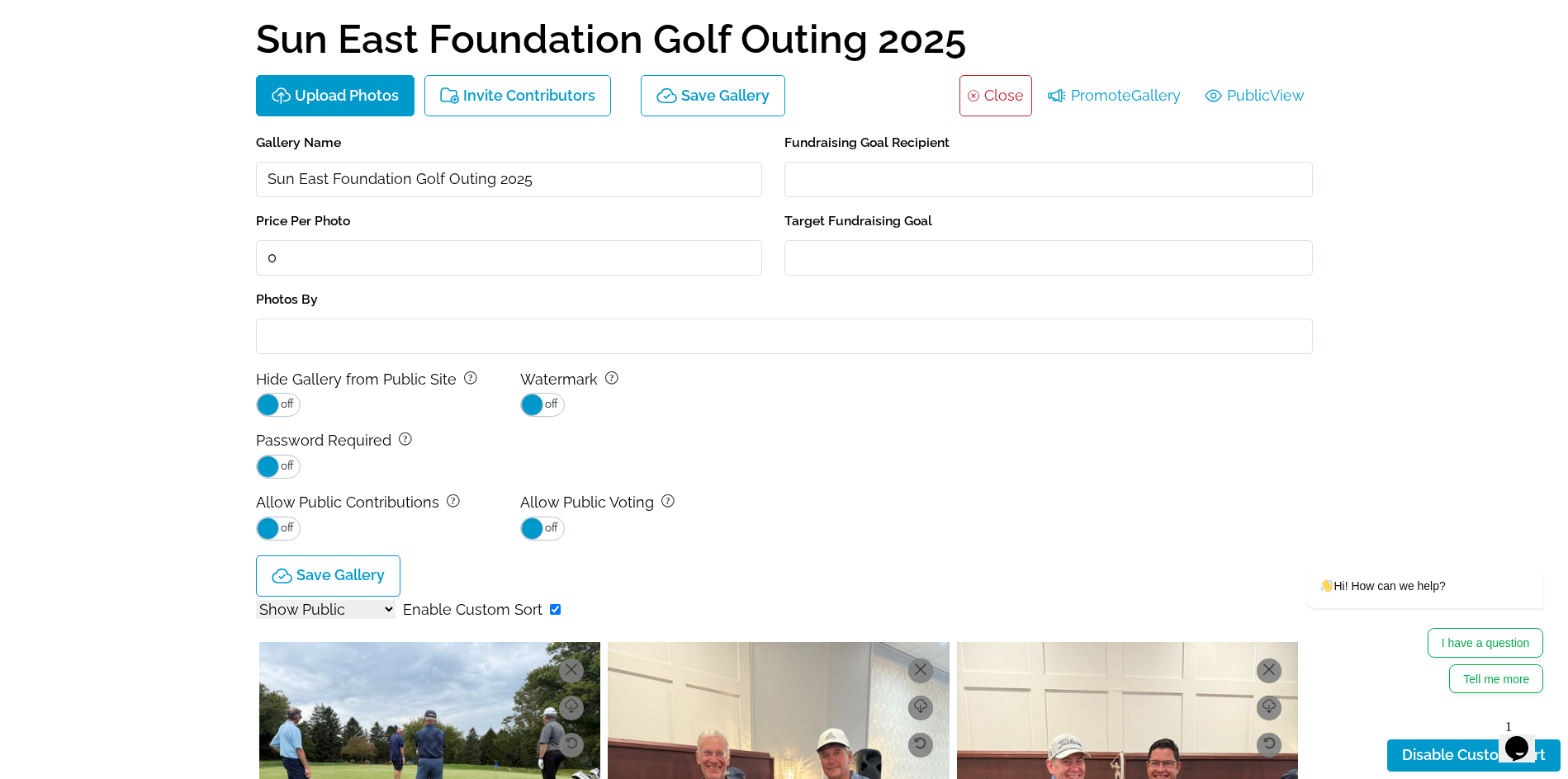
scroll to position [0, 0]
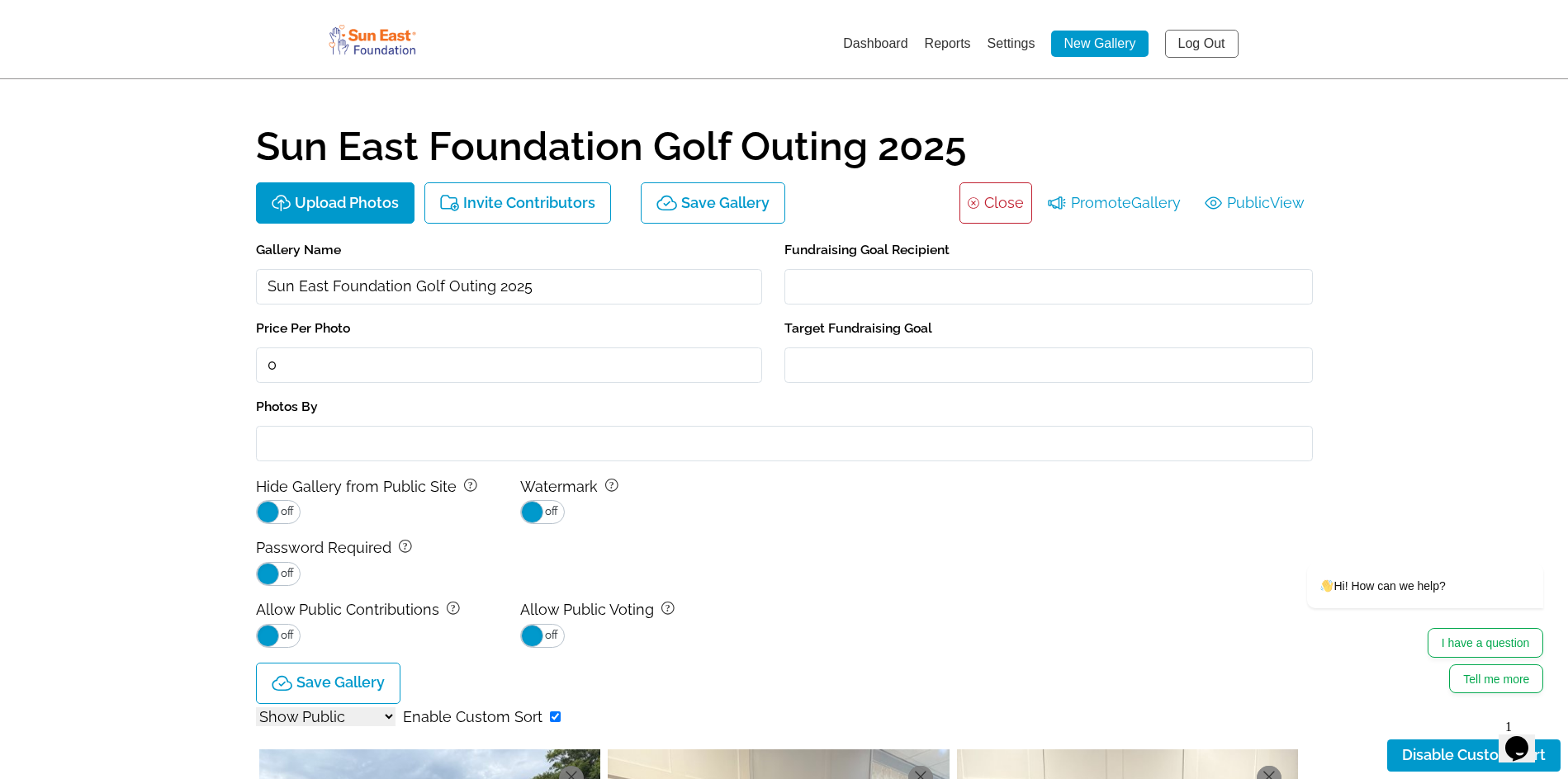
click at [985, 209] on link "Close" at bounding box center [1003, 203] width 40 height 26
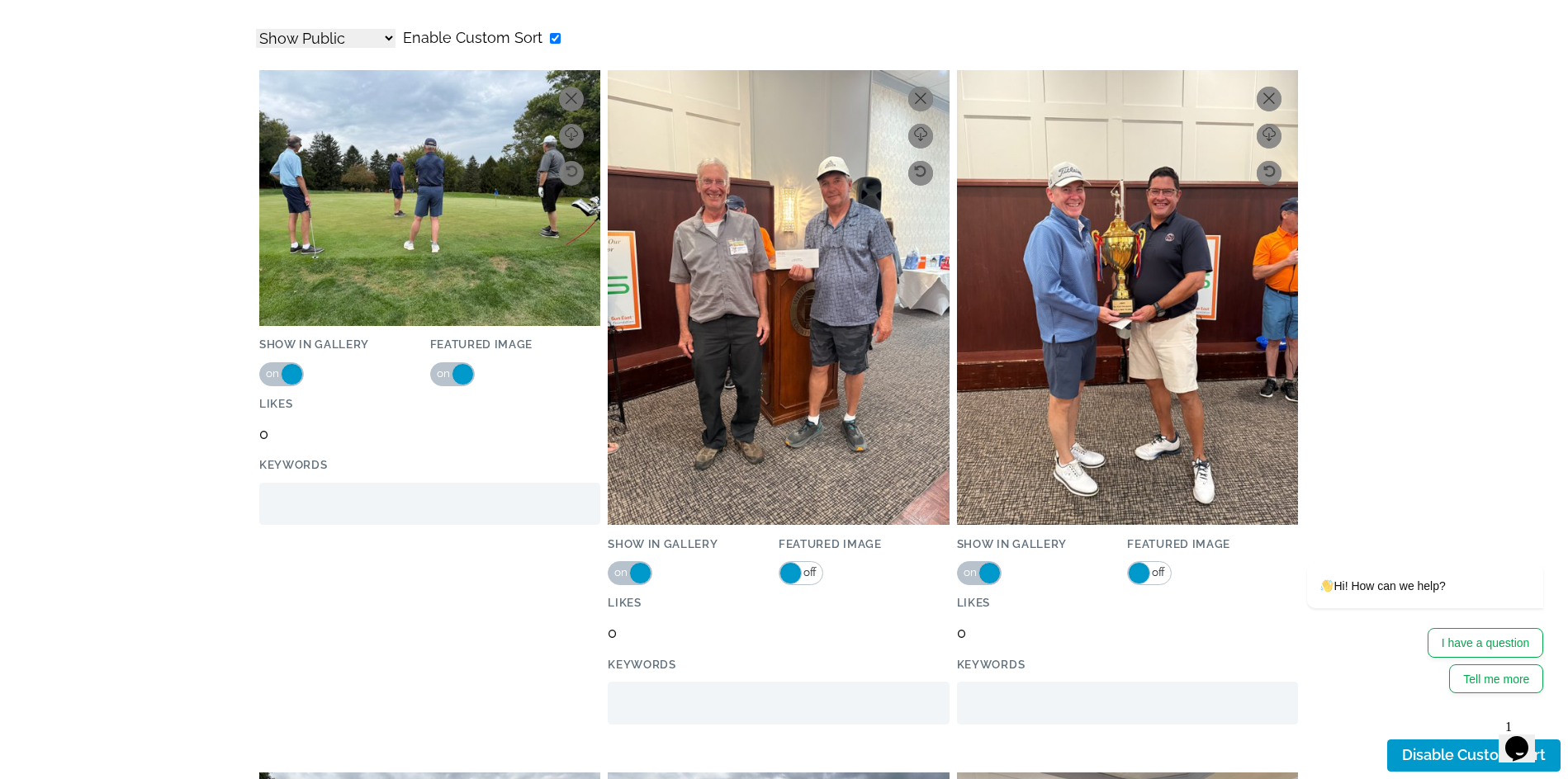
scroll to position [330, 0]
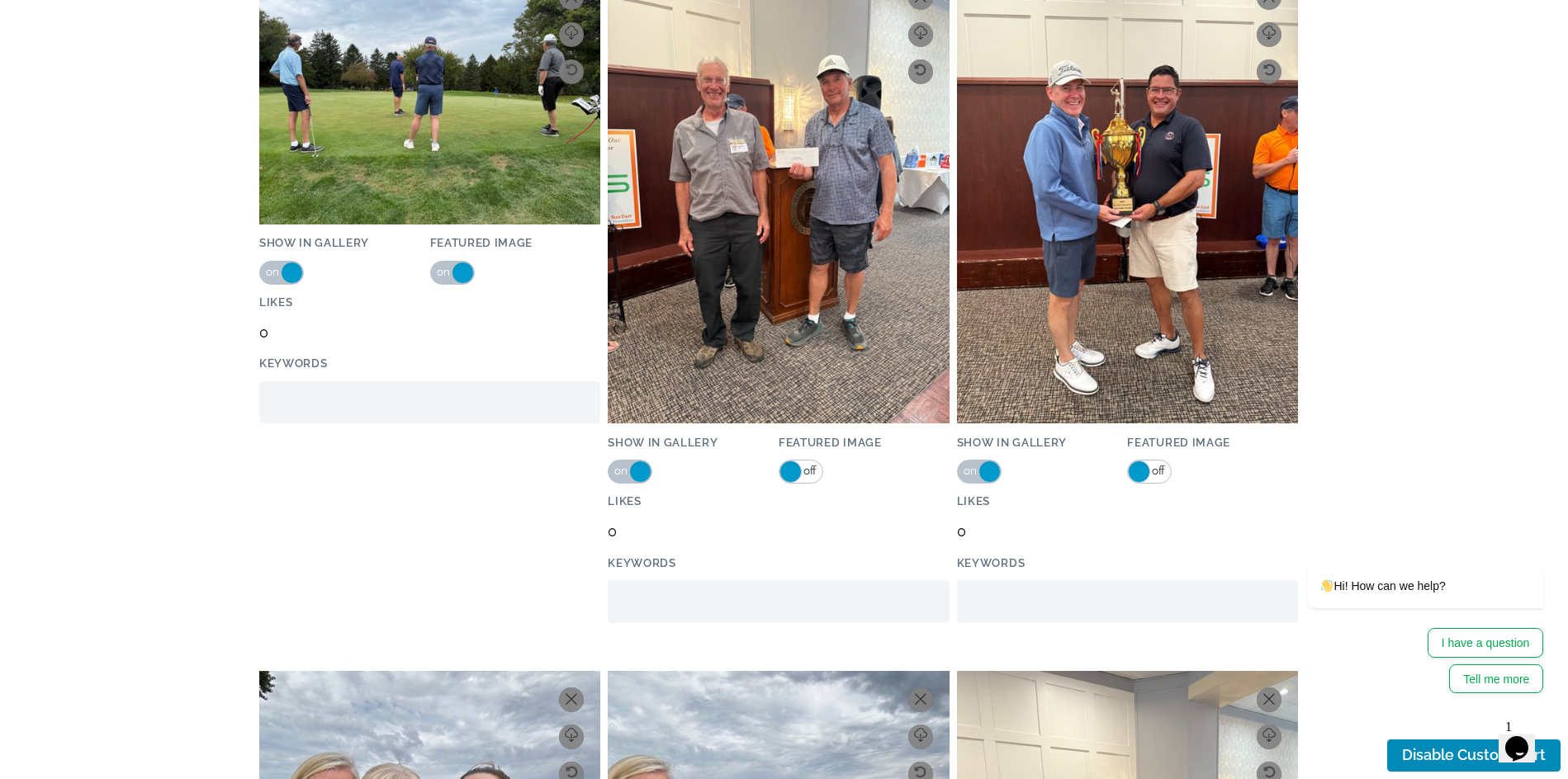
click at [1429, 760] on button "Disable Custom Sort" at bounding box center [1474, 755] width 173 height 32
click at [810, 210] on img at bounding box center [778, 196] width 341 height 455
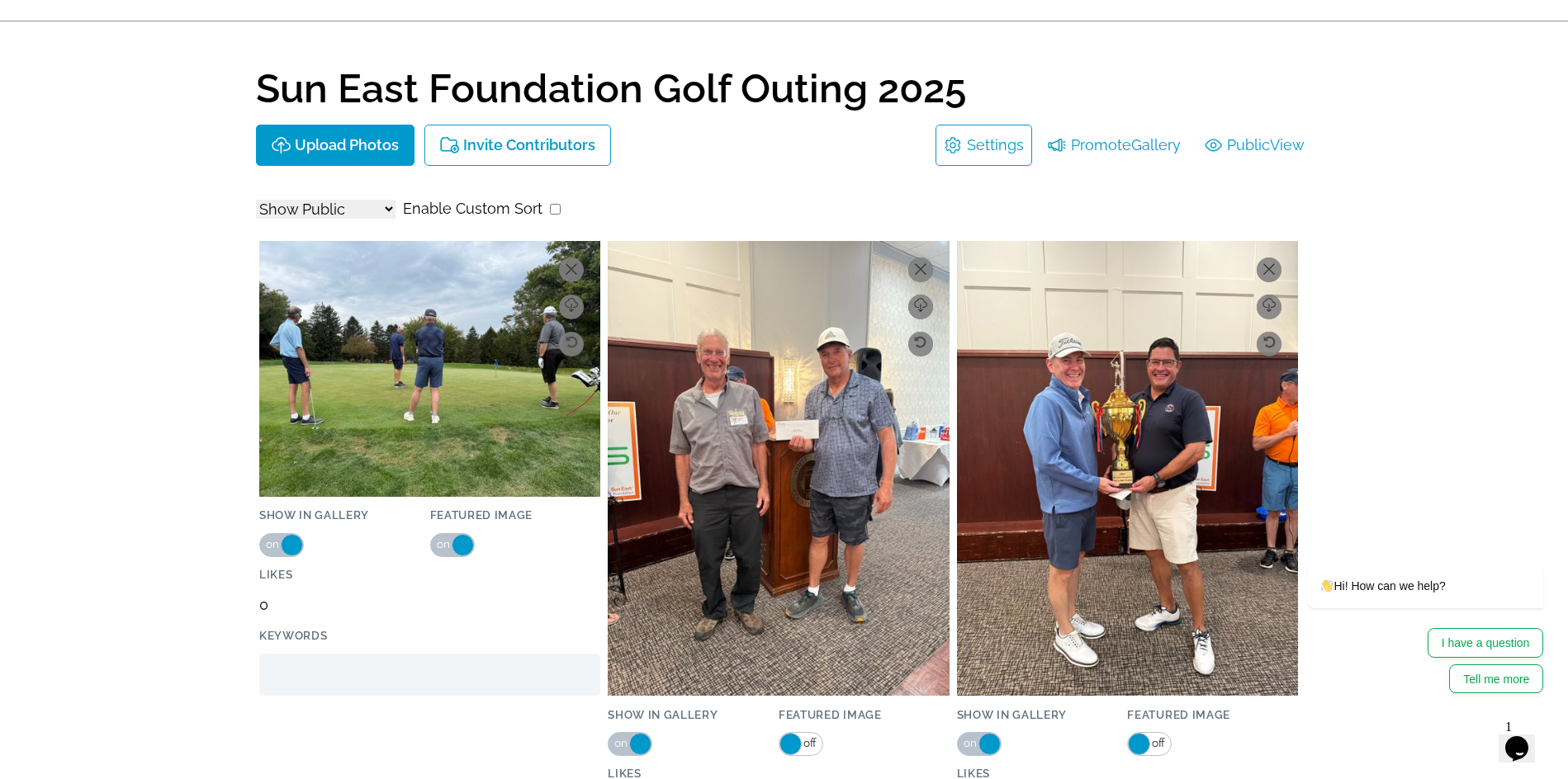
scroll to position [0, 0]
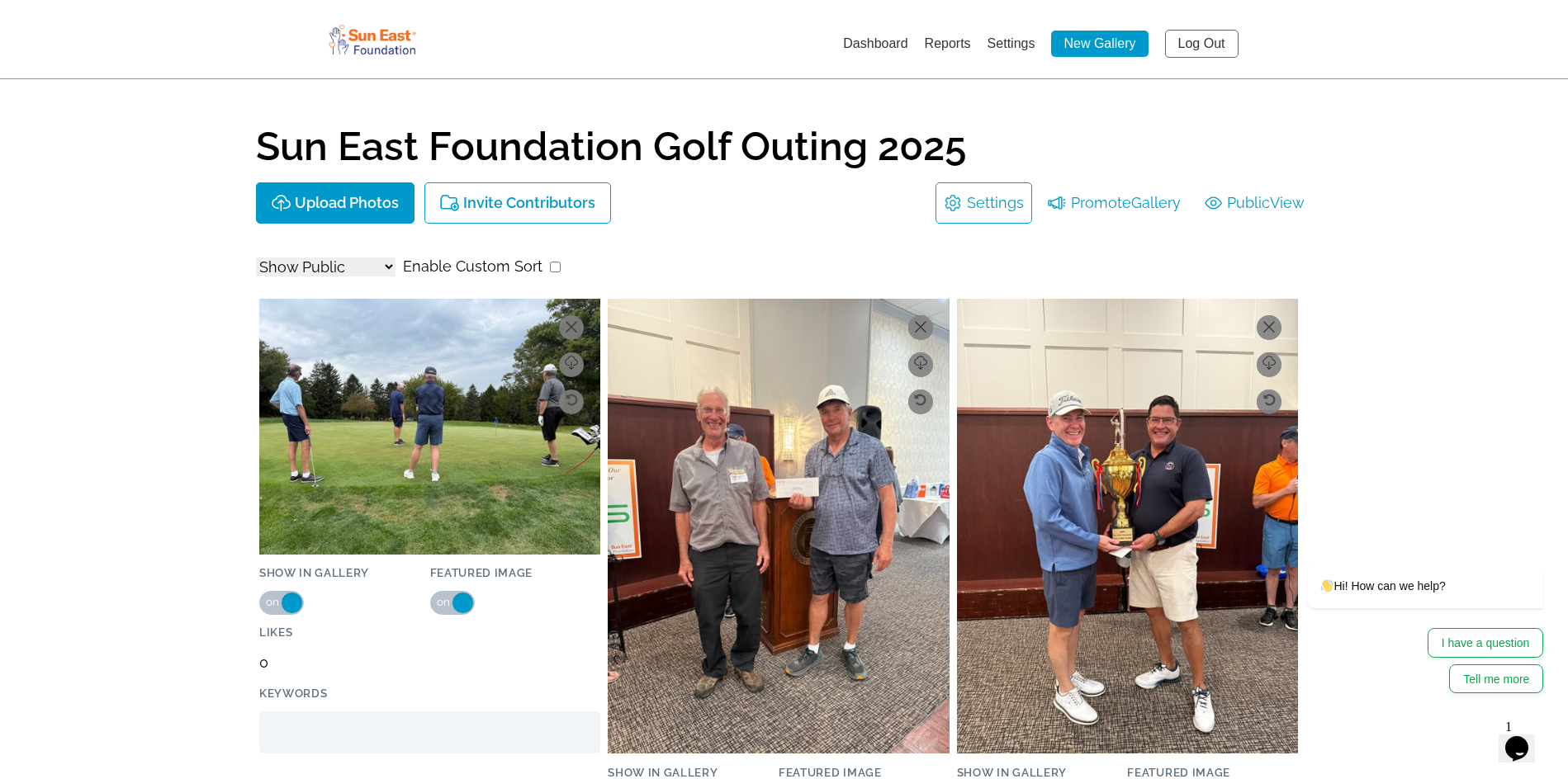
click at [988, 205] on link "Settings" at bounding box center [996, 203] width 57 height 26
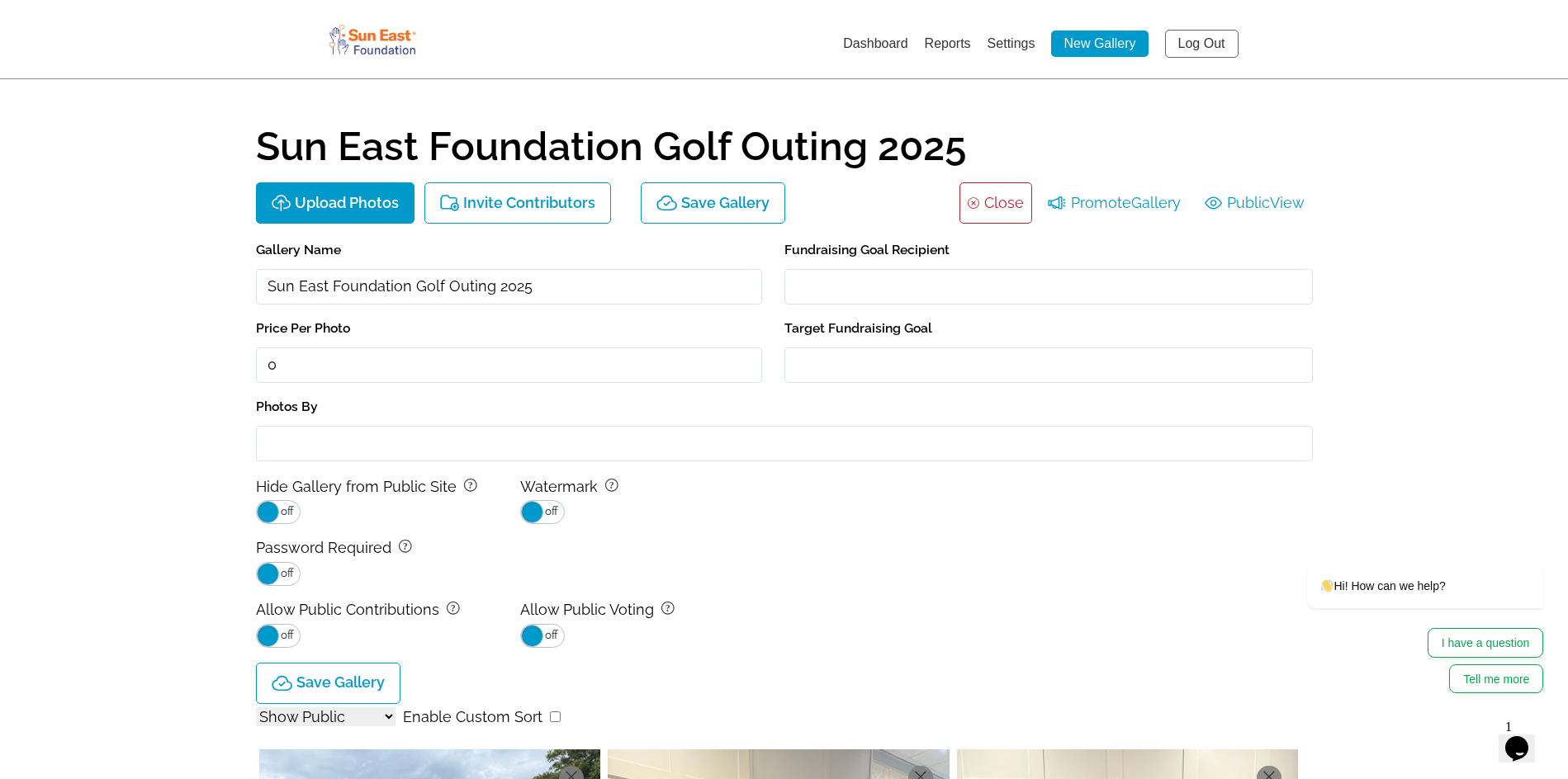
click at [382, 720] on select "Show All Show Public Show Non-Public" at bounding box center [326, 717] width 140 height 19
click at [384, 718] on select "Show All Show Public Show Non-Public" at bounding box center [326, 717] width 140 height 19
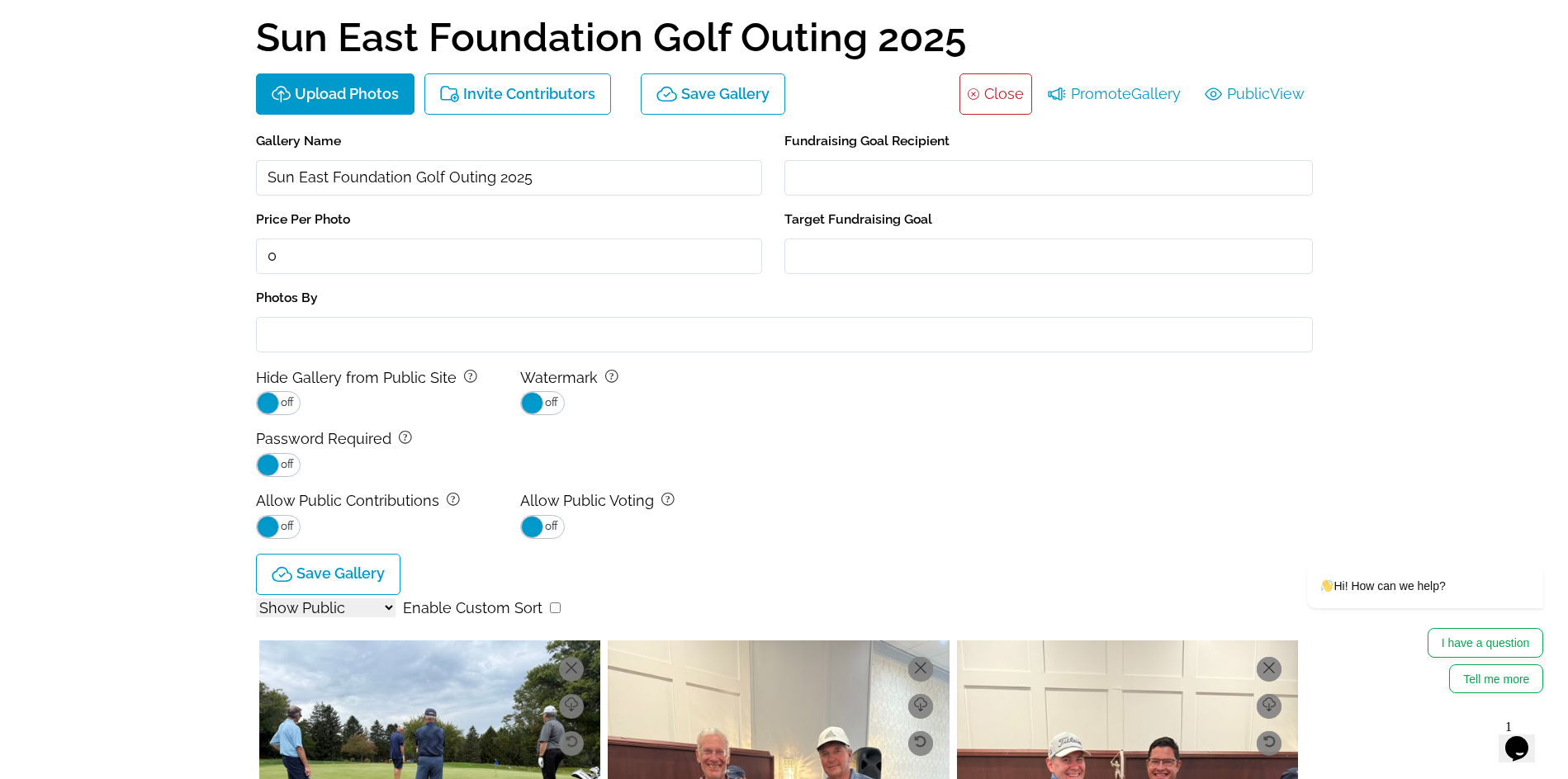
scroll to position [165, 0]
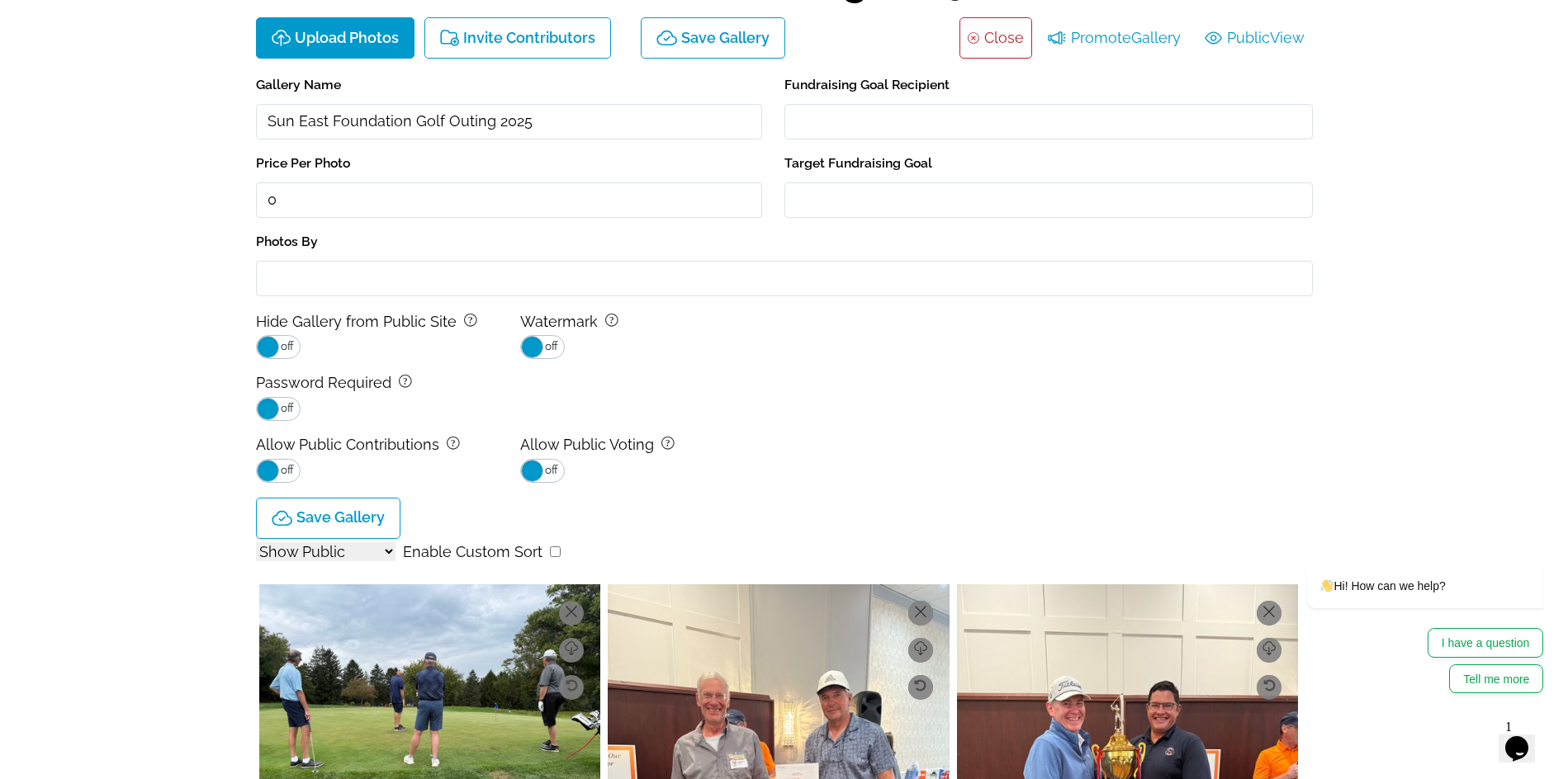
click at [550, 551] on input "checkbox" at bounding box center [555, 551] width 11 height 11
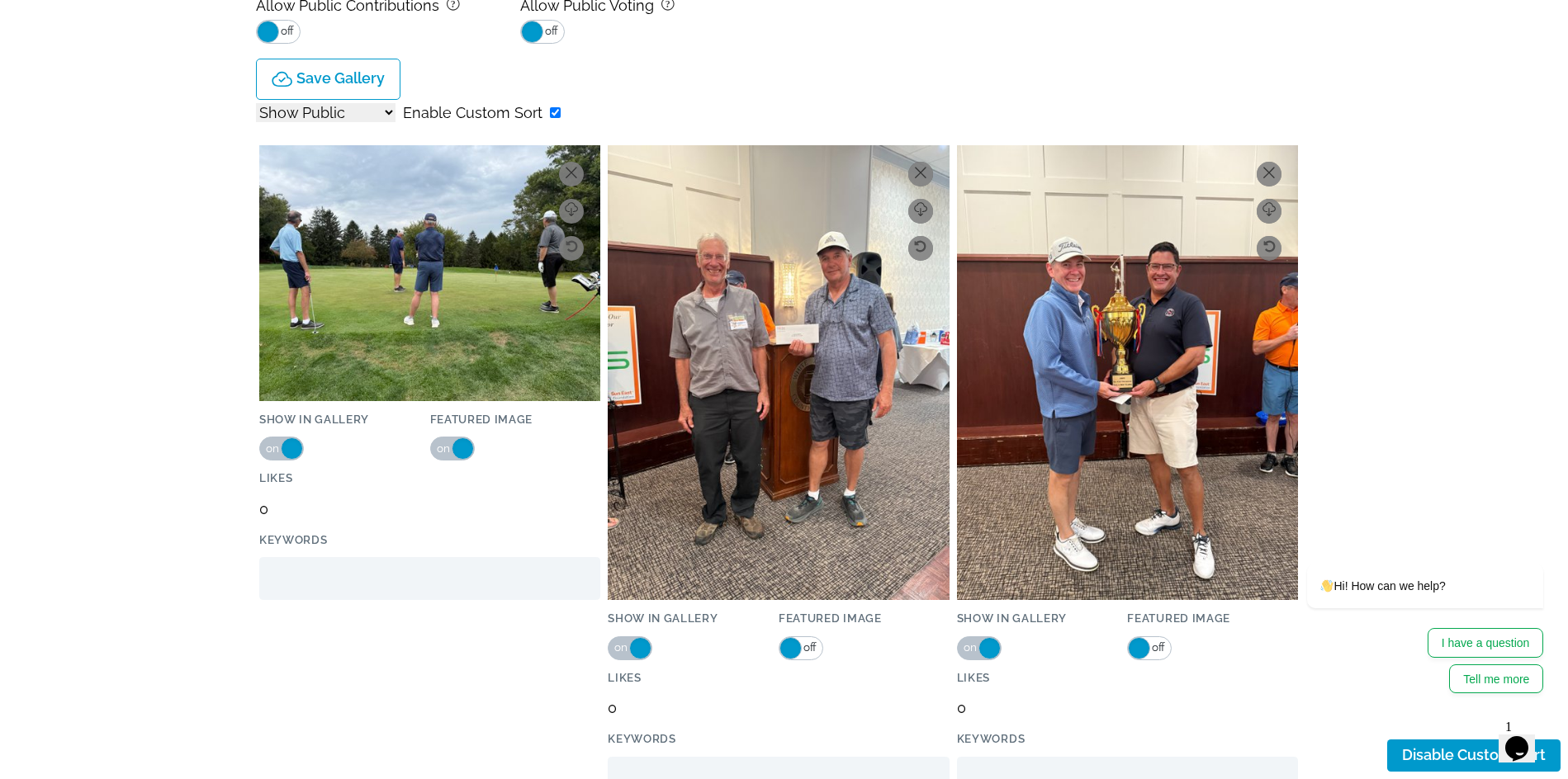
scroll to position [660, 0]
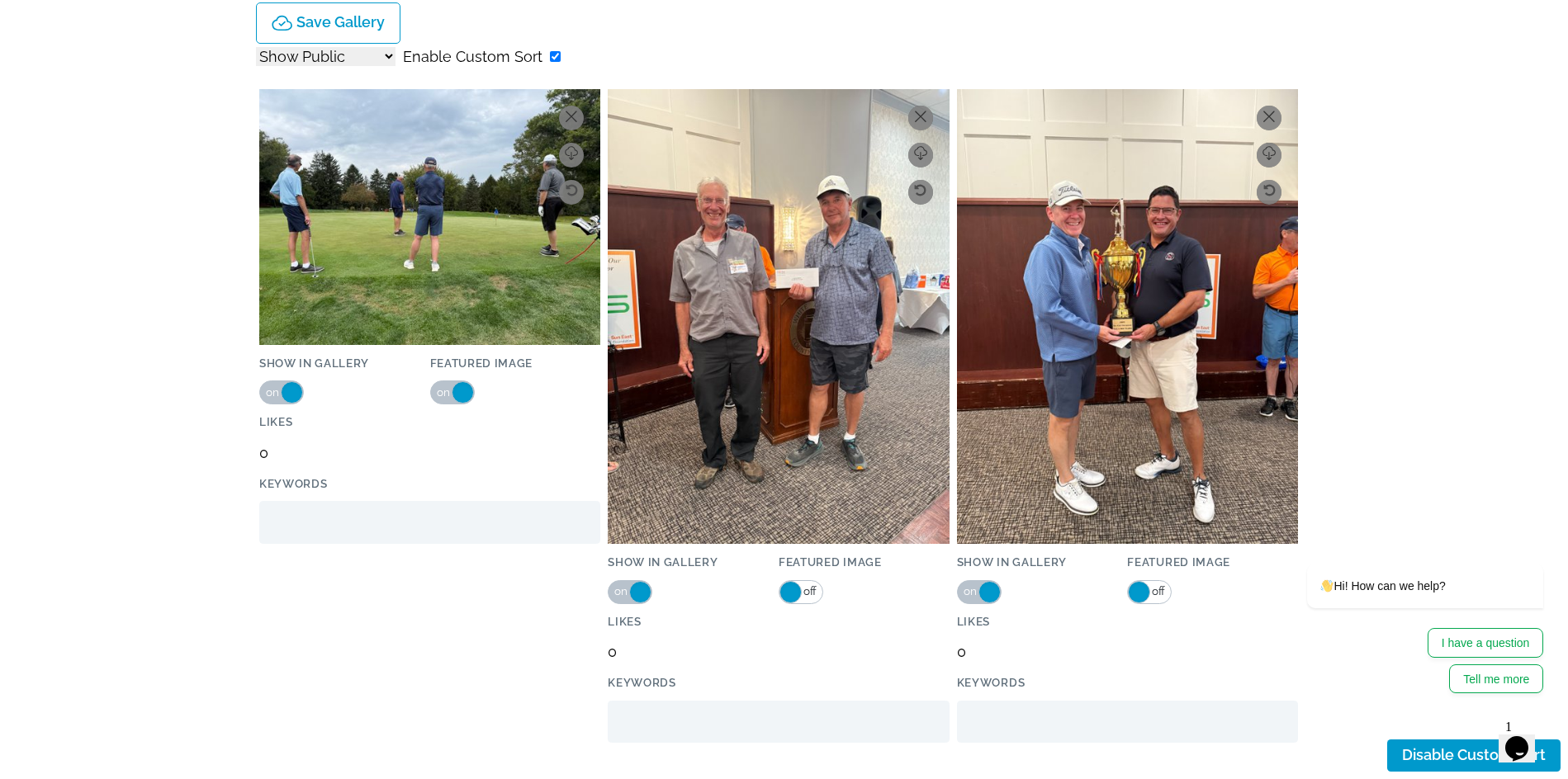
click at [512, 310] on img at bounding box center [429, 217] width 341 height 256
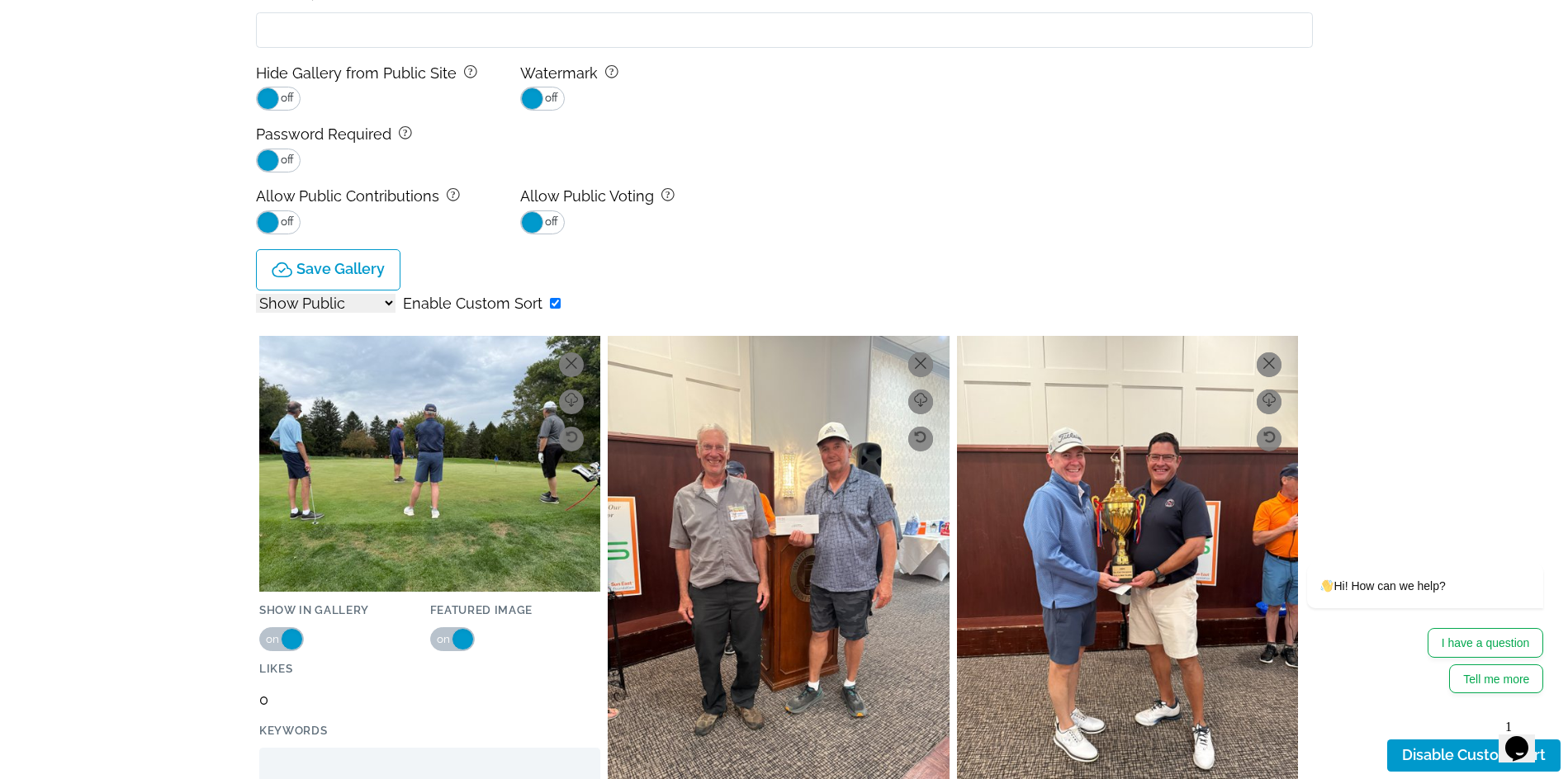
scroll to position [413, 0]
click at [550, 300] on input "checkbox" at bounding box center [555, 304] width 11 height 11
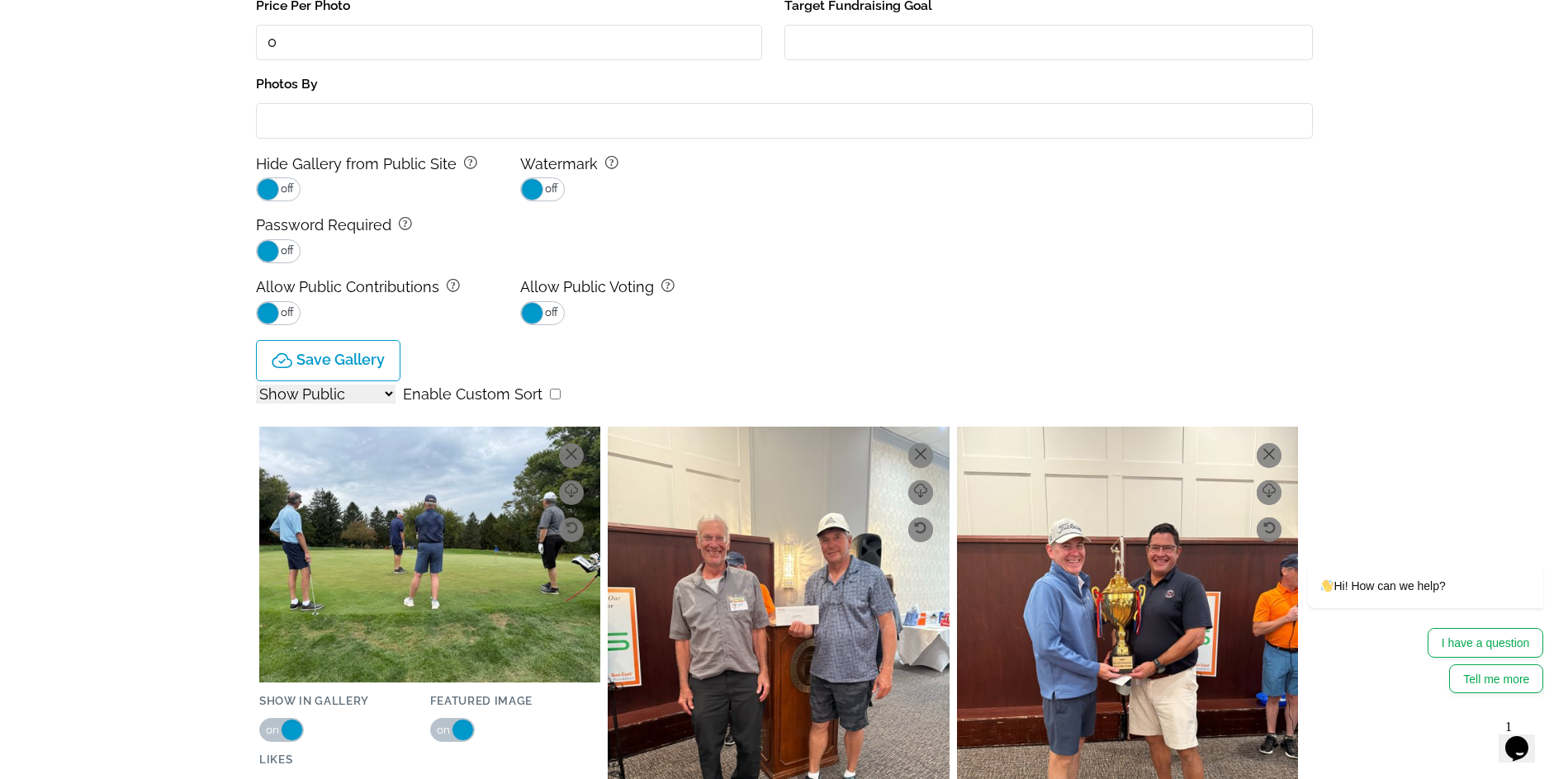
scroll to position [82, 0]
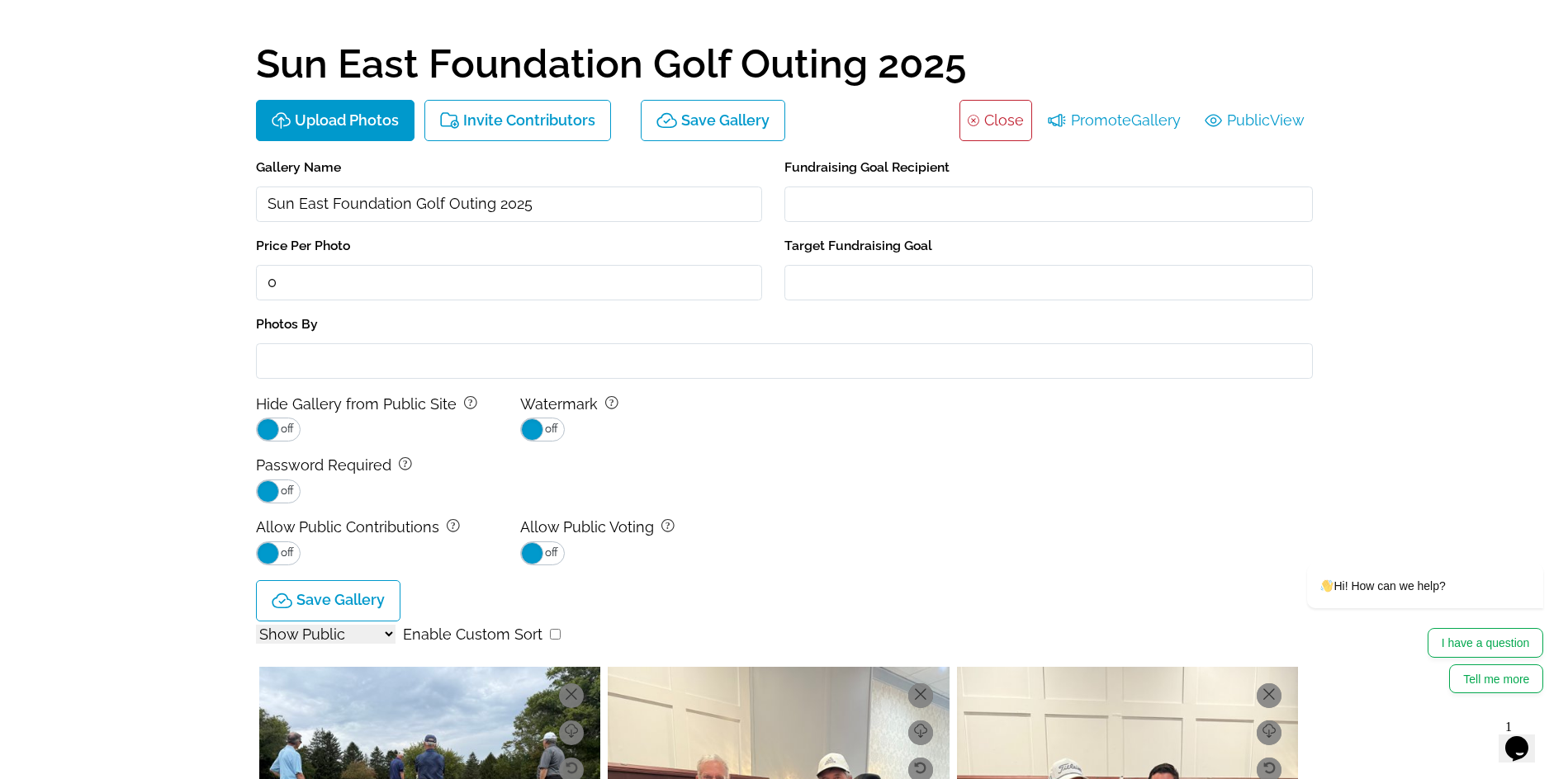
click at [1005, 124] on link "Close" at bounding box center [1003, 120] width 40 height 26
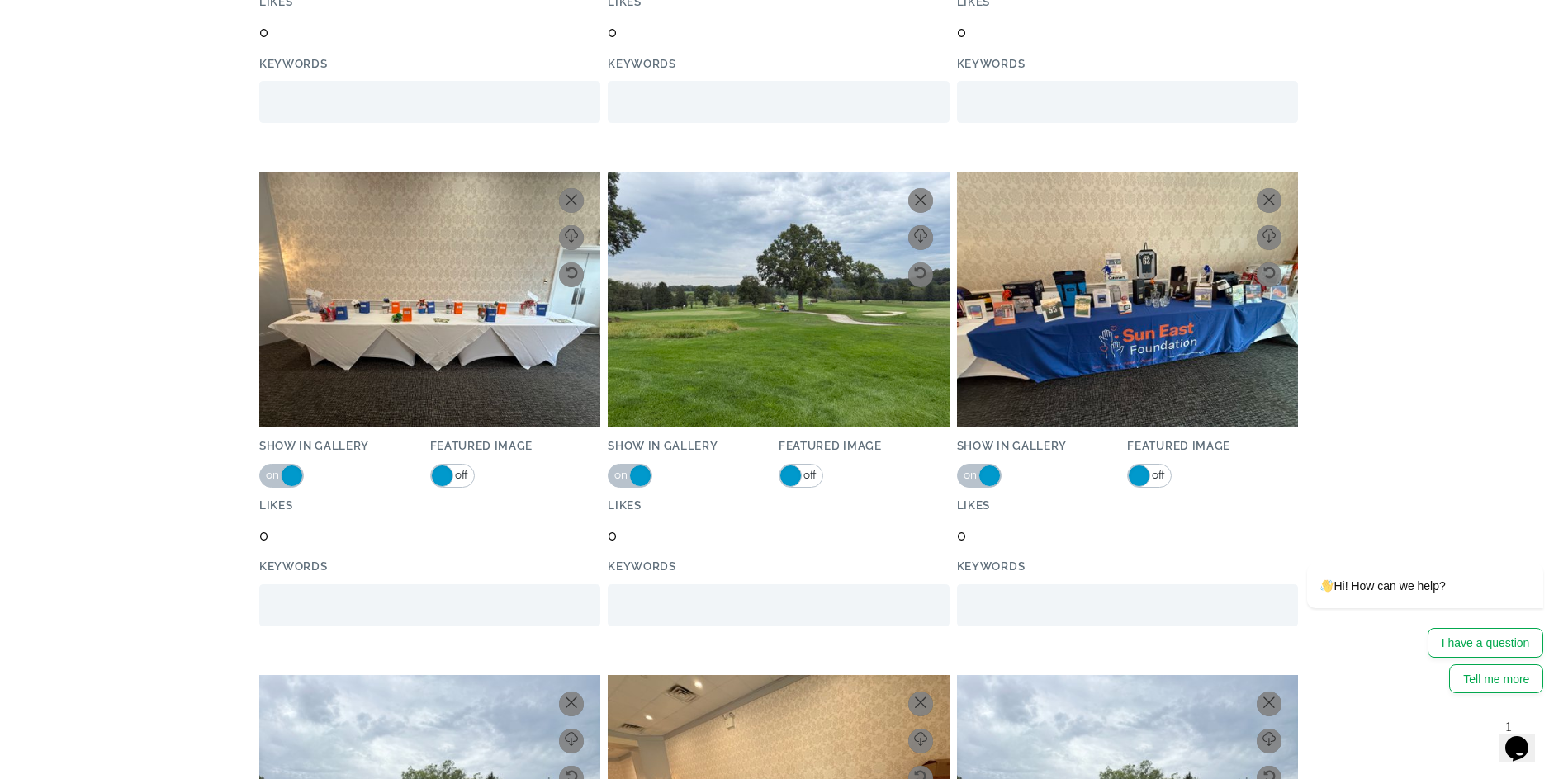
scroll to position [2064, 0]
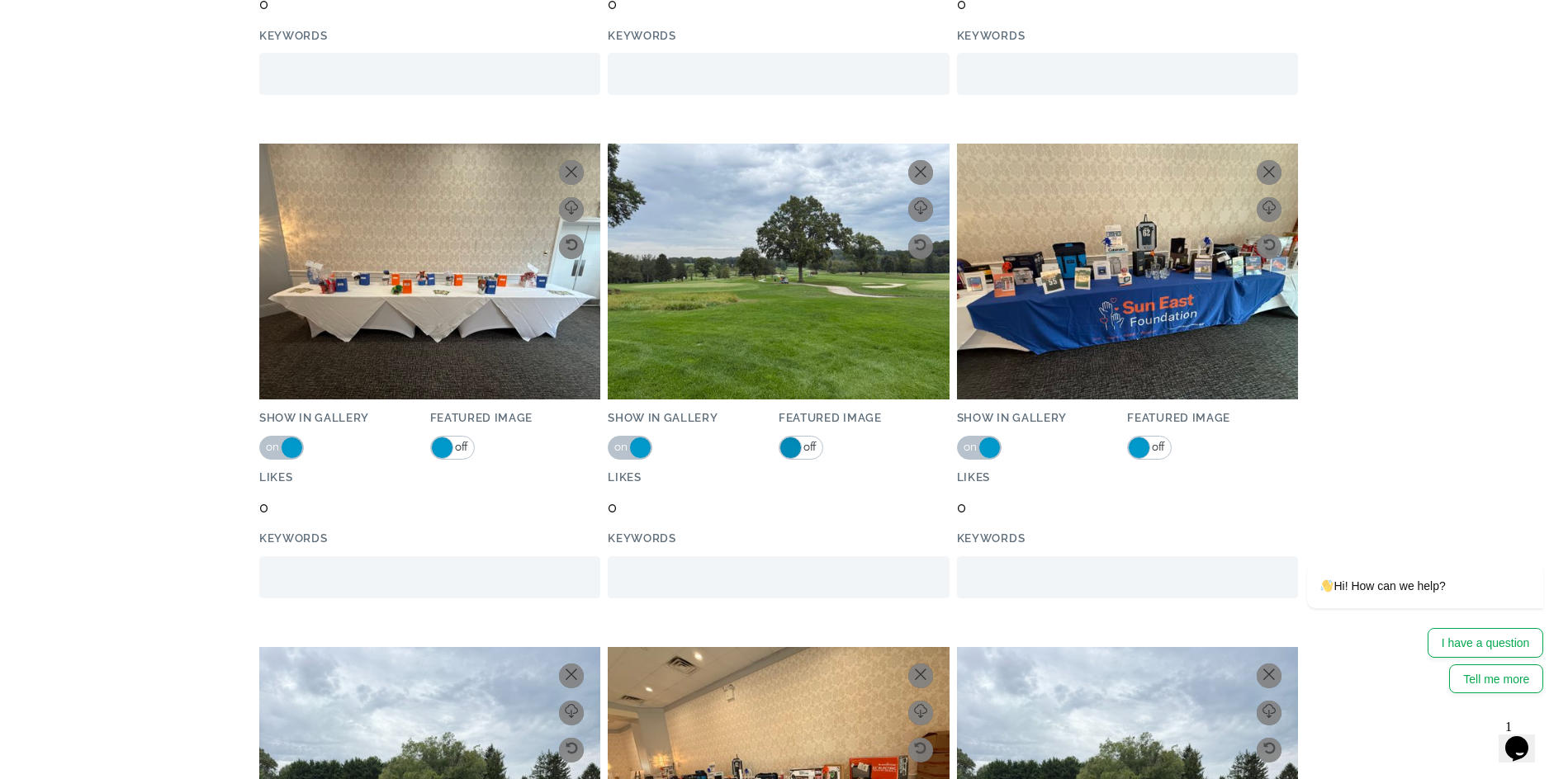
click at [800, 448] on span at bounding box center [790, 448] width 22 height 22
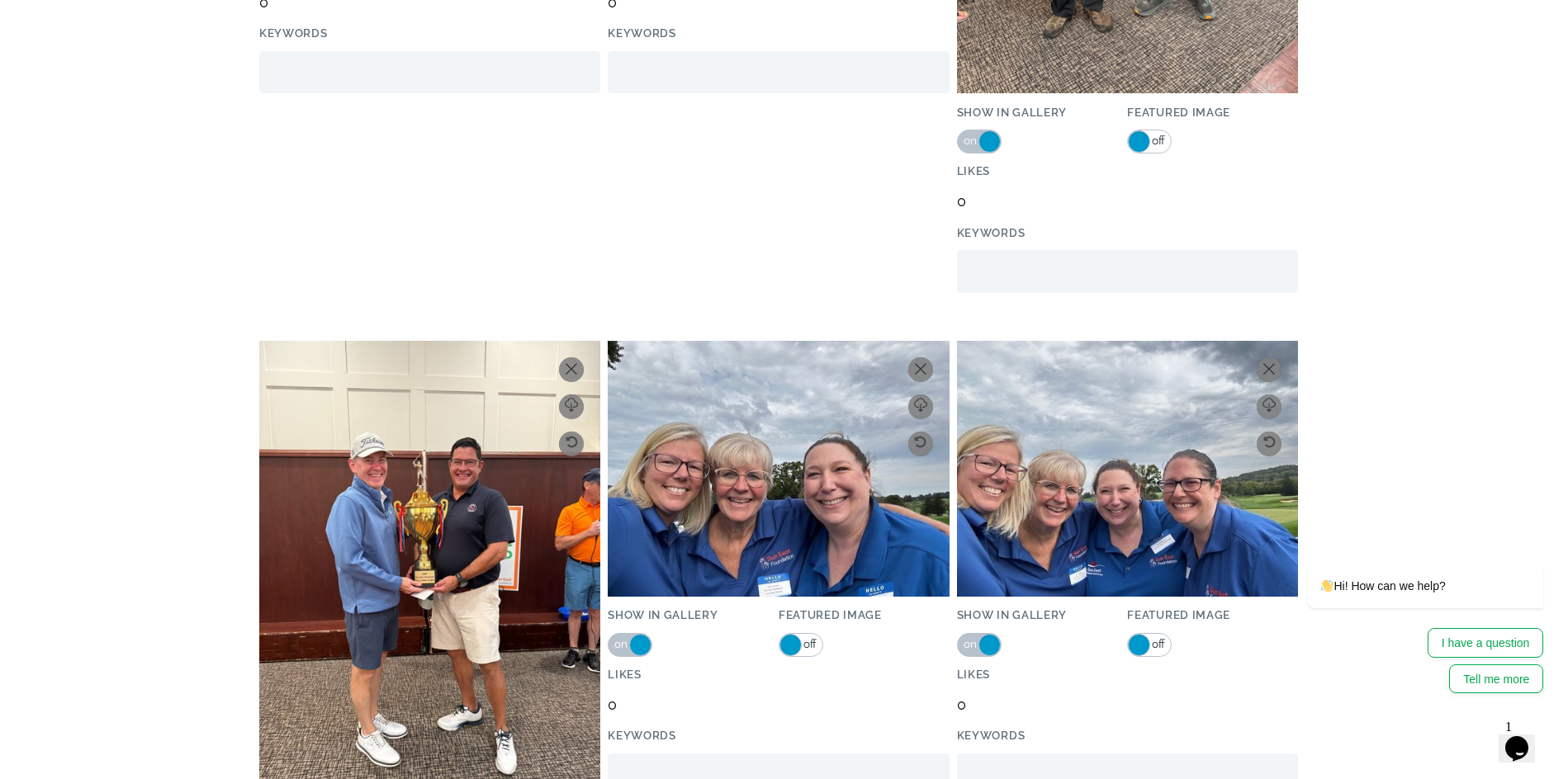
scroll to position [0, 0]
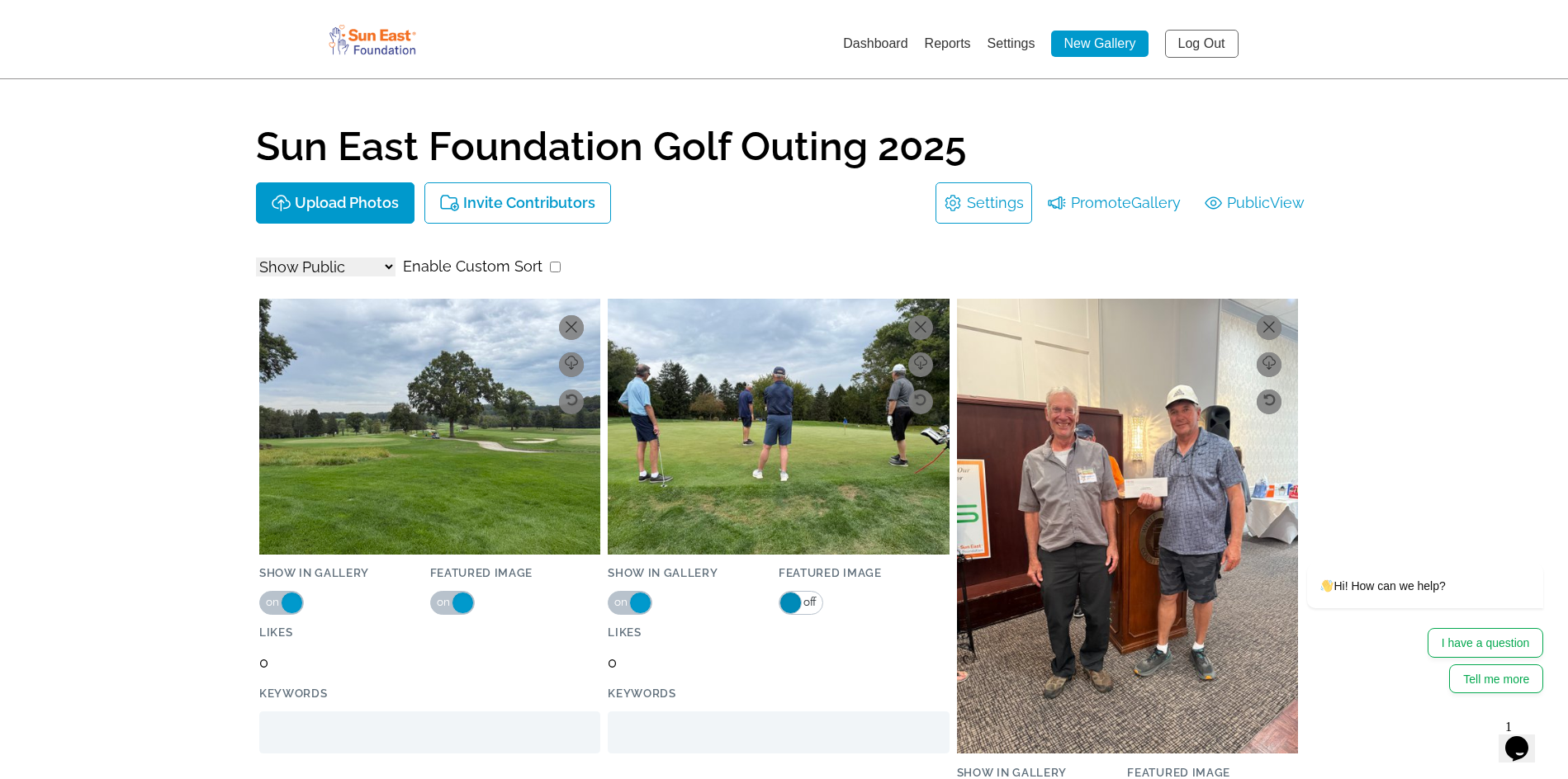
click at [780, 605] on span at bounding box center [790, 602] width 22 height 22
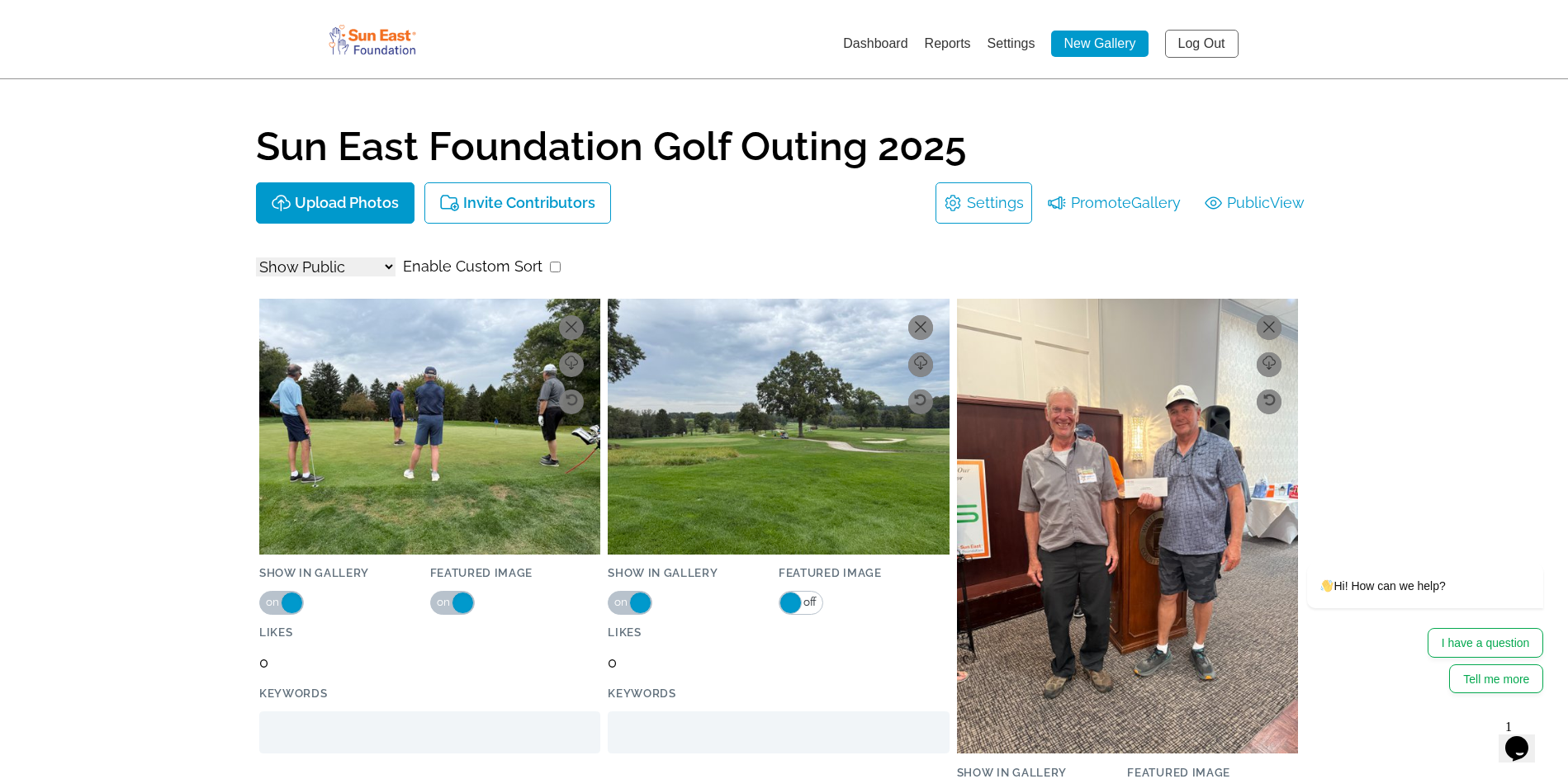
click at [552, 263] on input "checkbox" at bounding box center [555, 267] width 11 height 11
checkbox input "true"
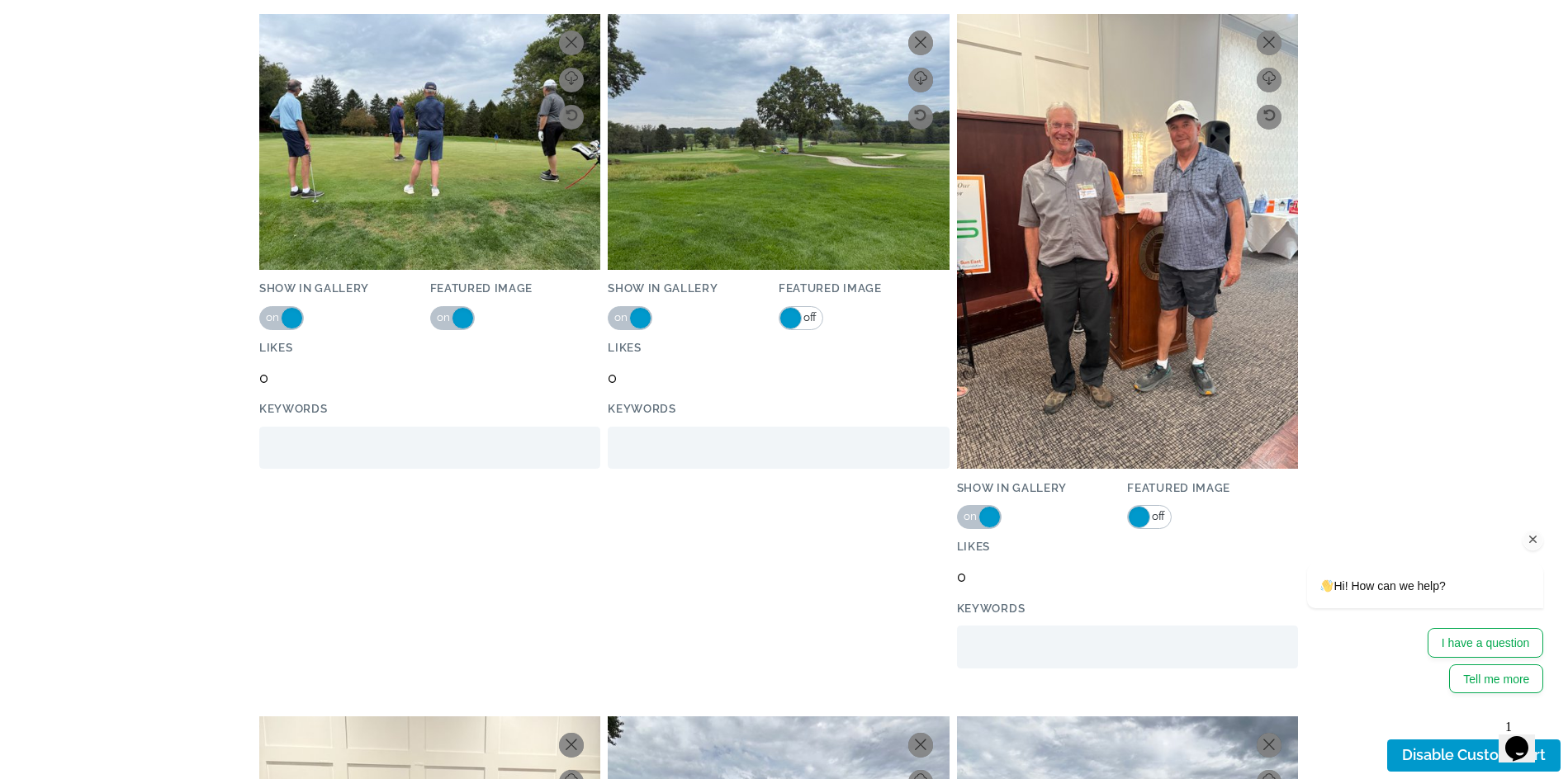
scroll to position [330, 0]
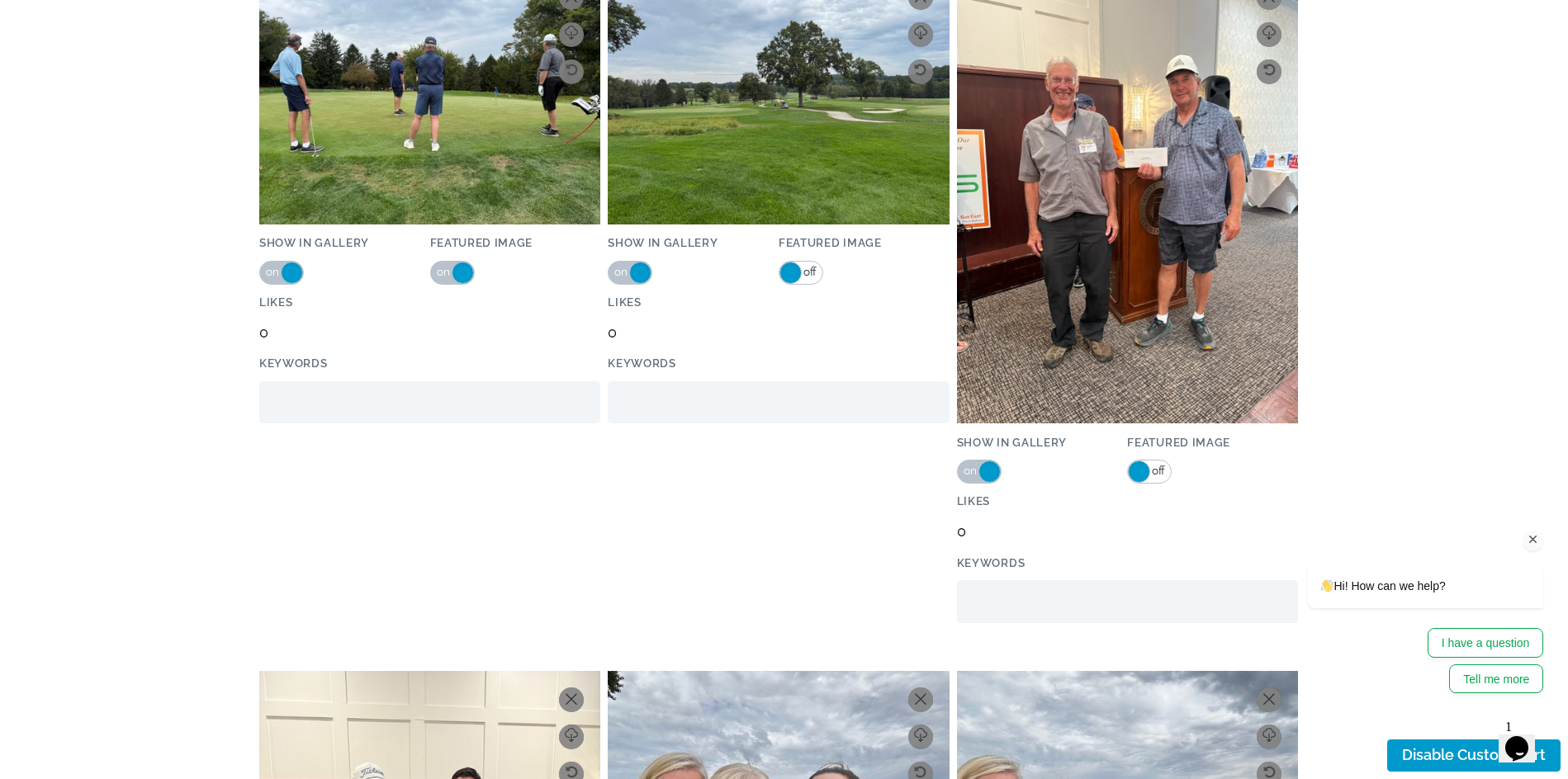
click at [1528, 534] on icon "Chat attention grabber" at bounding box center [1533, 540] width 15 height 15
drag, startPoint x: 1559, startPoint y: 676, endPoint x: 3024, endPoint y: 1352, distance: 1613.4
click at [1558, 676] on icon "Close" at bounding box center [1558, 684] width 15 height 15
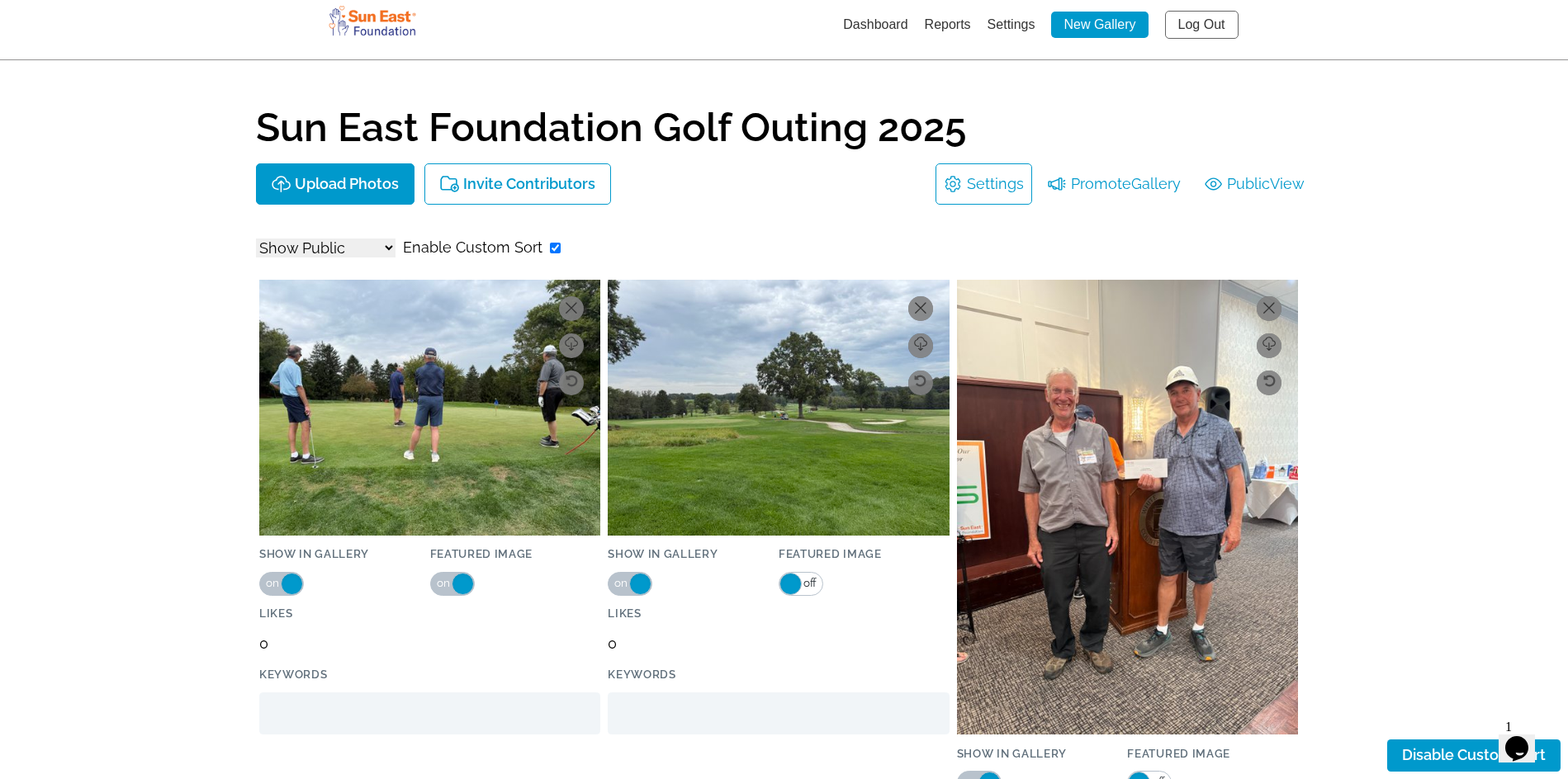
scroll to position [0, 0]
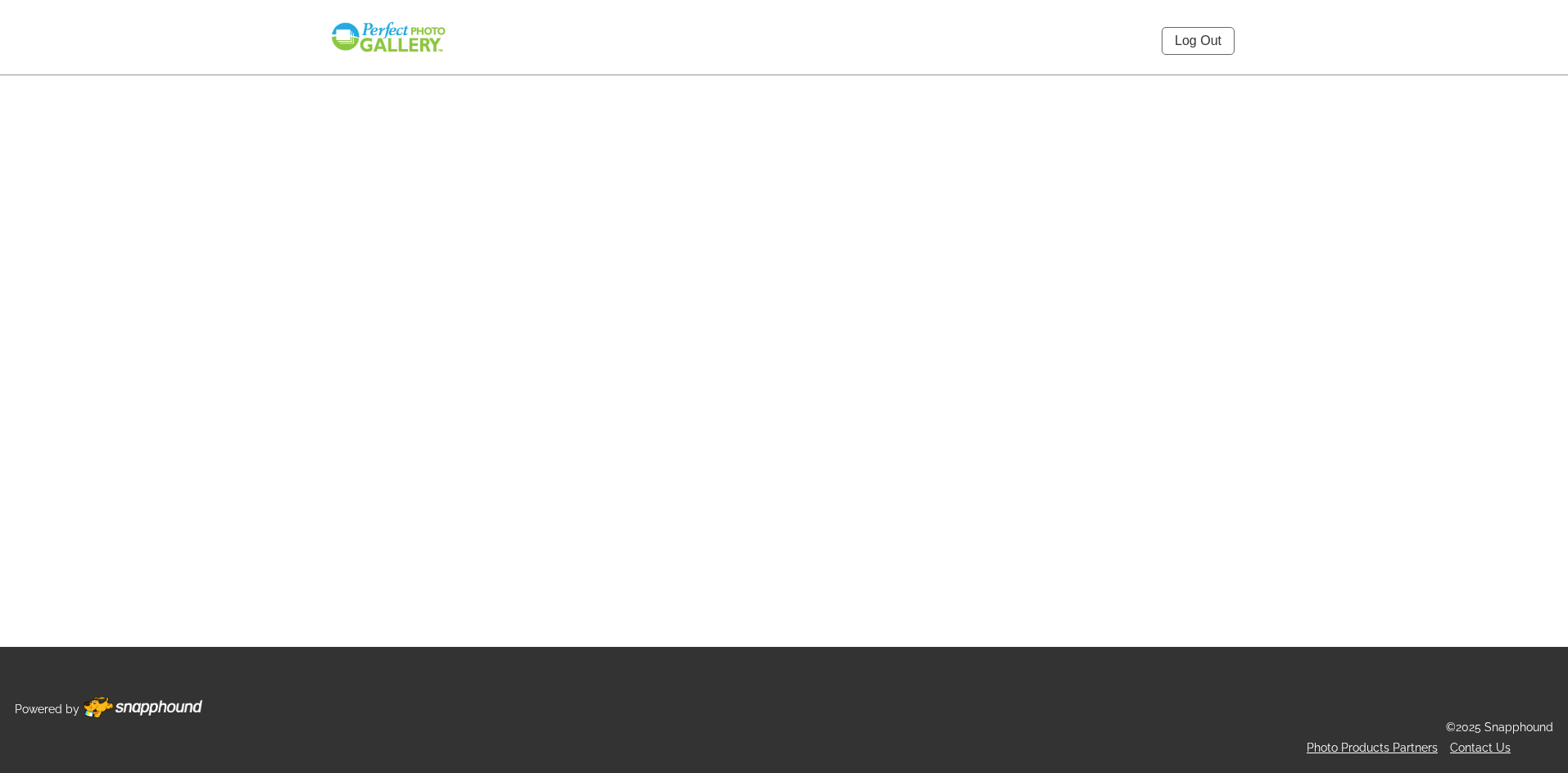
select select "onlyShowInGallery"
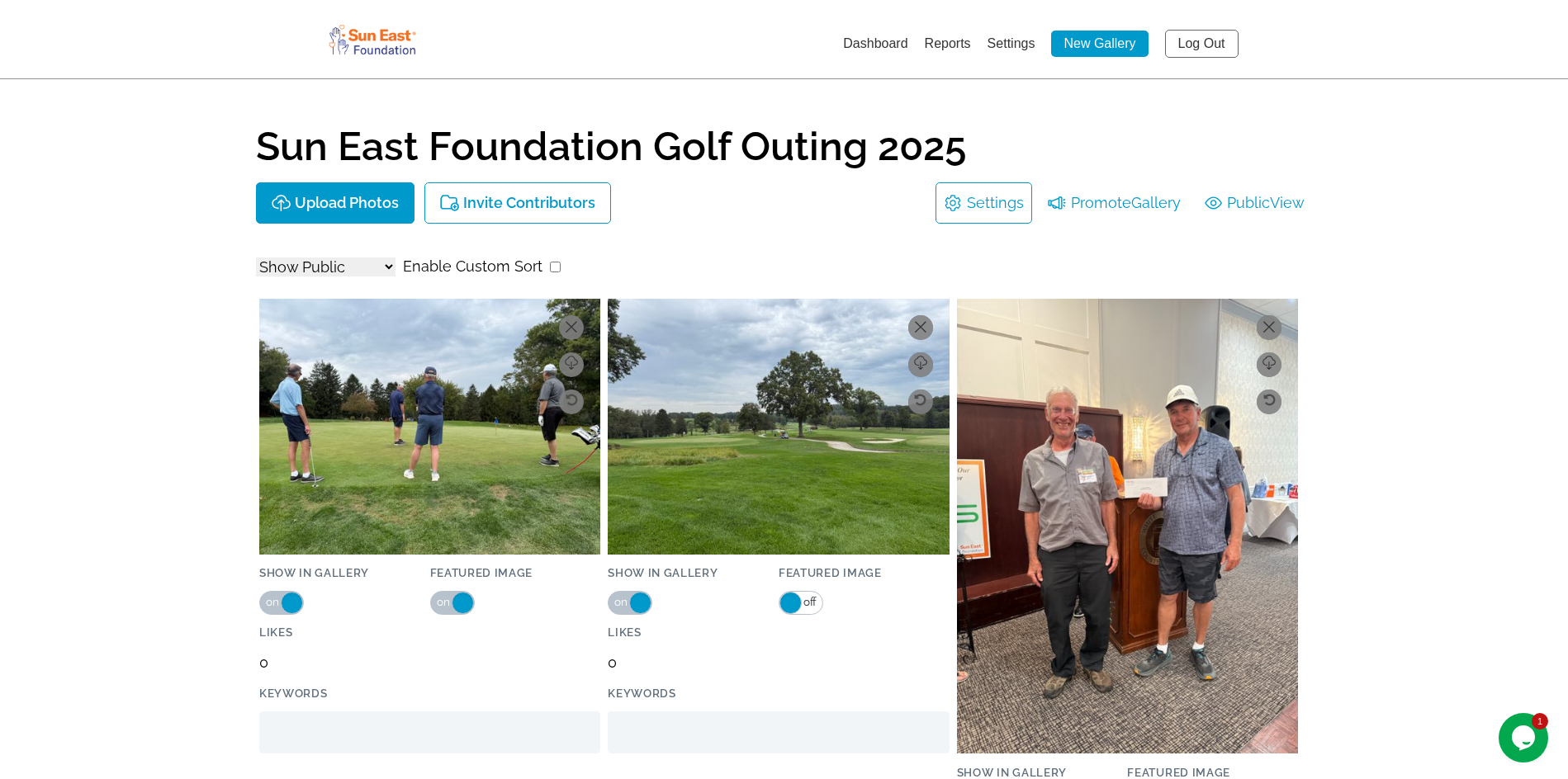
click at [552, 267] on input "checkbox" at bounding box center [555, 267] width 11 height 11
click at [550, 265] on input "checkbox" at bounding box center [555, 267] width 11 height 11
click at [986, 209] on link "Settings" at bounding box center [996, 203] width 57 height 26
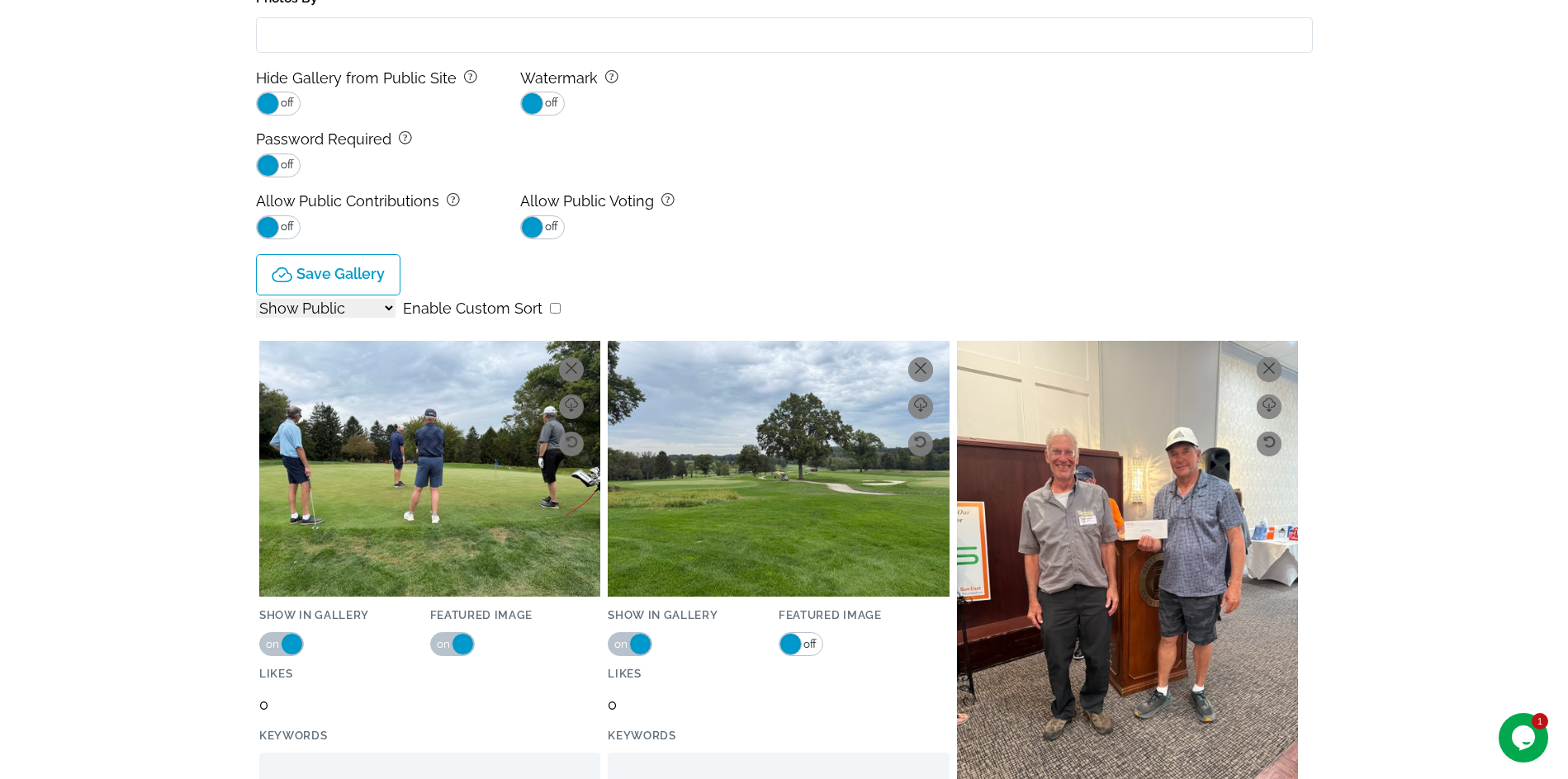
scroll to position [413, 0]
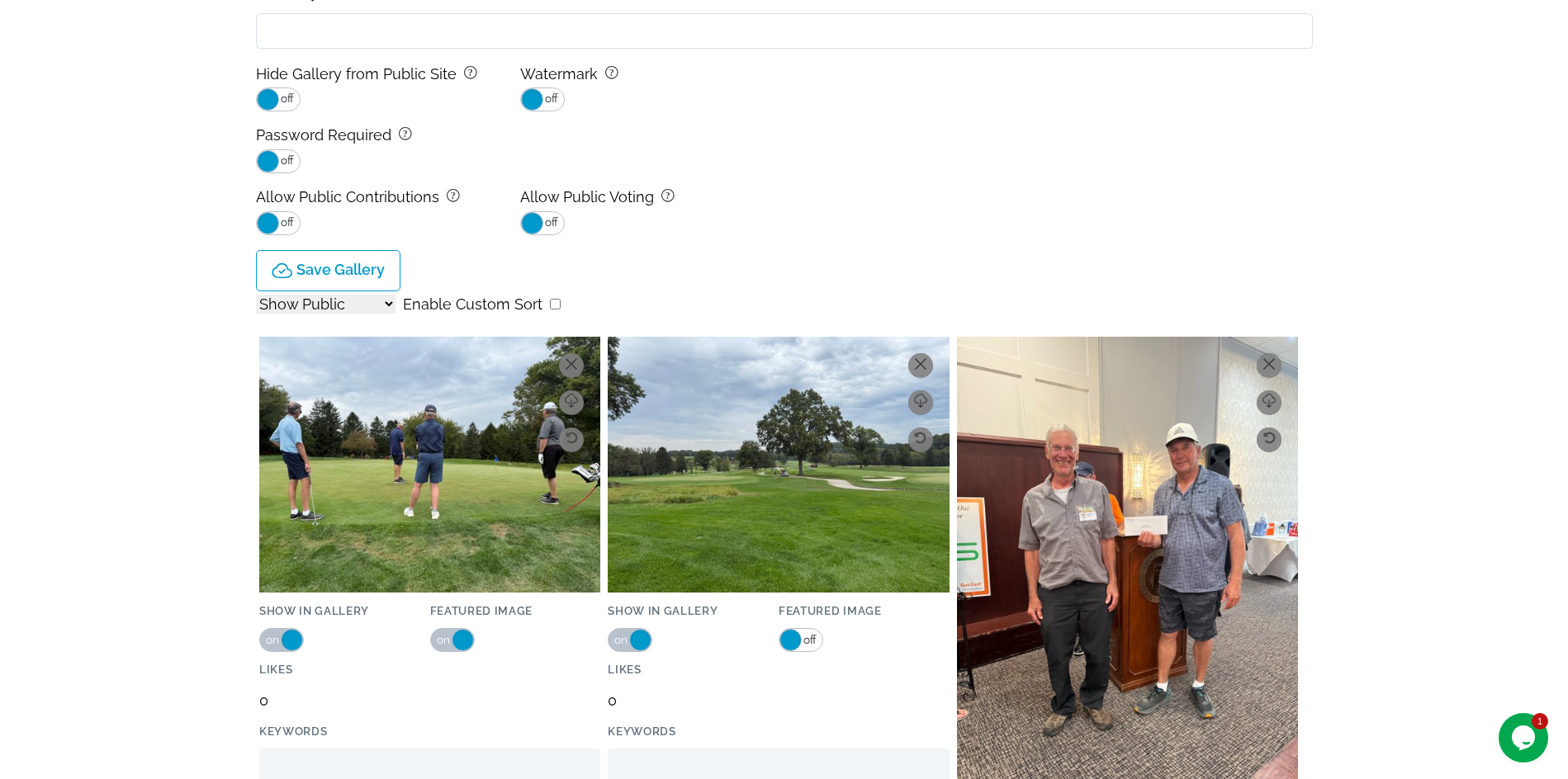
click at [550, 305] on input "checkbox" at bounding box center [555, 304] width 11 height 11
checkbox input "true"
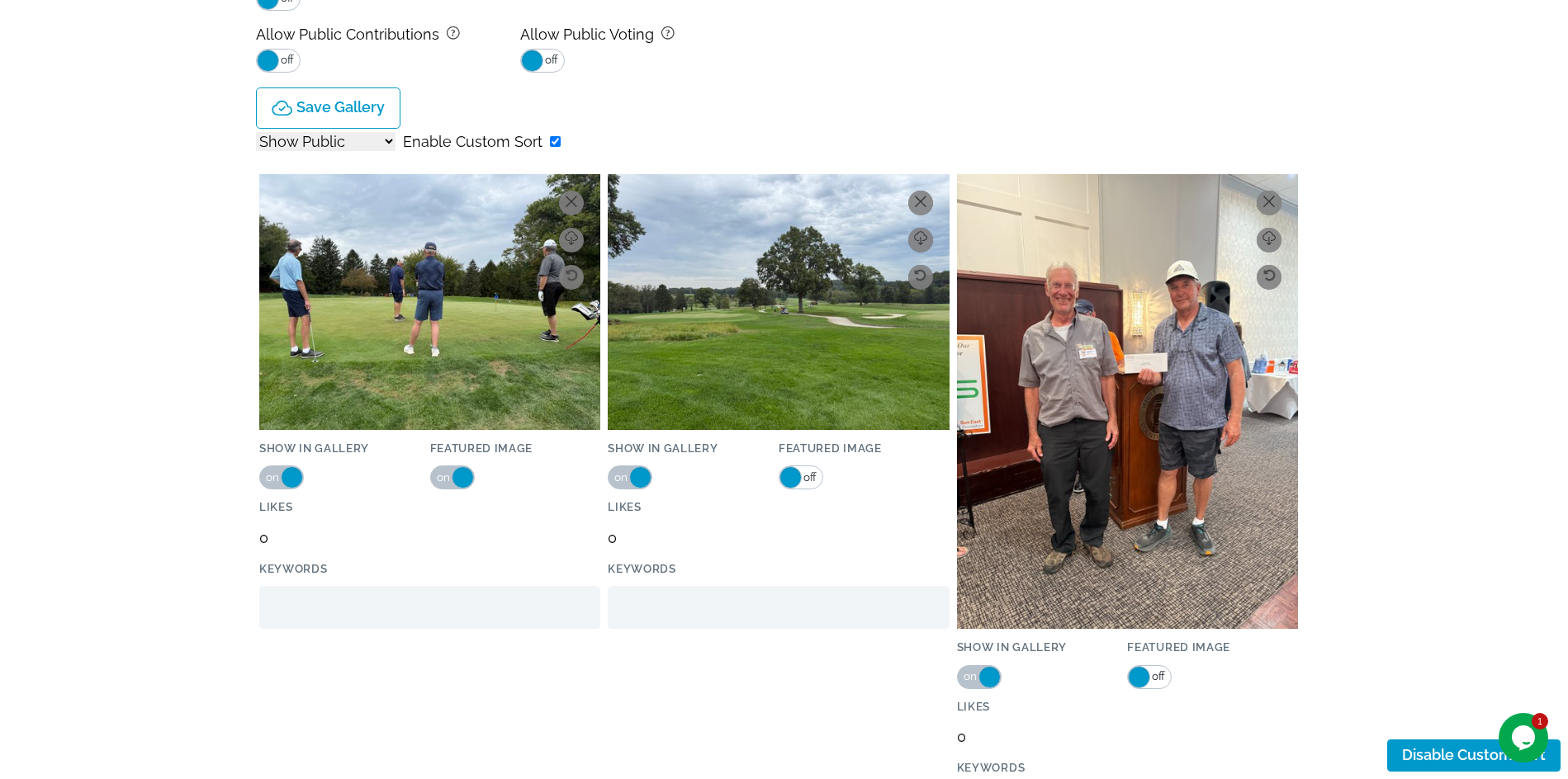
scroll to position [578, 0]
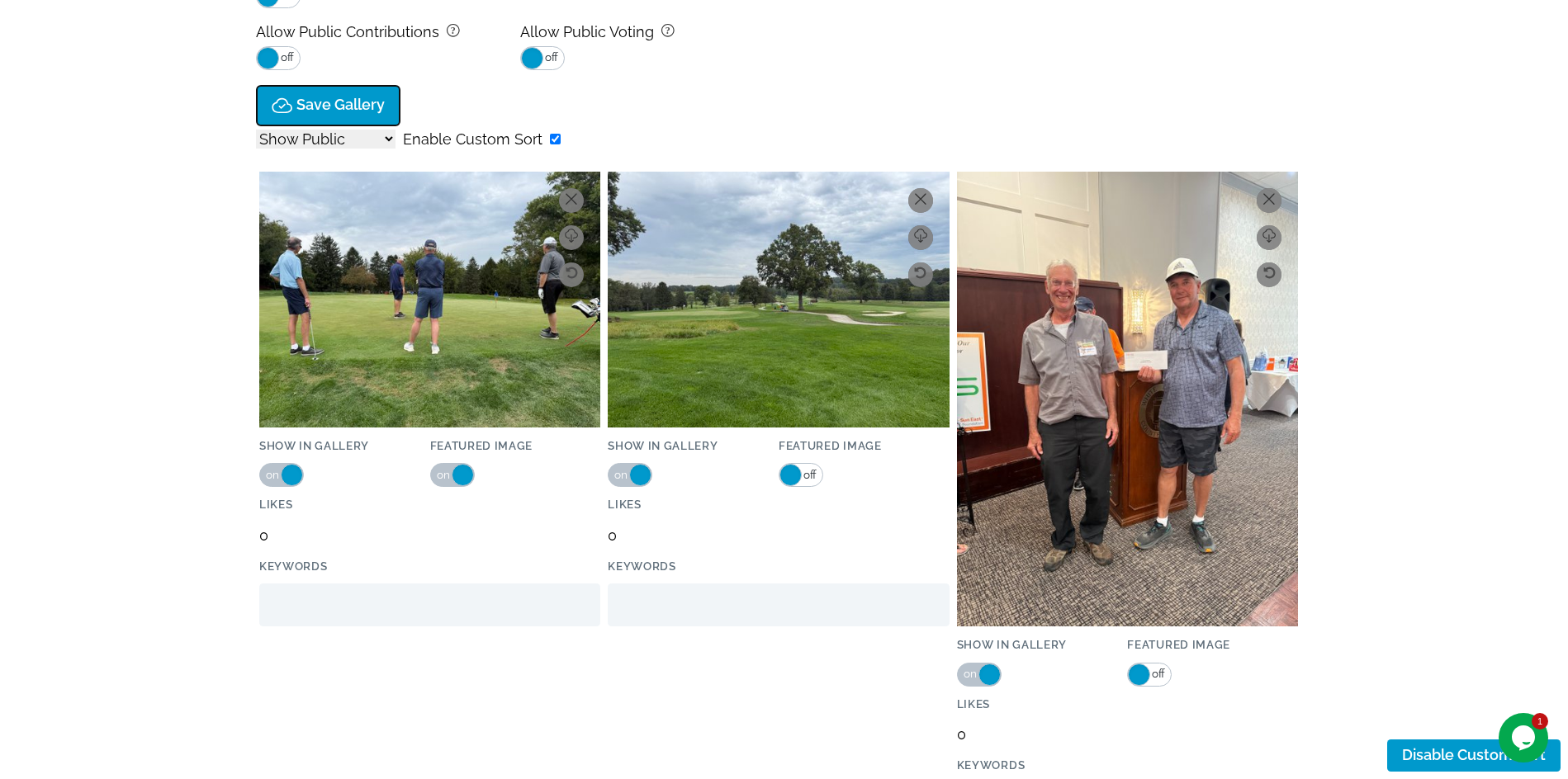
click at [353, 104] on p "Save Gallery" at bounding box center [340, 105] width 88 height 18
type input "$0"
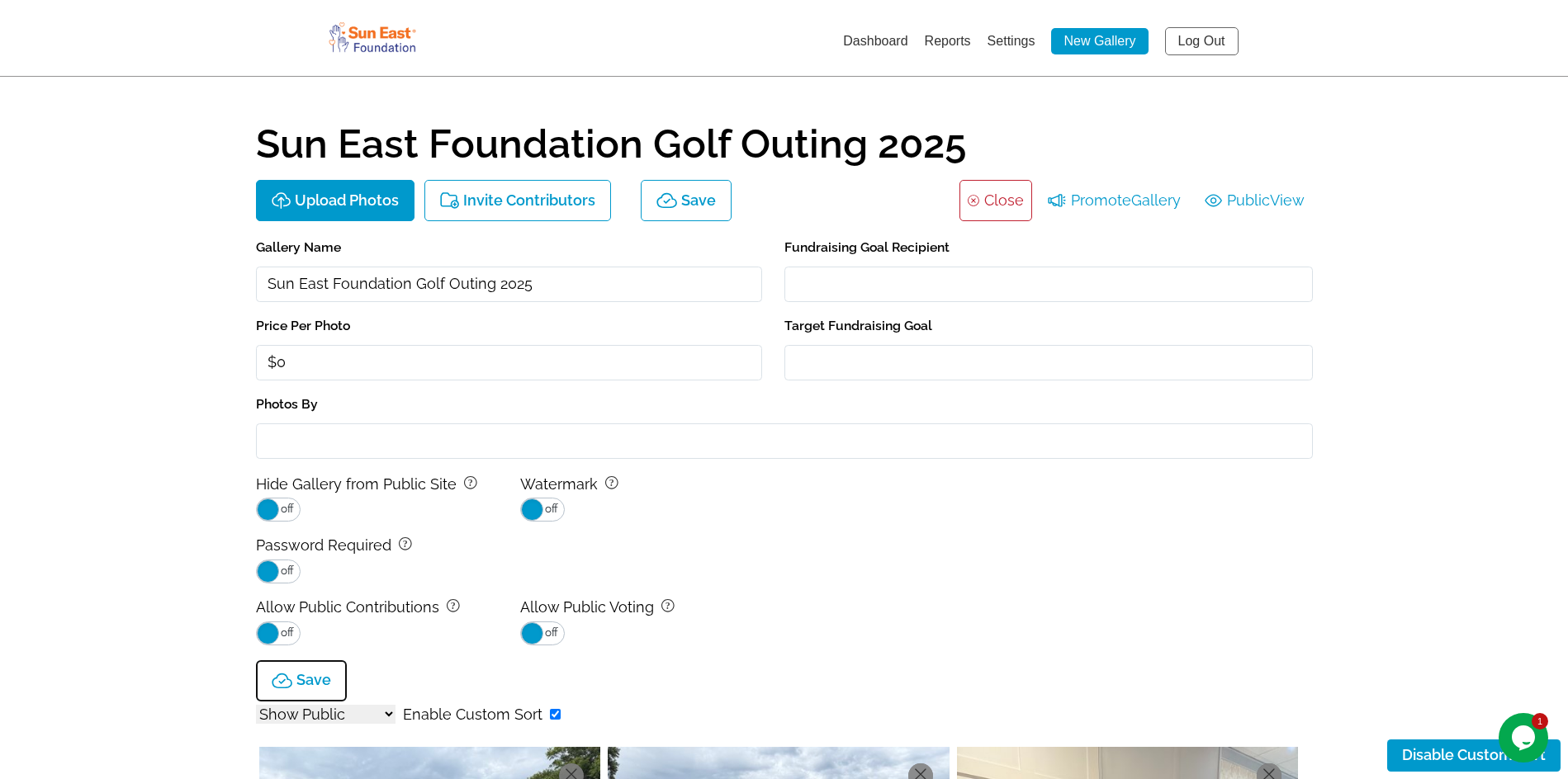
scroll to position [0, 0]
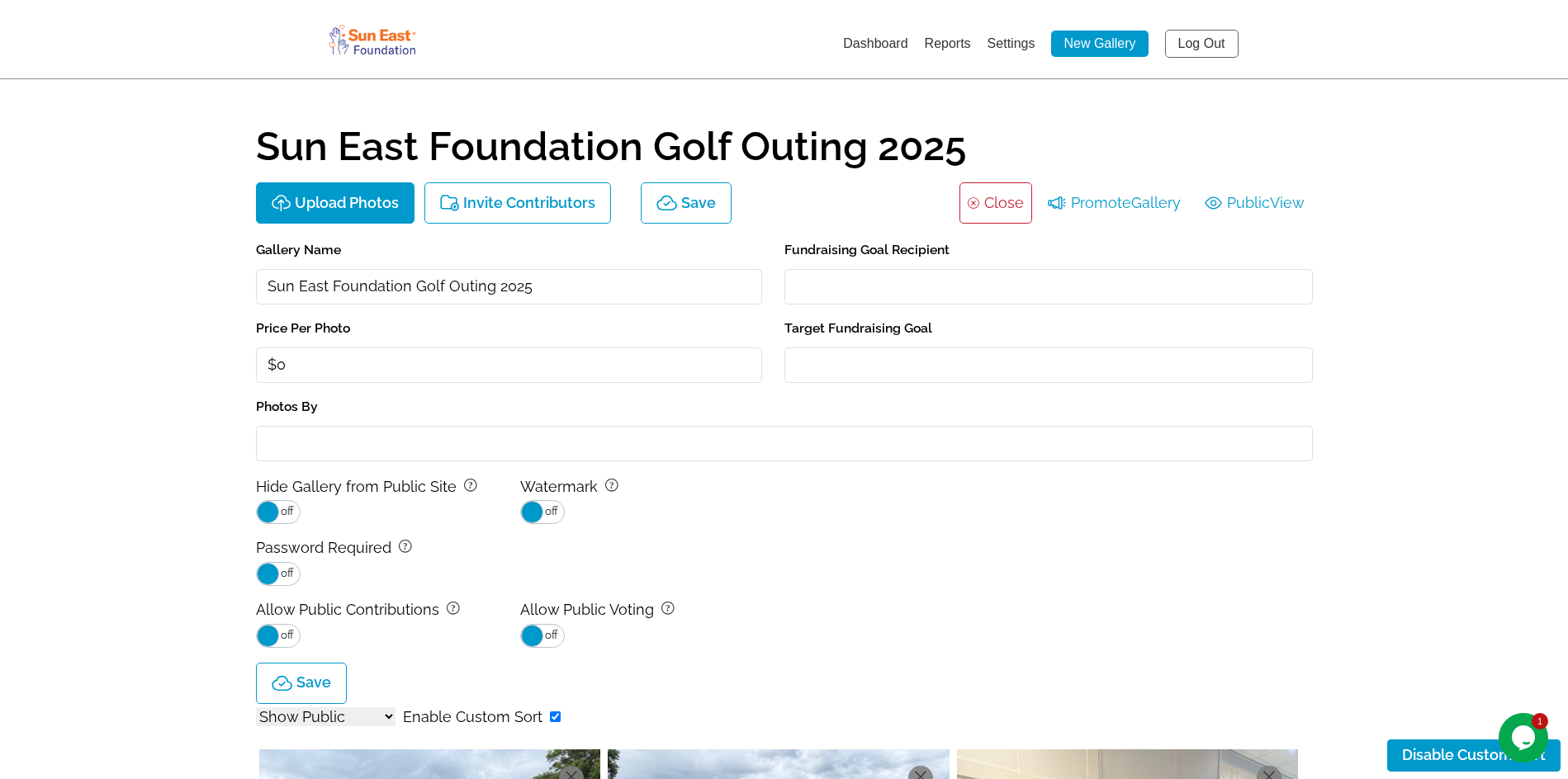
click at [1002, 208] on link "Close" at bounding box center [1003, 203] width 40 height 26
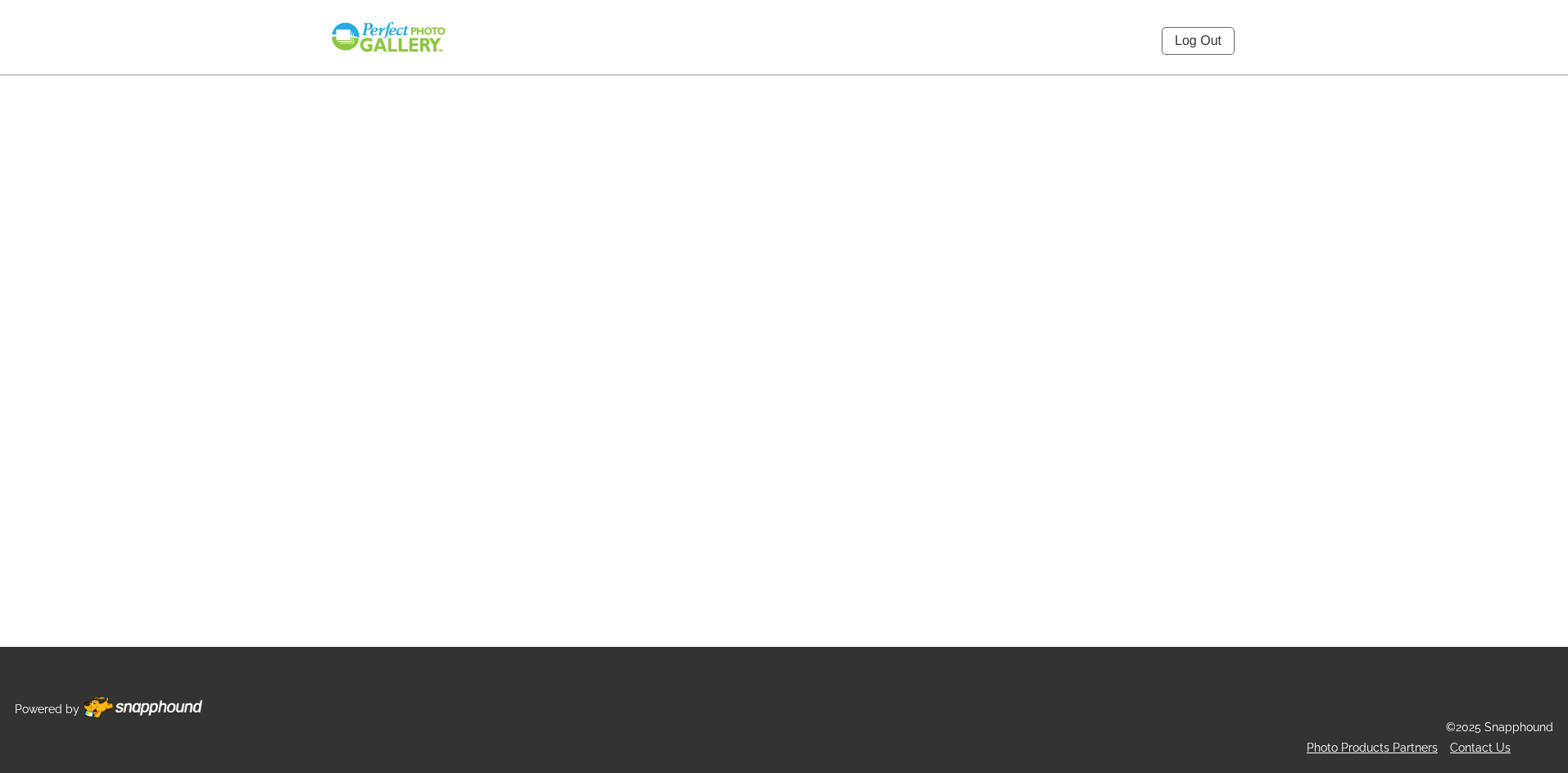
select select "onlyShowInGallery"
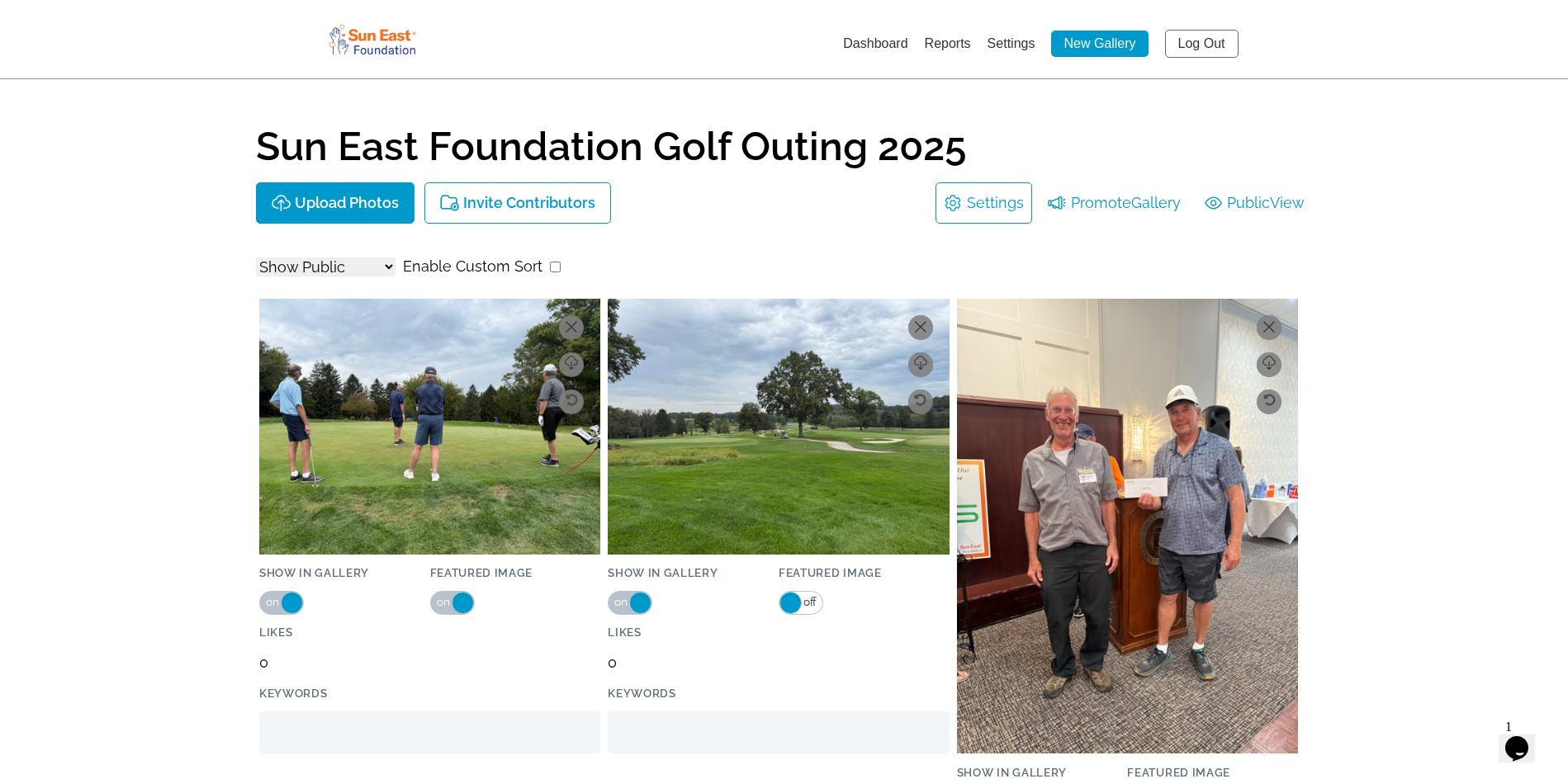
click at [554, 268] on input "checkbox" at bounding box center [555, 267] width 11 height 11
checkbox input "true"
click at [358, 269] on select "Show All Show Public Show Non-Public" at bounding box center [326, 267] width 140 height 19
click at [373, 265] on select "Show All Show Public Show Non-Public" at bounding box center [326, 267] width 140 height 19
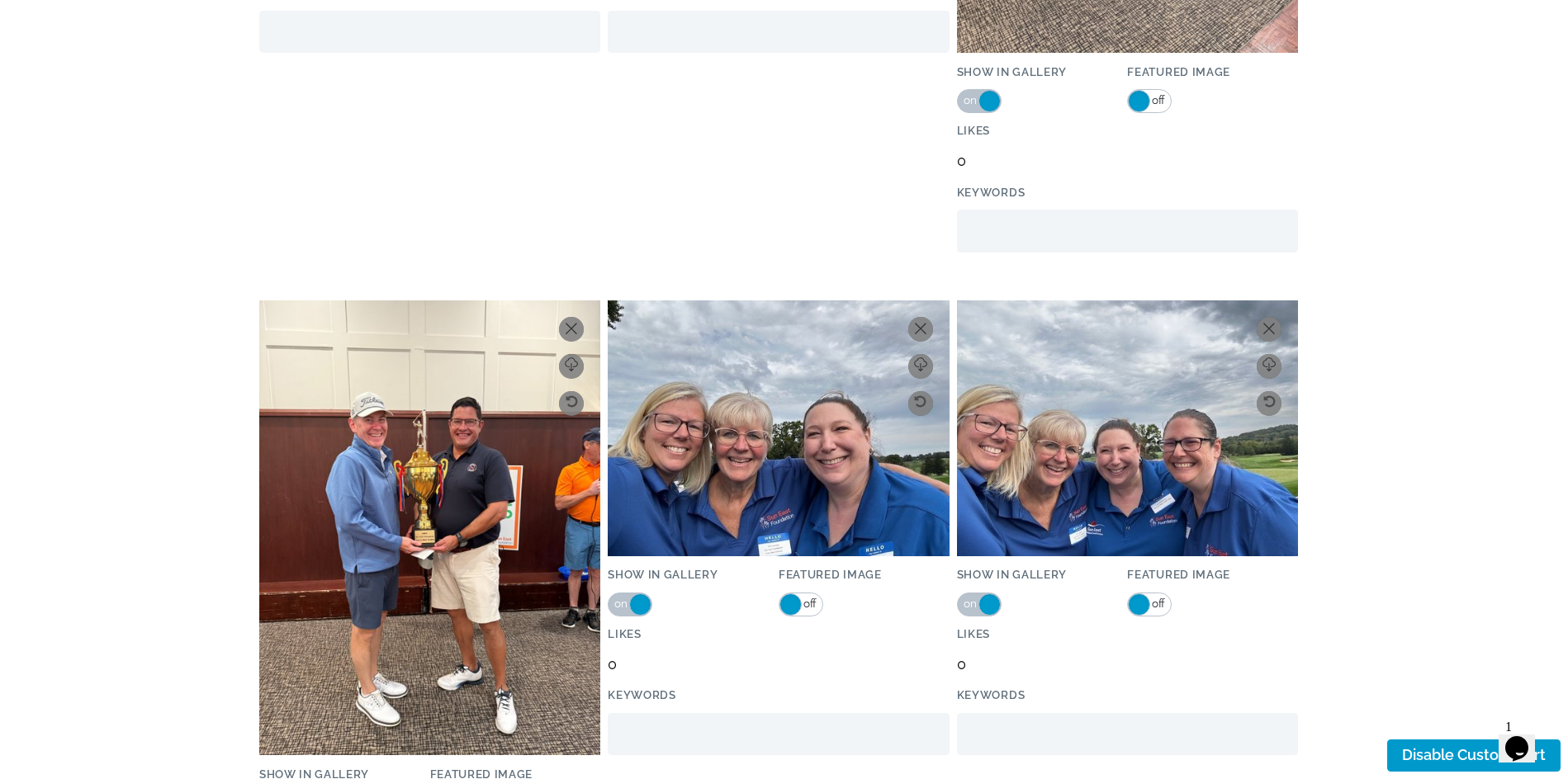
scroll to position [908, 0]
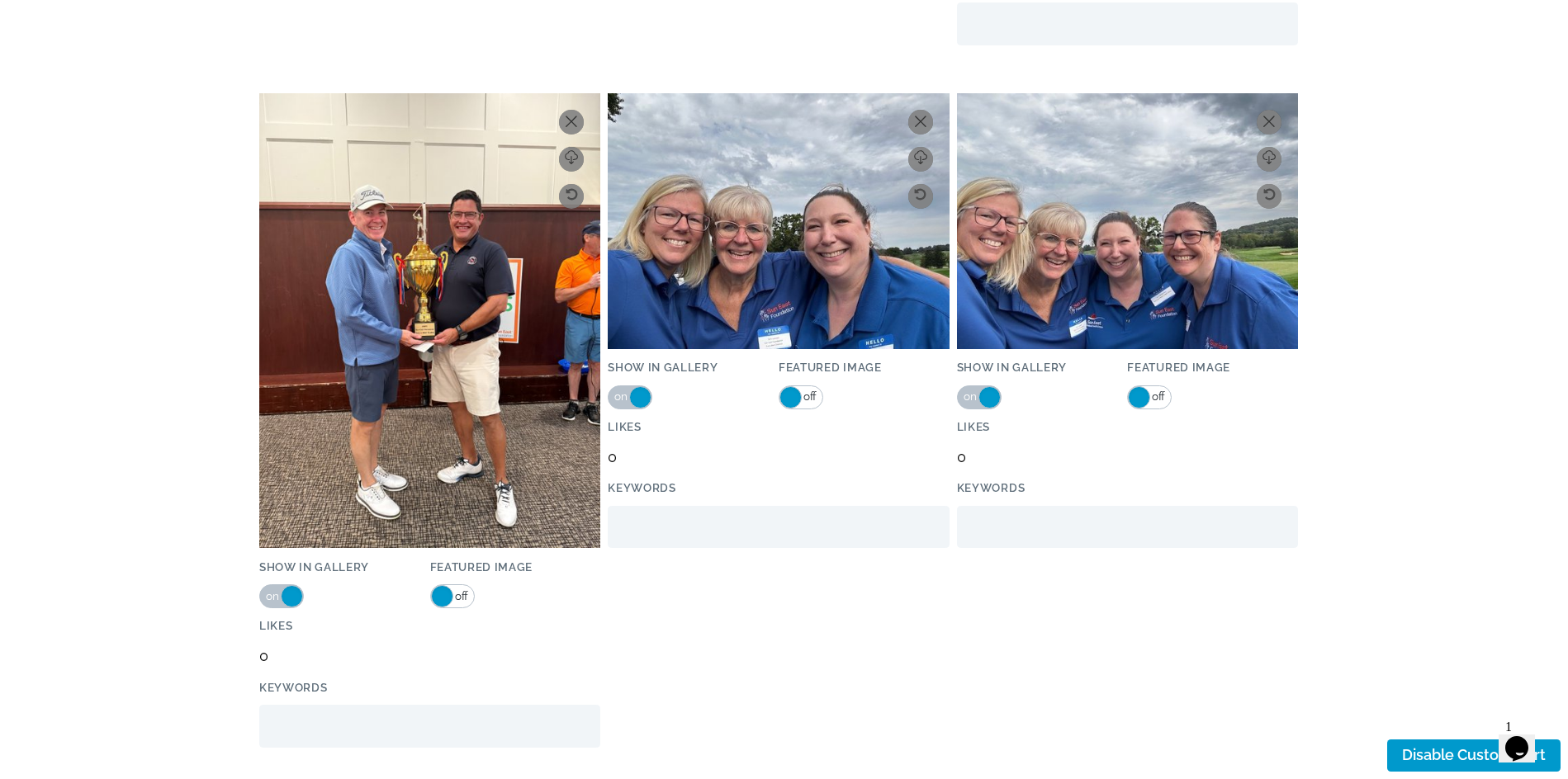
click at [713, 225] on img at bounding box center [778, 221] width 341 height 256
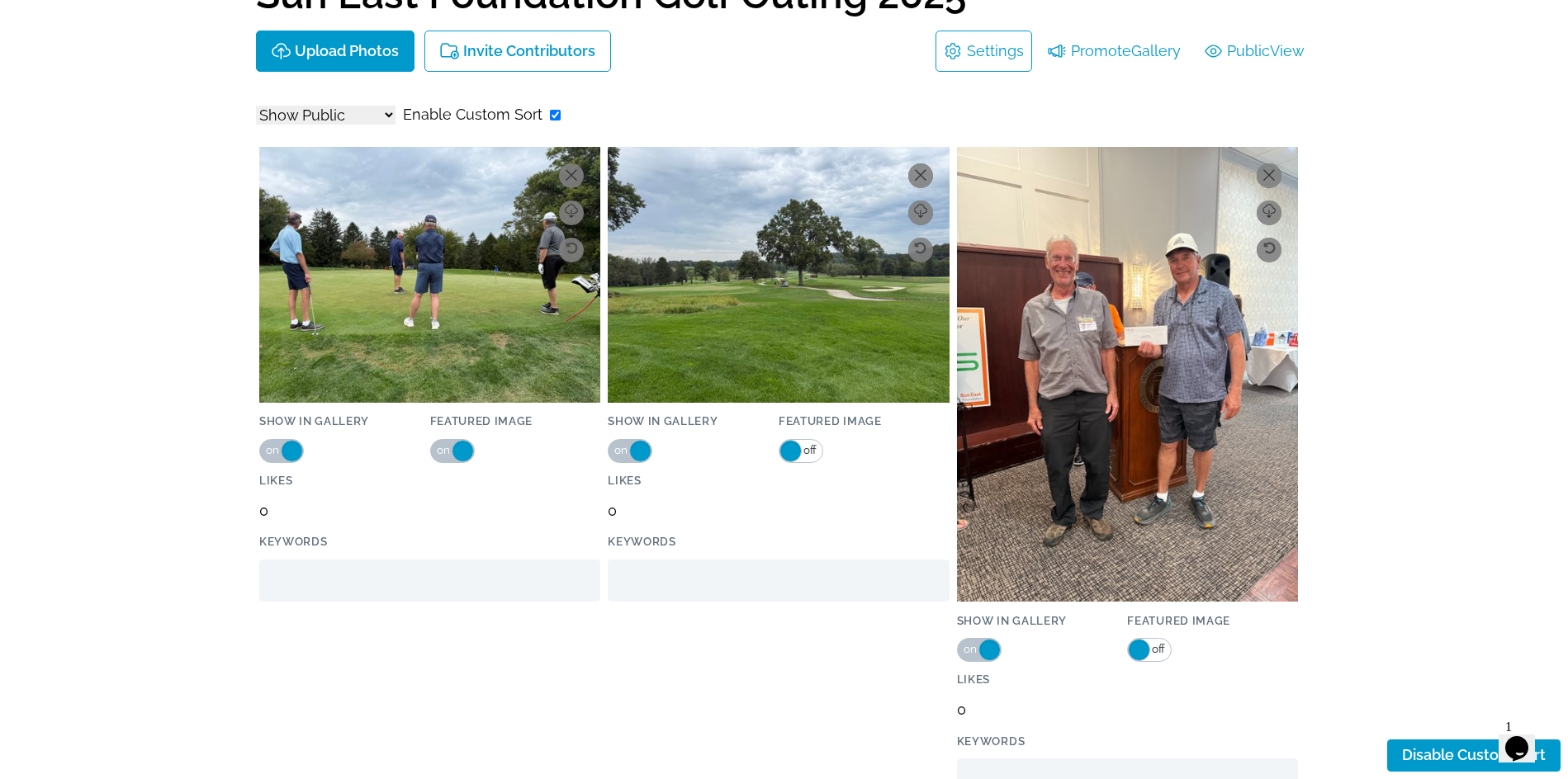
scroll to position [0, 0]
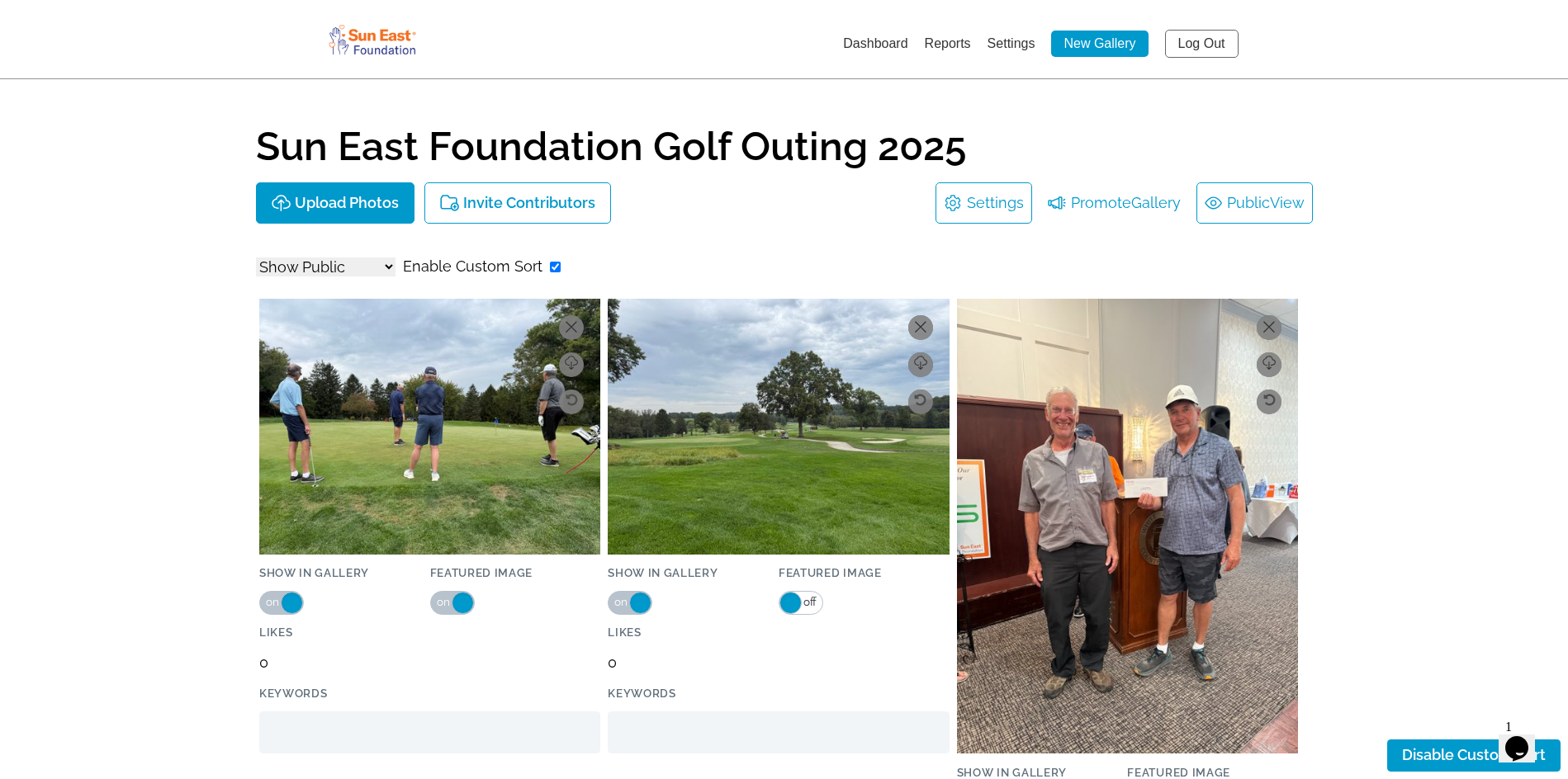
click at [1255, 195] on link "Public View" at bounding box center [1254, 203] width 100 height 26
click at [356, 270] on select "Show All Show Public Show Non-Public" at bounding box center [326, 267] width 140 height 19
click at [332, 210] on p "Upload Photos" at bounding box center [347, 204] width 104 height 18
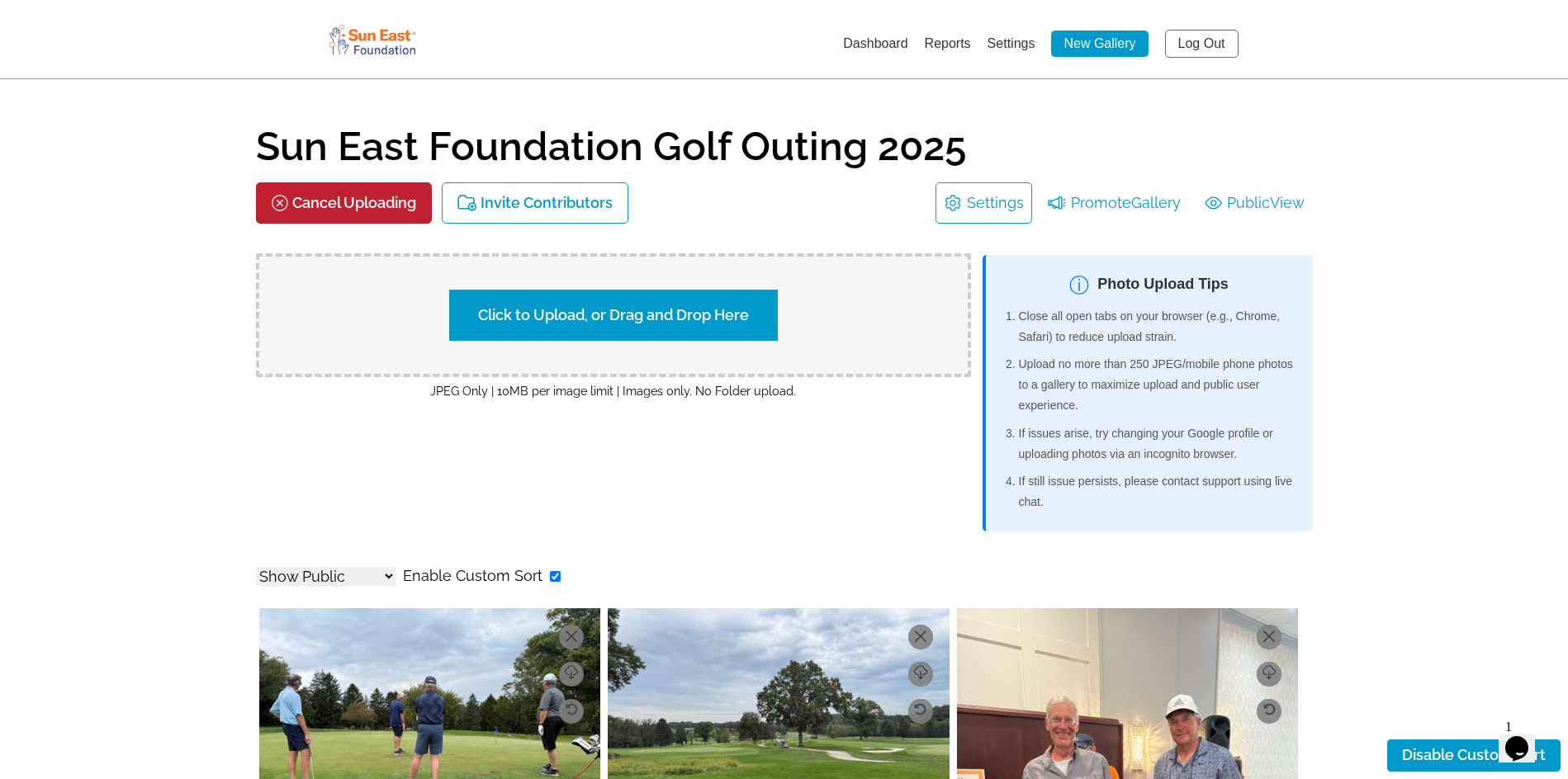
drag, startPoint x: 679, startPoint y: 457, endPoint x: 716, endPoint y: 488, distance: 48.3
click at [716, 488] on div "Click to Upload, or Drag and Drop Here JPEG Only | 10MB per image limit | Image…" at bounding box center [614, 394] width 716 height 310
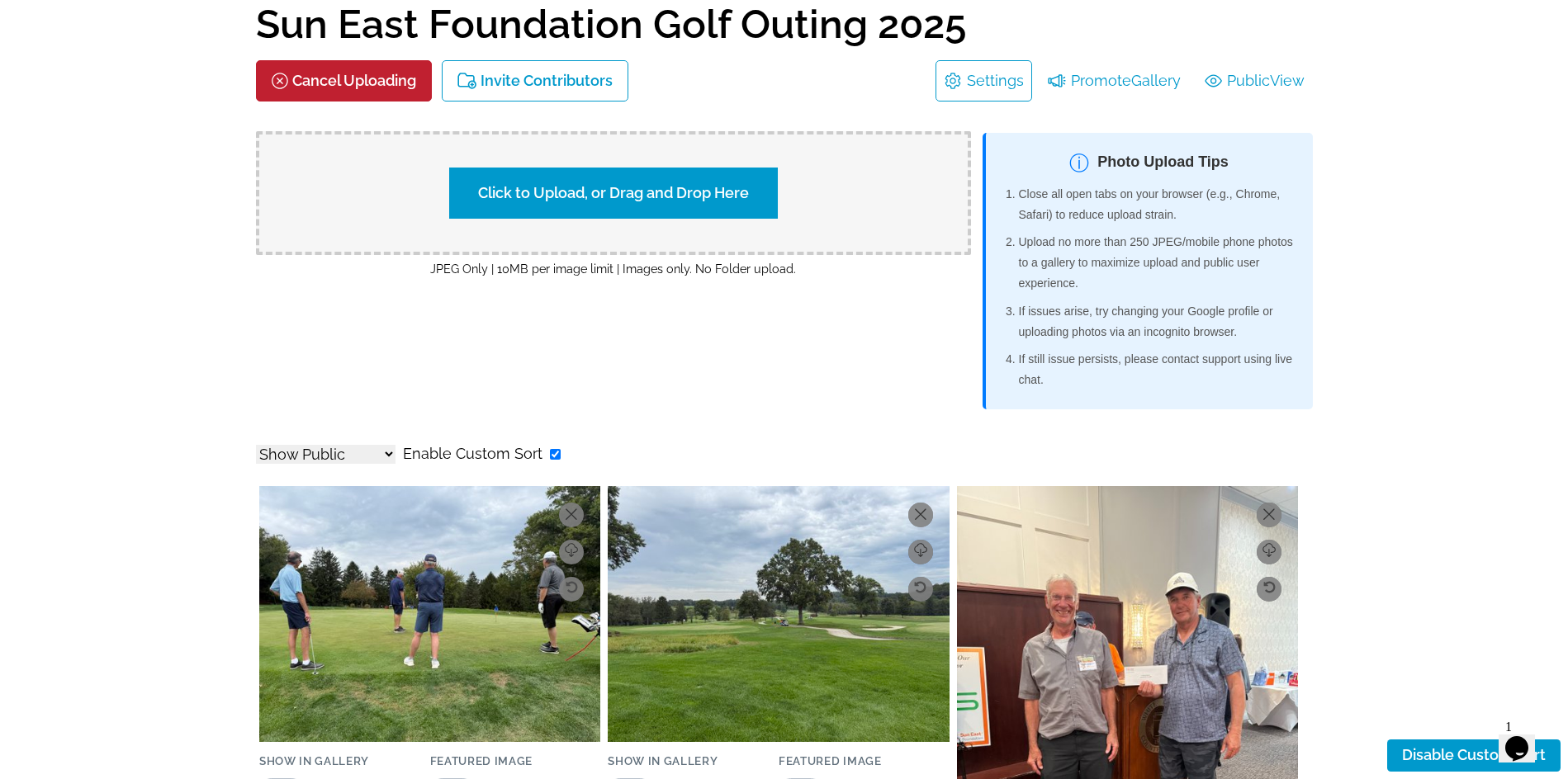
scroll to position [165, 0]
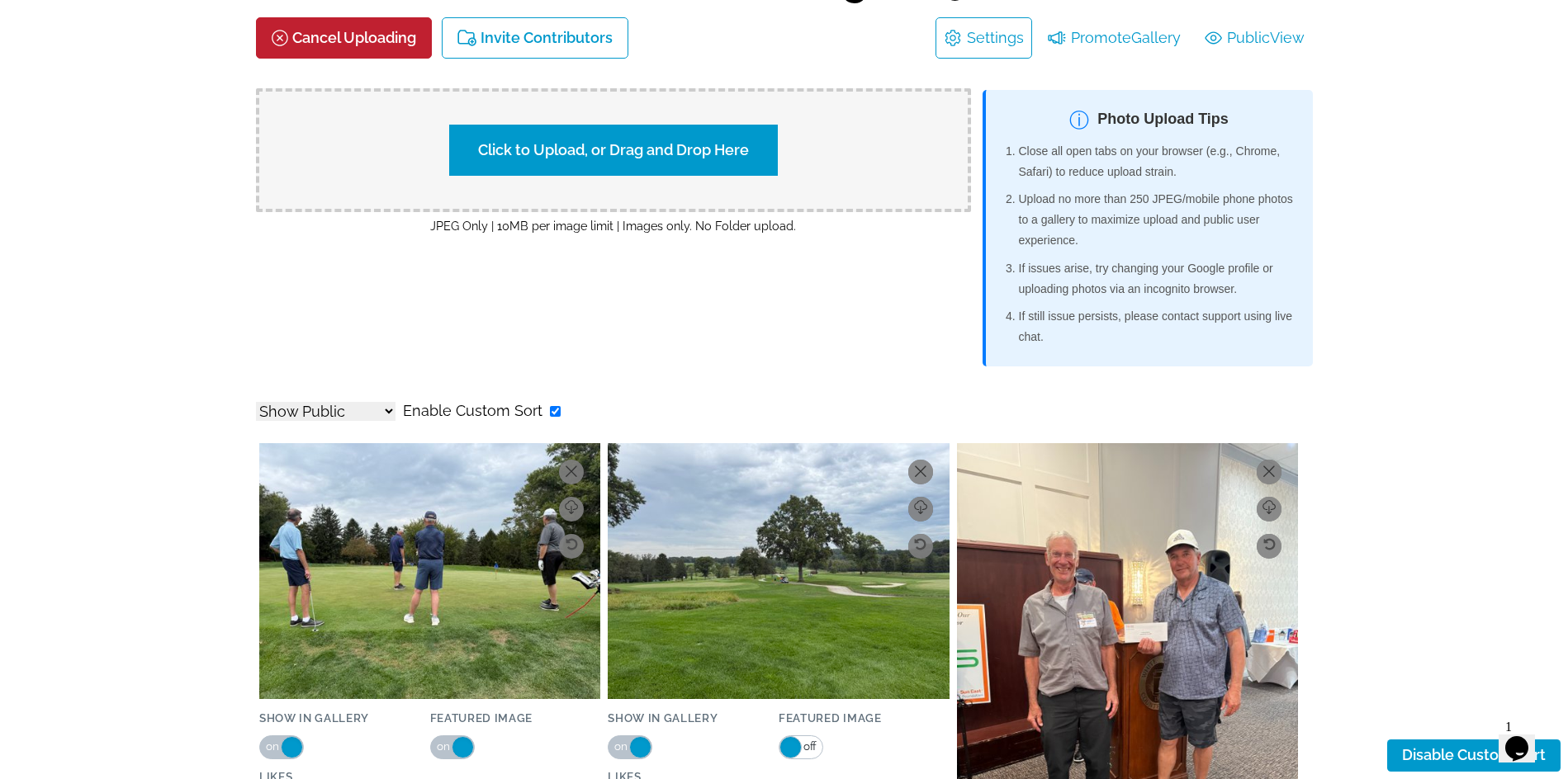
click at [337, 408] on select "Show All Show Public Show Non-Public" at bounding box center [326, 411] width 140 height 19
click at [256, 402] on select "Show All Show Public Show Non-Public" at bounding box center [326, 411] width 140 height 19
click at [346, 412] on select "Show All Show Public Show Non-Public" at bounding box center [326, 411] width 140 height 19
click at [256, 402] on select "Show All Show Public Show Non-Public" at bounding box center [326, 411] width 140 height 19
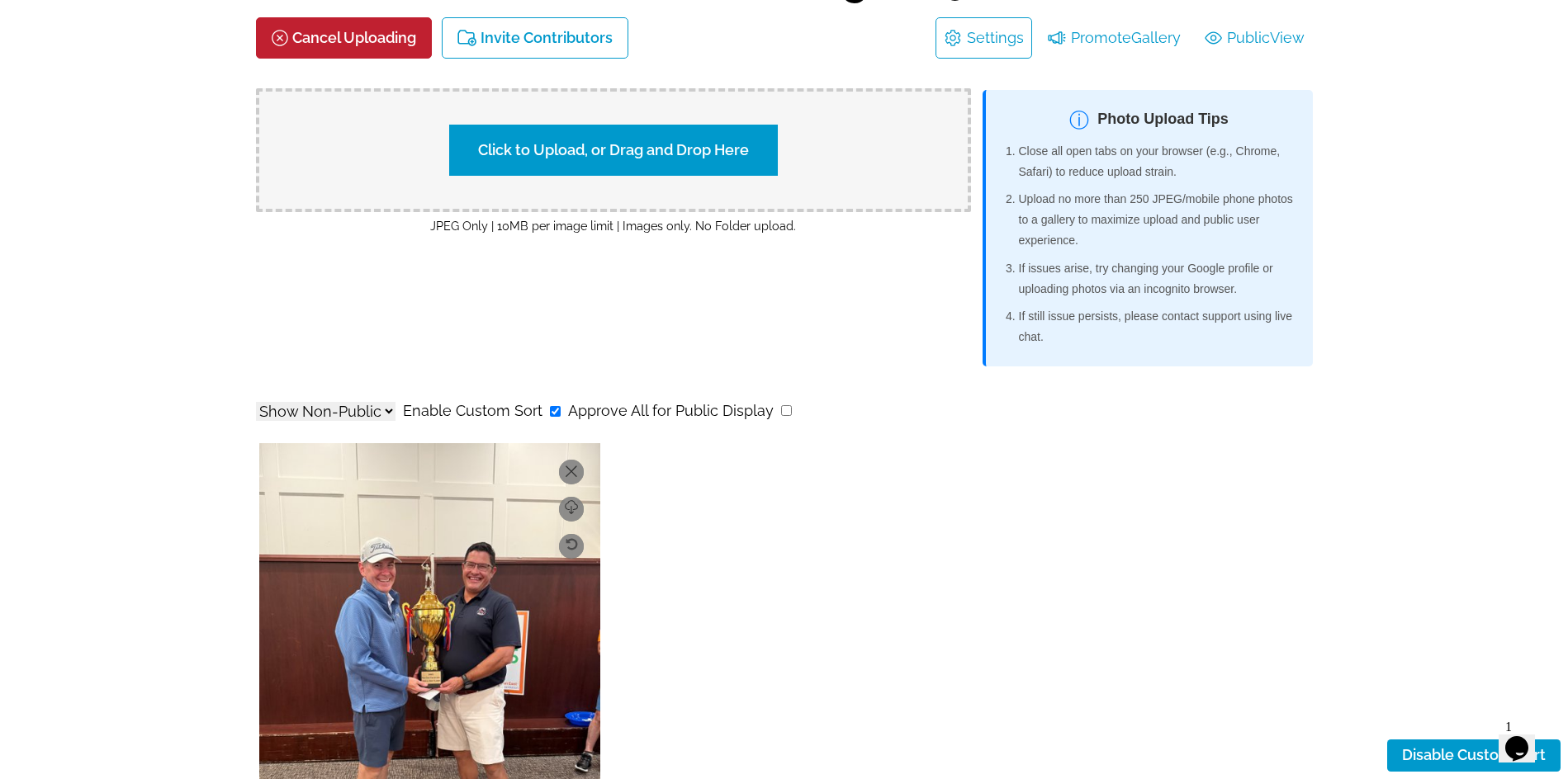
click at [352, 413] on select "Show All Show Public Show Non-Public" at bounding box center [326, 411] width 140 height 19
select select "onlyShowInGallery"
click at [256, 402] on select "Show All Show Public Show Non-Public" at bounding box center [326, 411] width 140 height 19
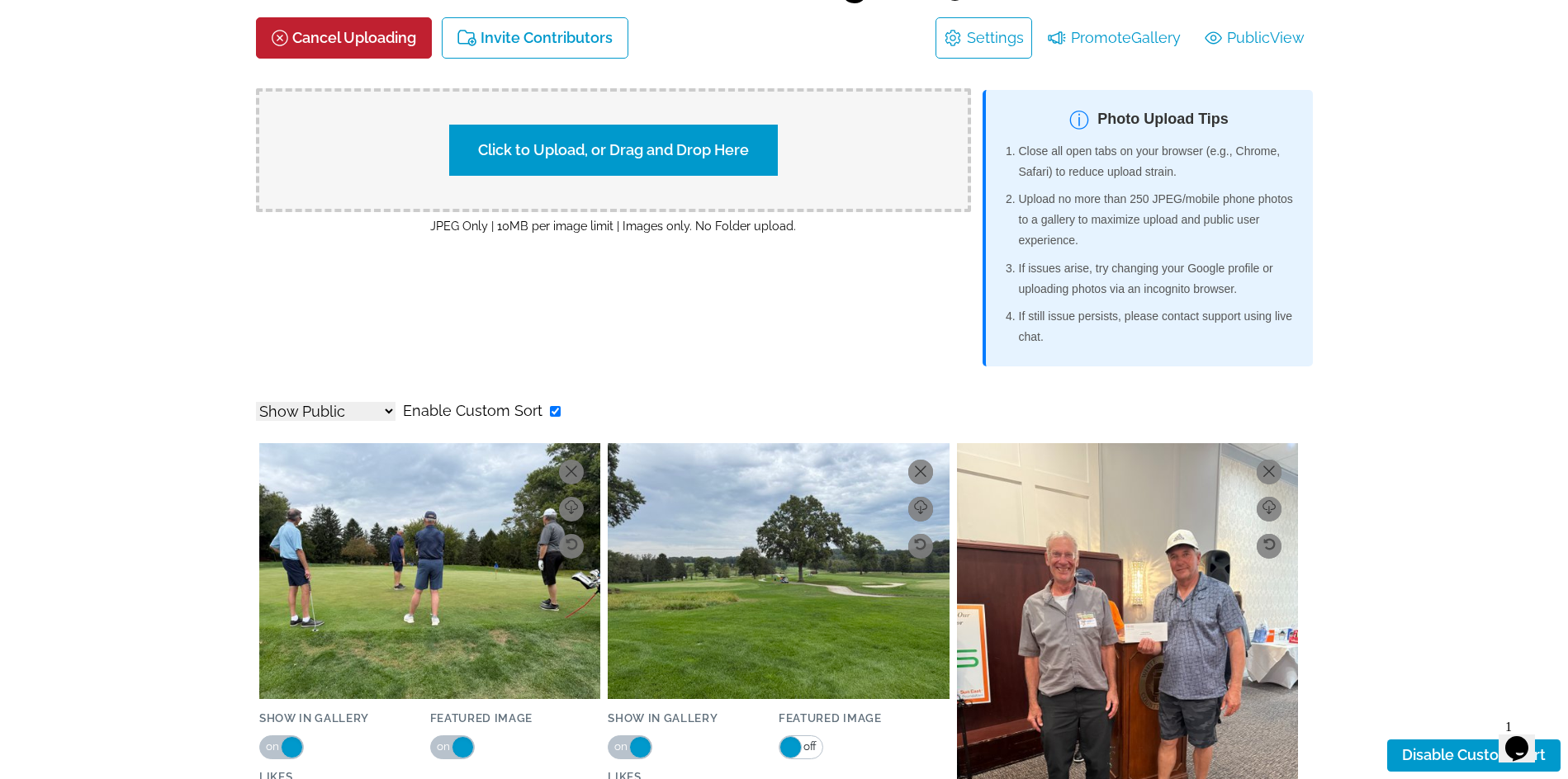
click at [578, 416] on div "Show All Show Public Show Non-Public Enable Custom Sort" at bounding box center [784, 411] width 1057 height 26
click at [694, 513] on img at bounding box center [778, 571] width 341 height 256
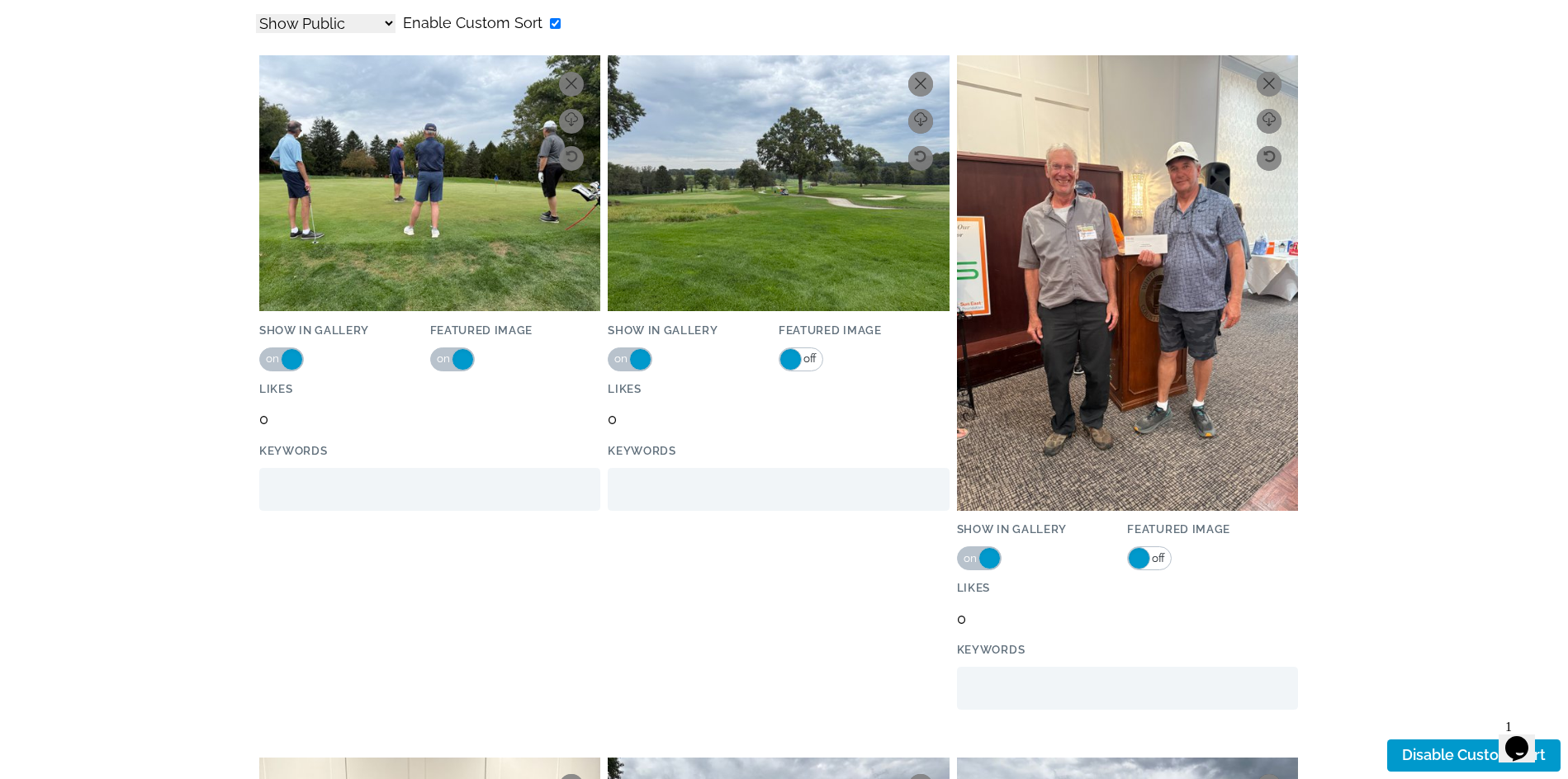
scroll to position [578, 0]
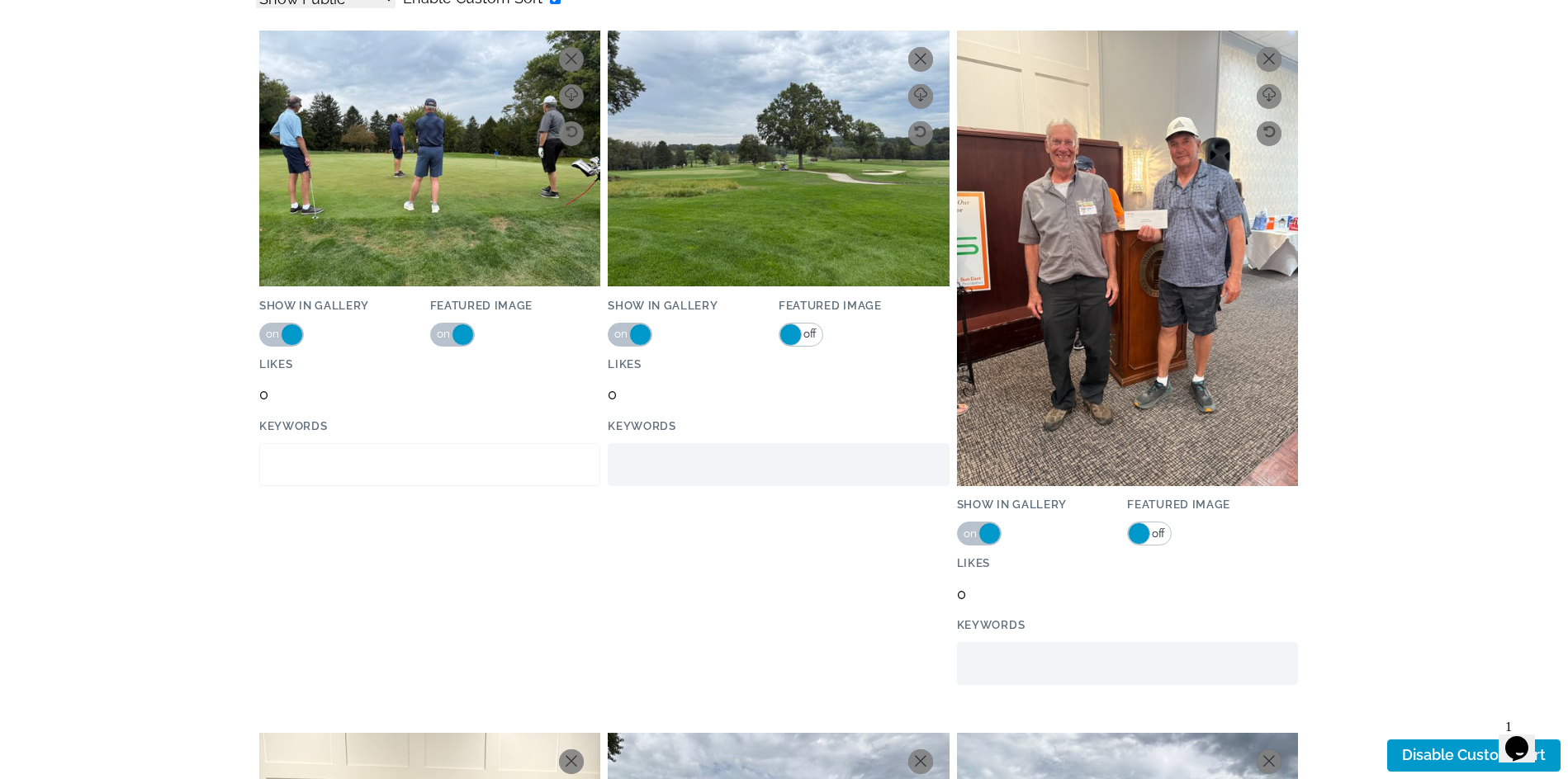
click at [530, 469] on input "Click to Upload, or Drag and Drop Here" at bounding box center [429, 464] width 341 height 43
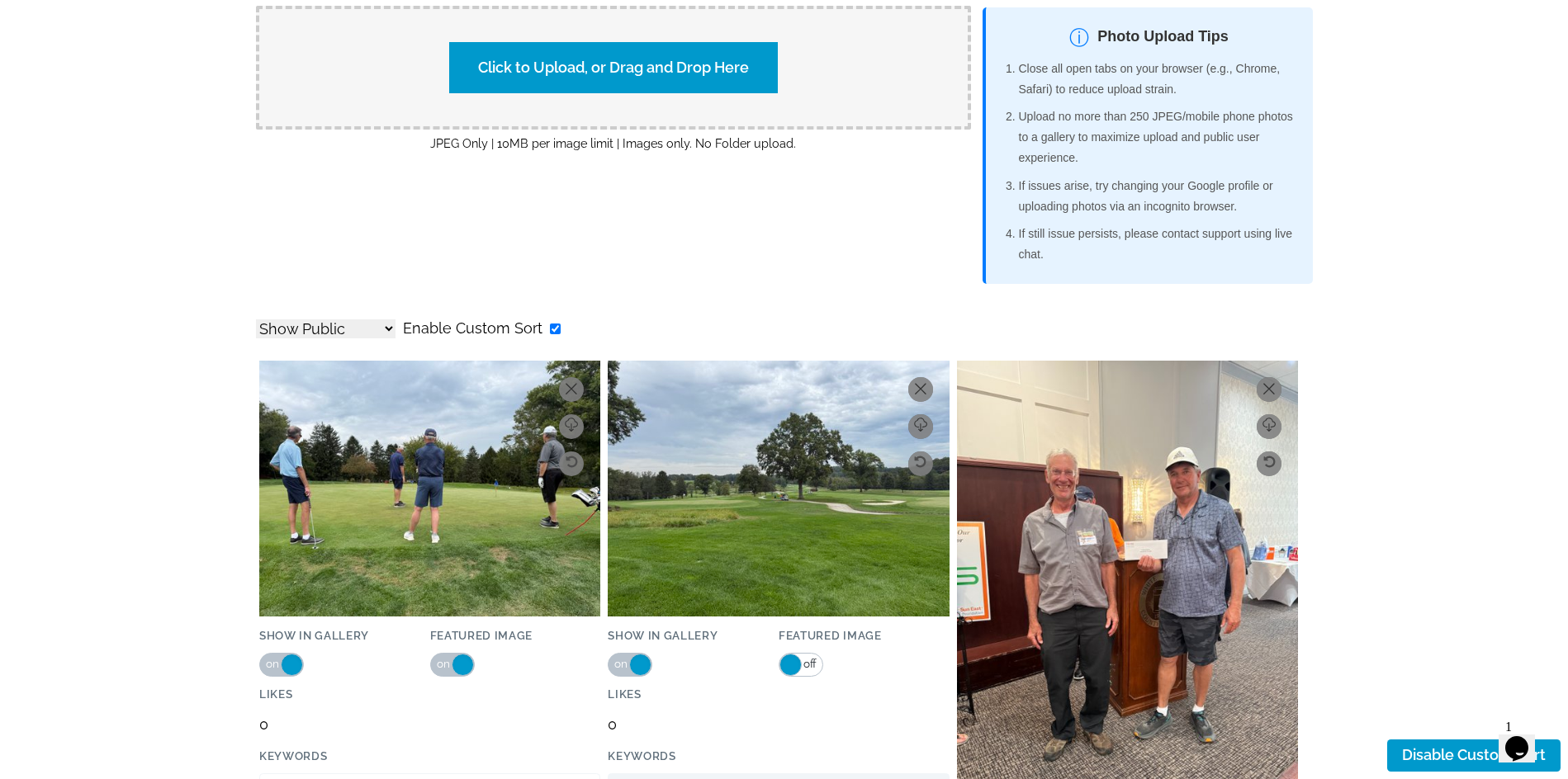
type input "t"
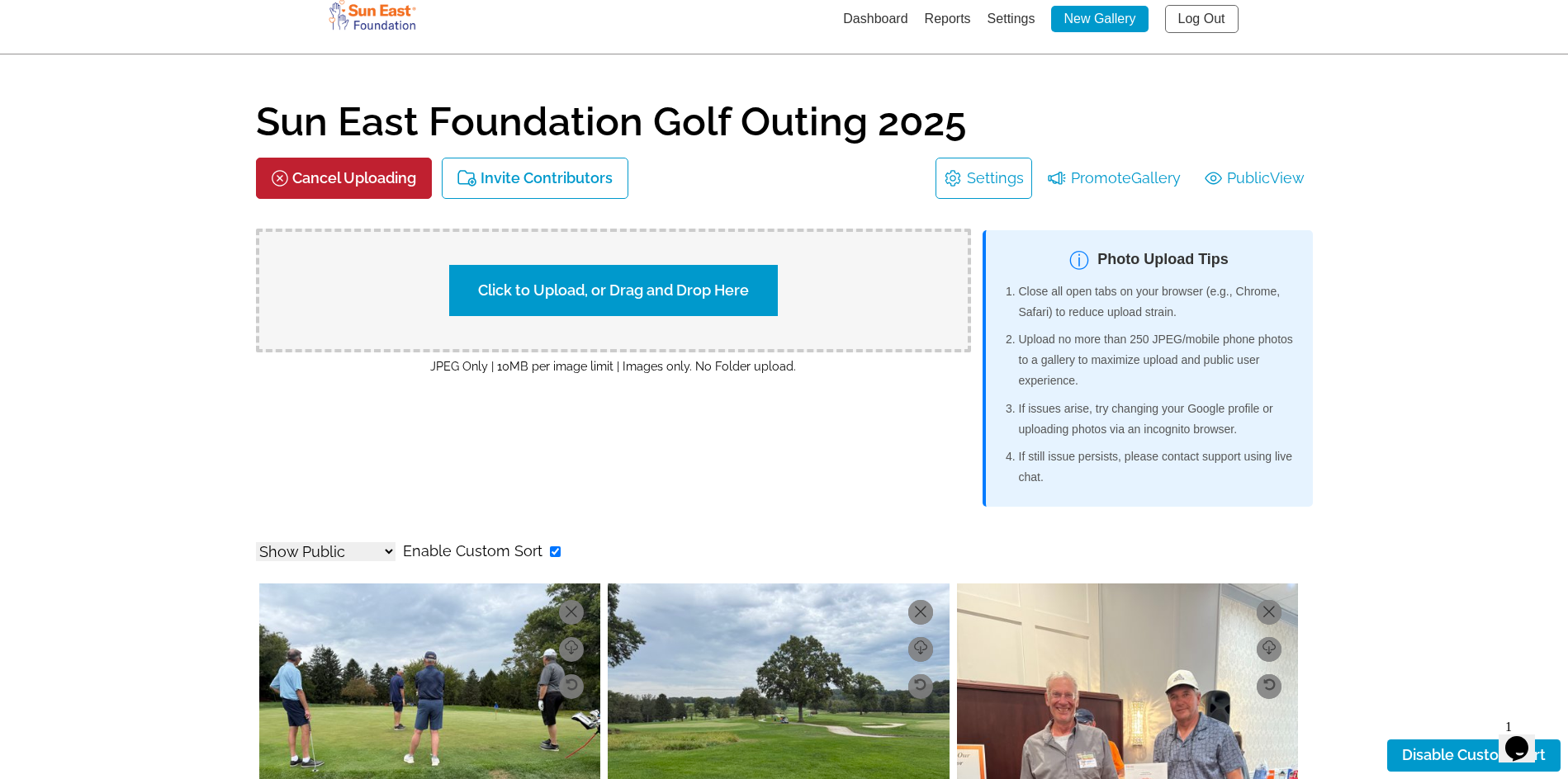
scroll to position [0, 0]
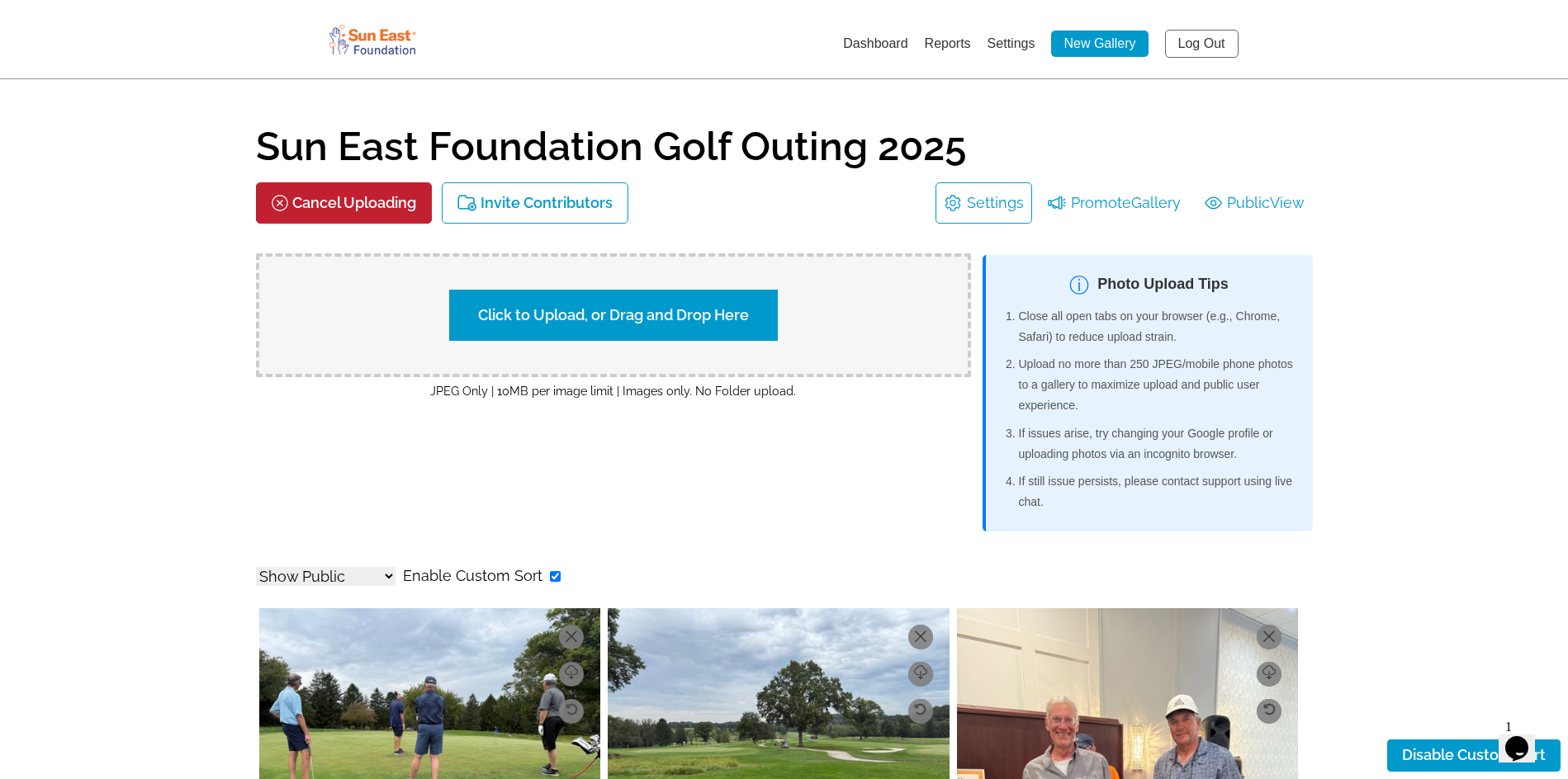
click at [957, 207] on icon at bounding box center [954, 204] width 23 height 17
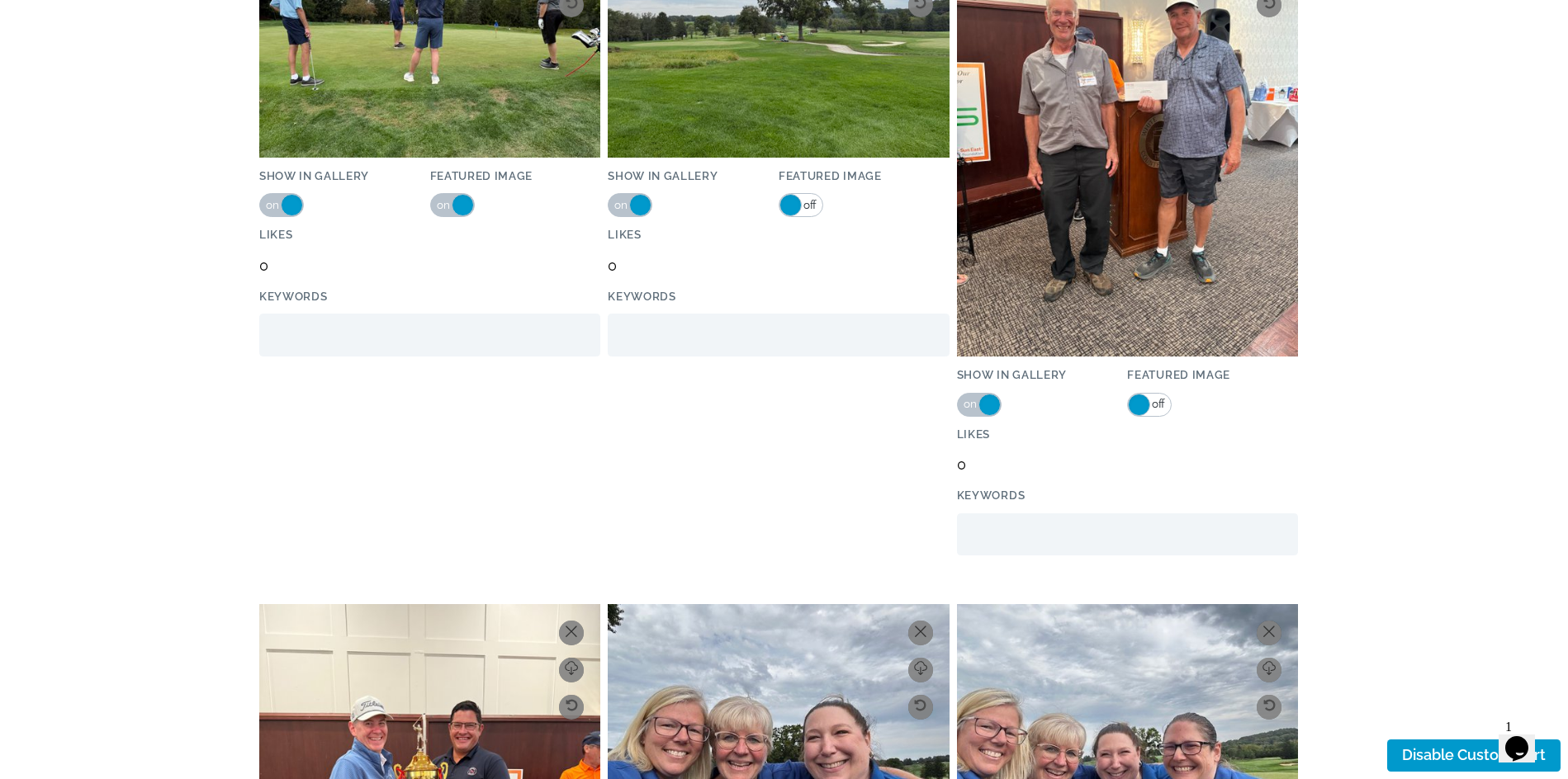
scroll to position [908, 0]
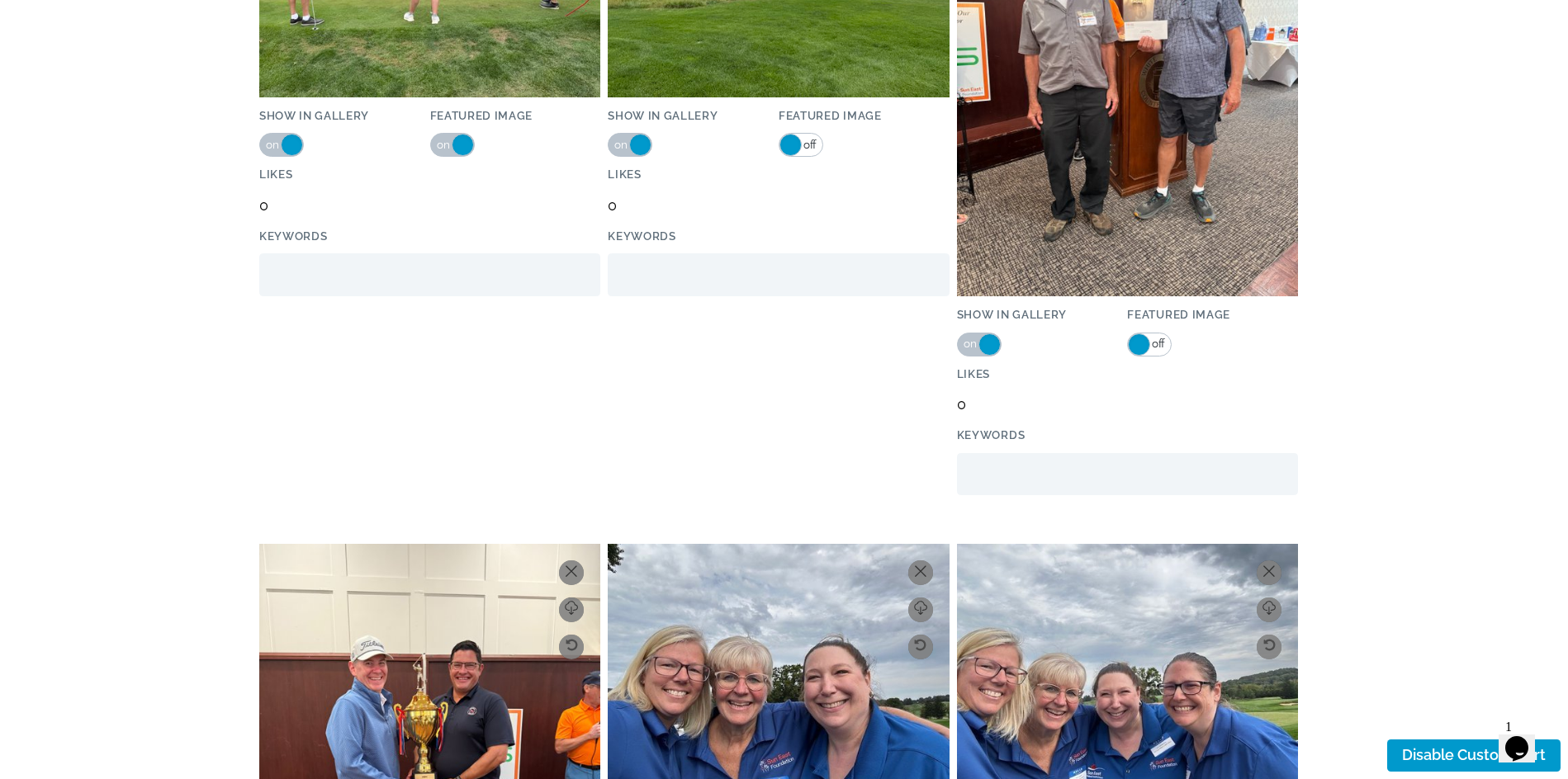
click at [1153, 352] on span "off" at bounding box center [1158, 344] width 15 height 22
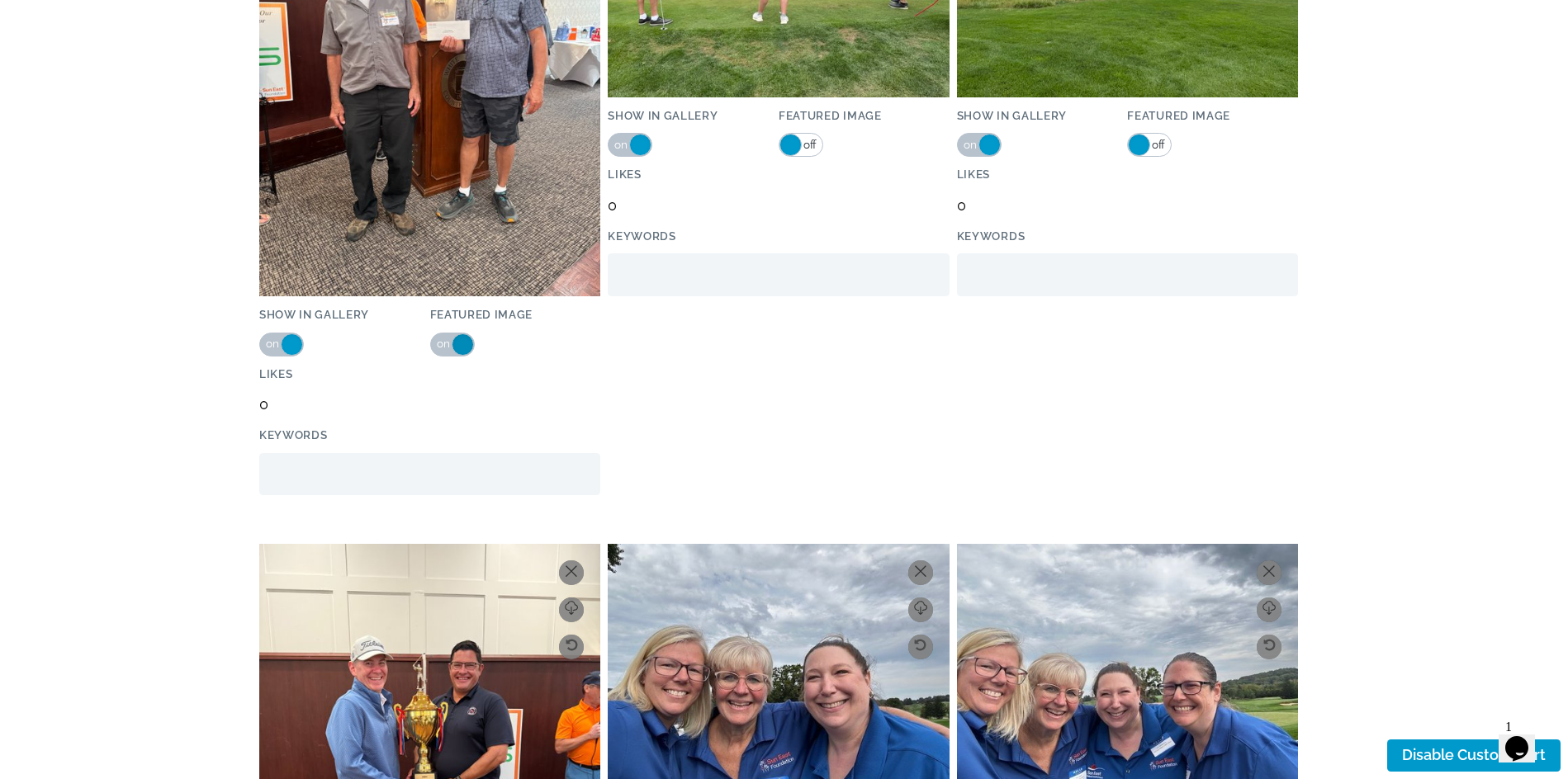
click at [459, 351] on span at bounding box center [463, 344] width 22 height 22
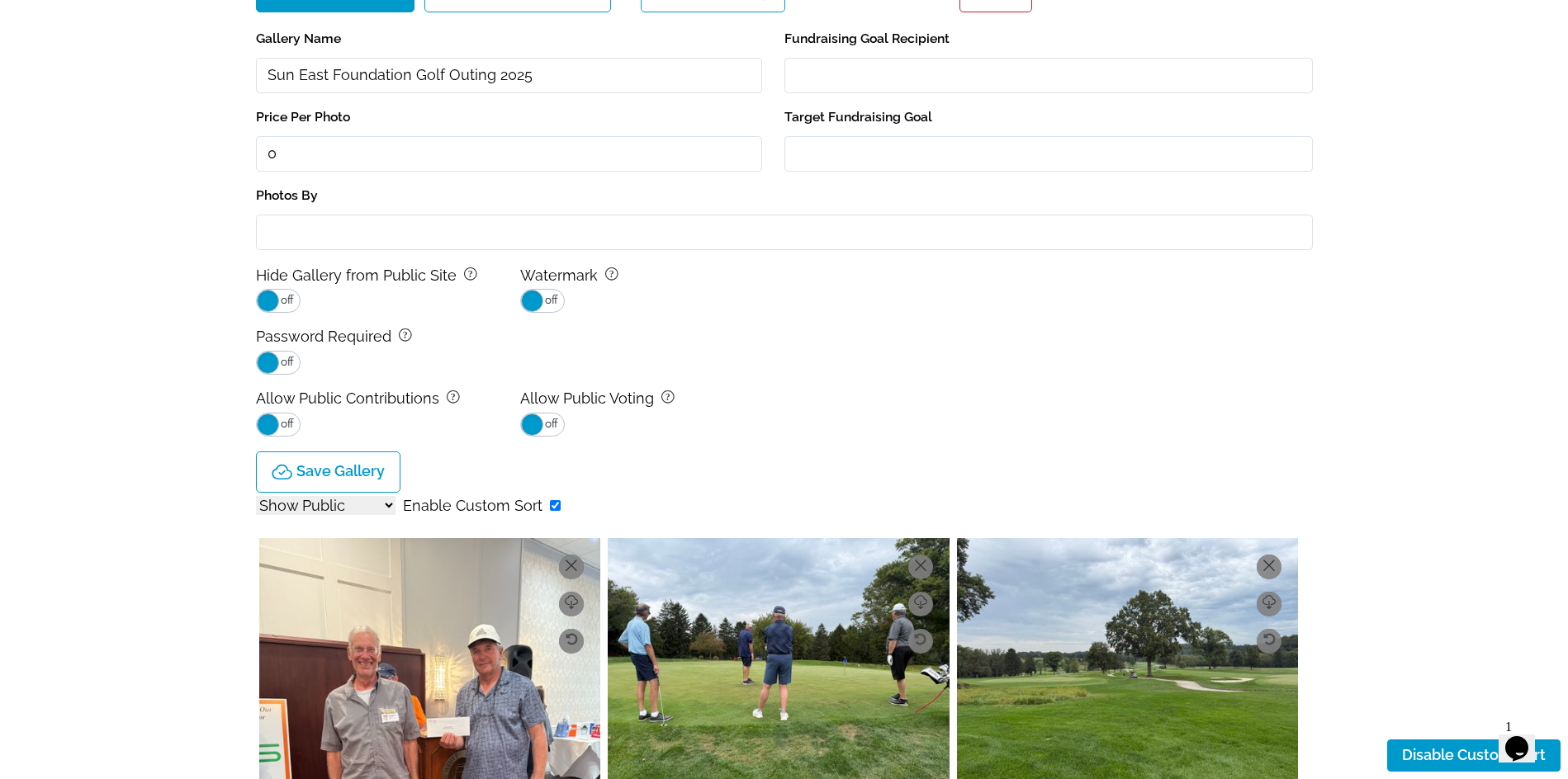
scroll to position [0, 0]
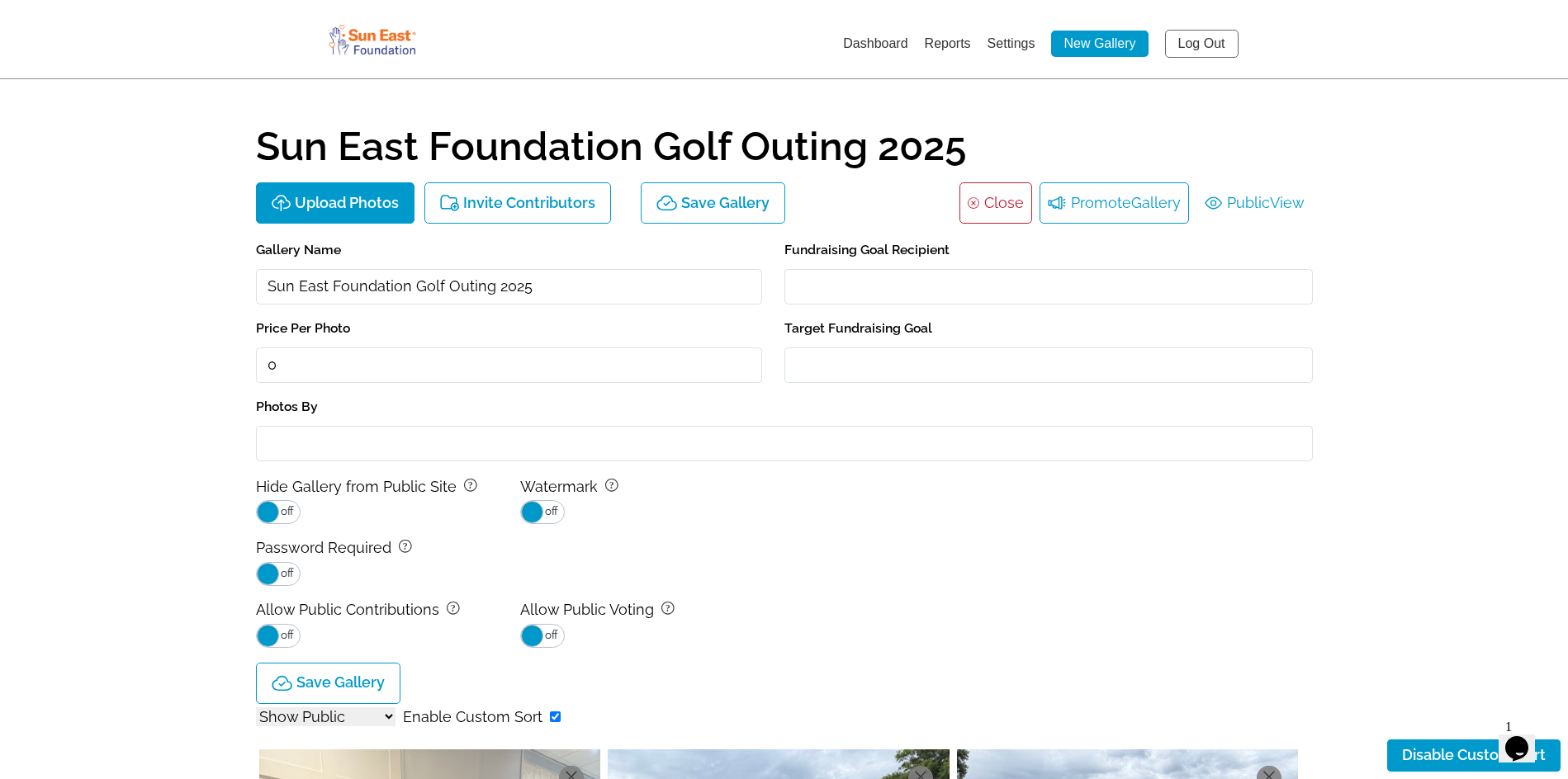
click at [1155, 205] on span "Gallery" at bounding box center [1156, 203] width 50 height 26
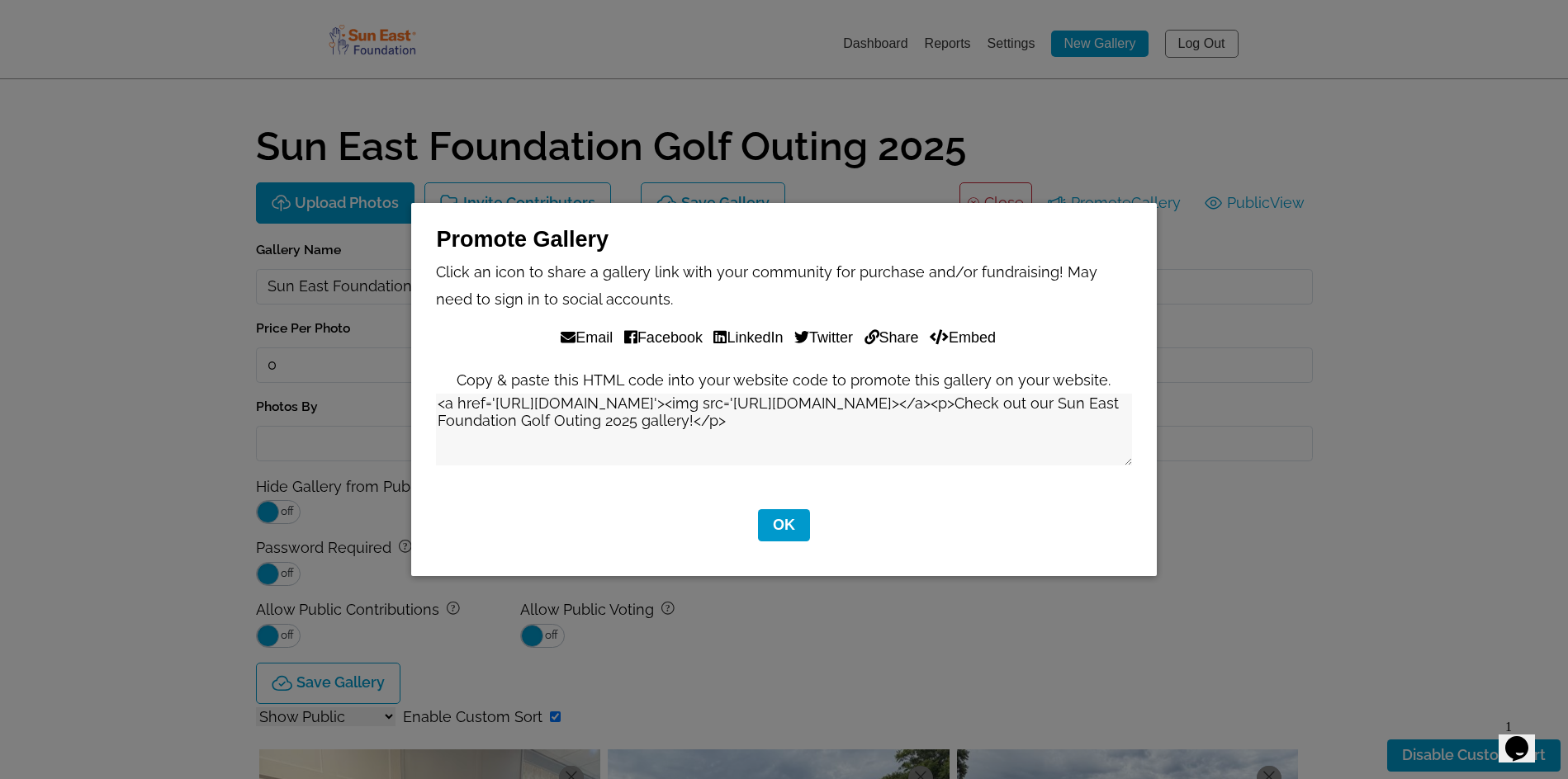
click at [779, 441] on textarea "<a href='https://perfectgolf.snapphound.com/suneastfoundationgolf/gallery/6362'…" at bounding box center [784, 429] width 695 height 72
click at [779, 513] on button "OK" at bounding box center [784, 525] width 52 height 32
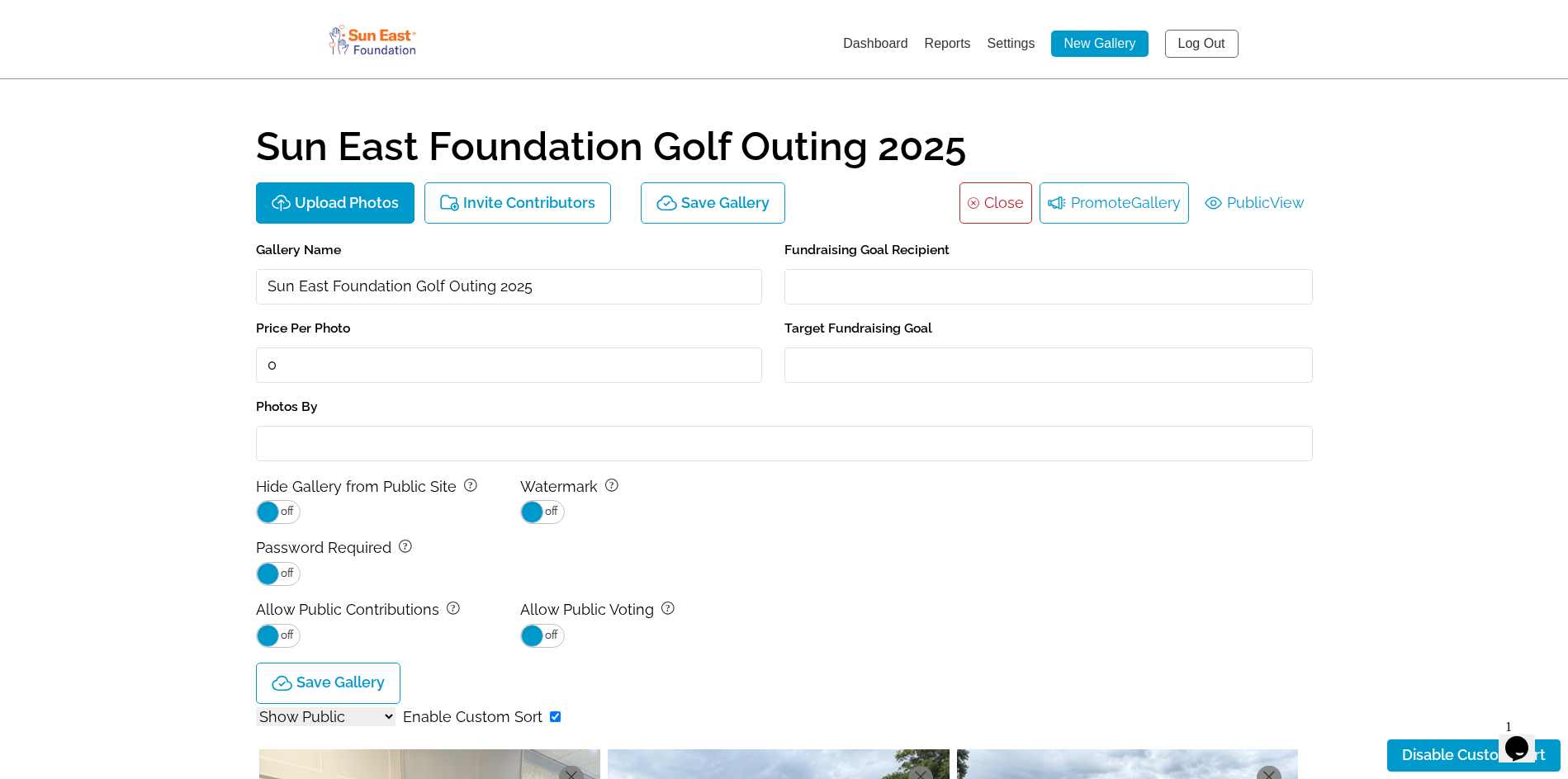
click at [1150, 194] on span "Gallery" at bounding box center [1156, 203] width 50 height 26
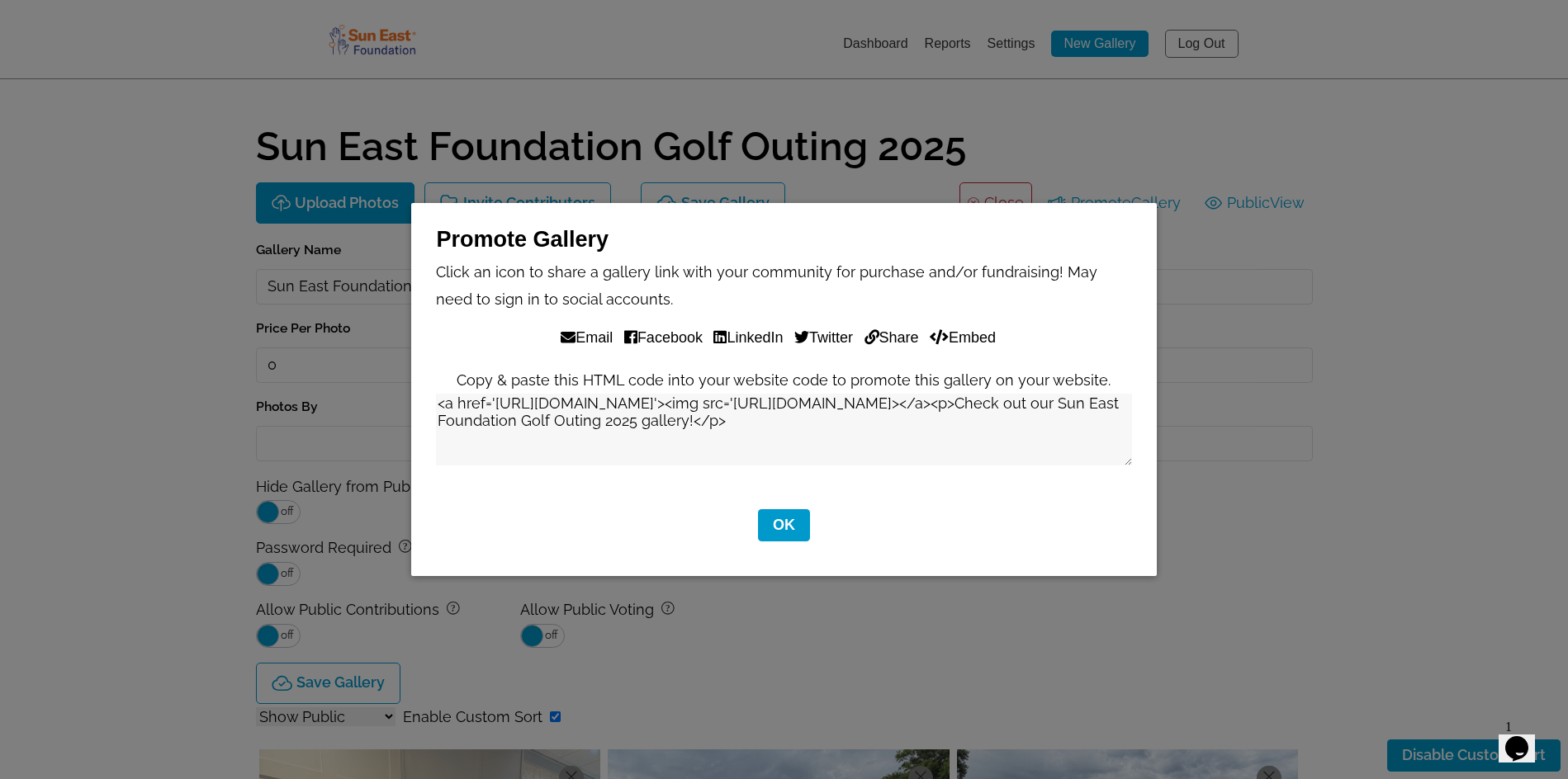
drag, startPoint x: 467, startPoint y: 418, endPoint x: 1001, endPoint y: 428, distance: 534.1
click at [1001, 428] on textarea "<a href='https://perfectgolf.snapphound.com/suneastfoundationgolf/gallery/6362'…" at bounding box center [784, 429] width 695 height 72
click at [781, 511] on button "OK" at bounding box center [784, 525] width 52 height 32
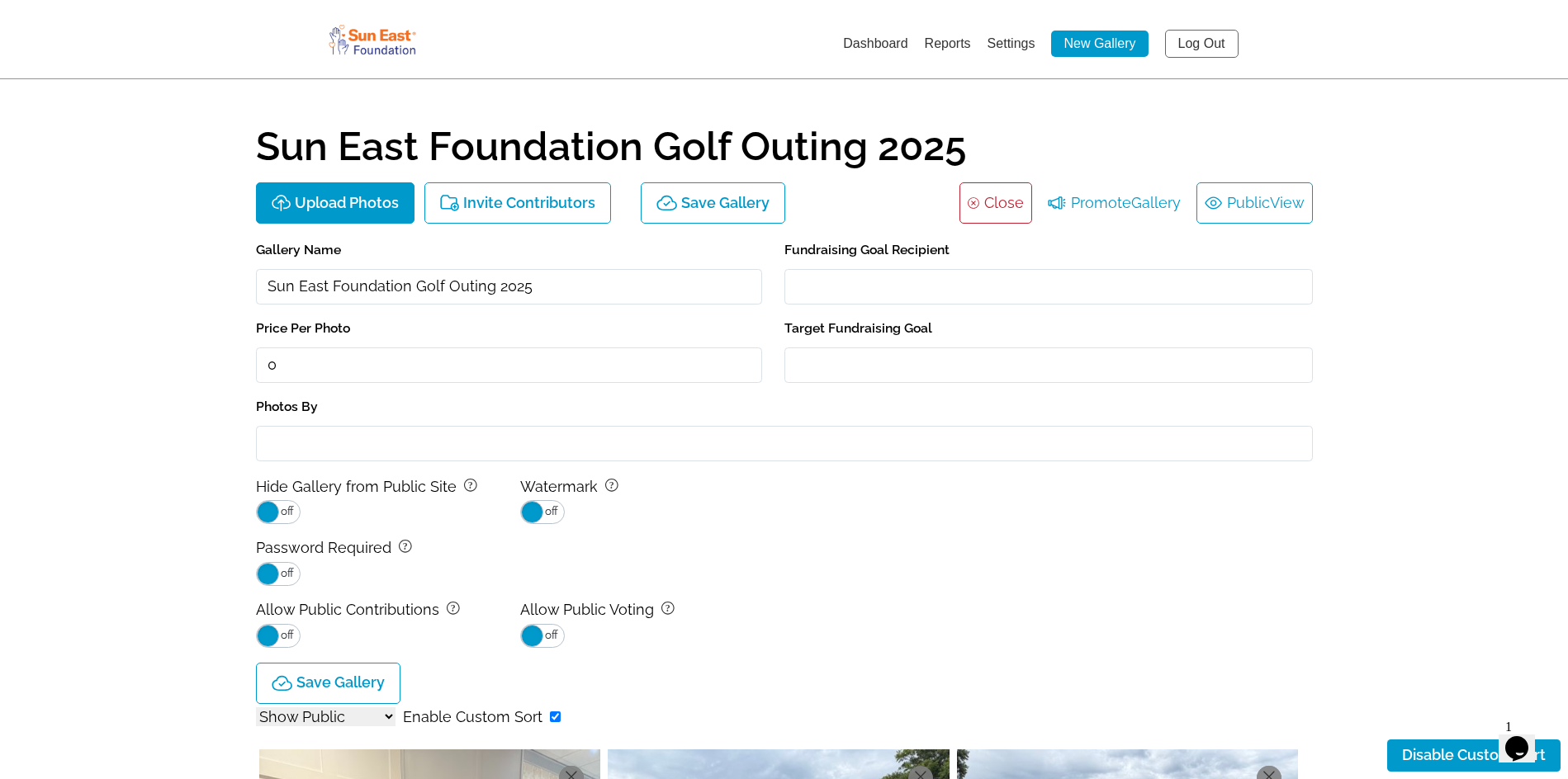
click at [1229, 203] on link "Public View" at bounding box center [1254, 203] width 100 height 26
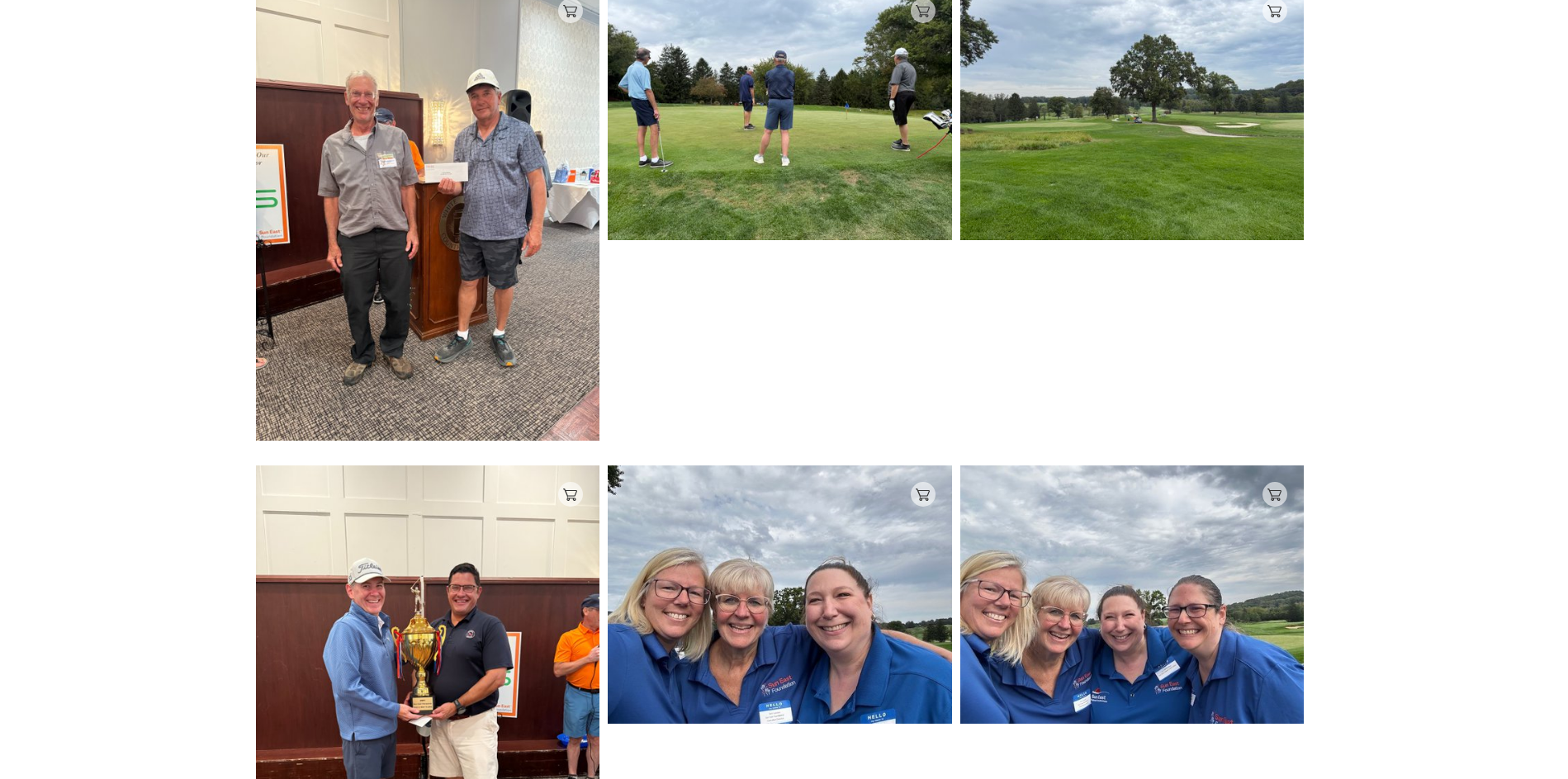
scroll to position [330, 0]
